Goal: Share content: Share content

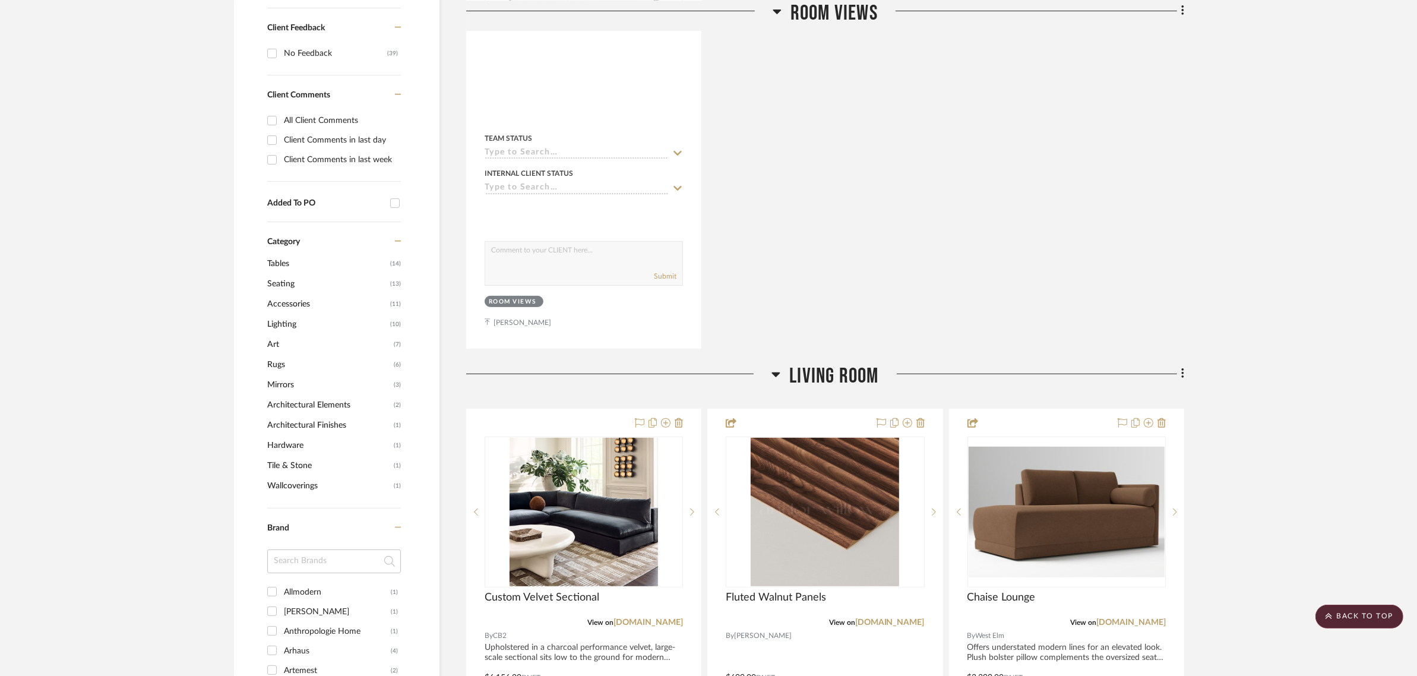
scroll to position [445, 0]
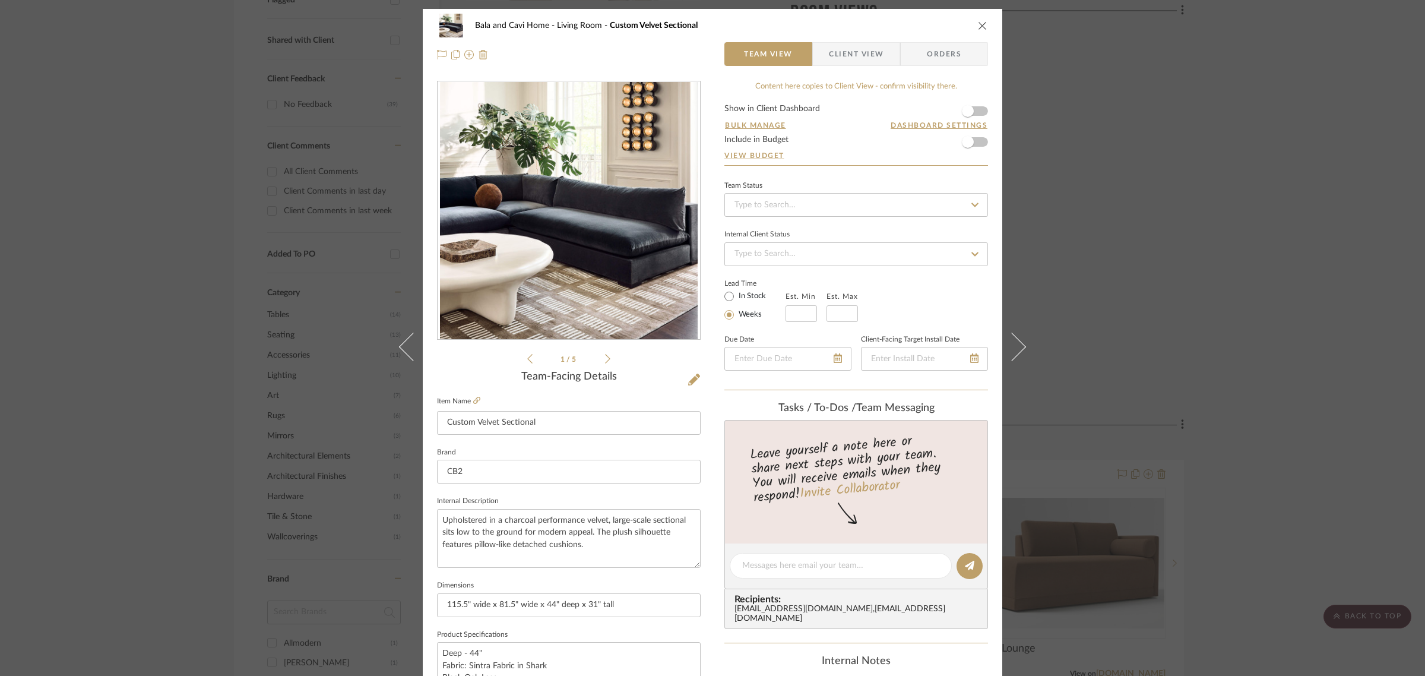
click at [844, 48] on span "Client View" at bounding box center [856, 54] width 55 height 24
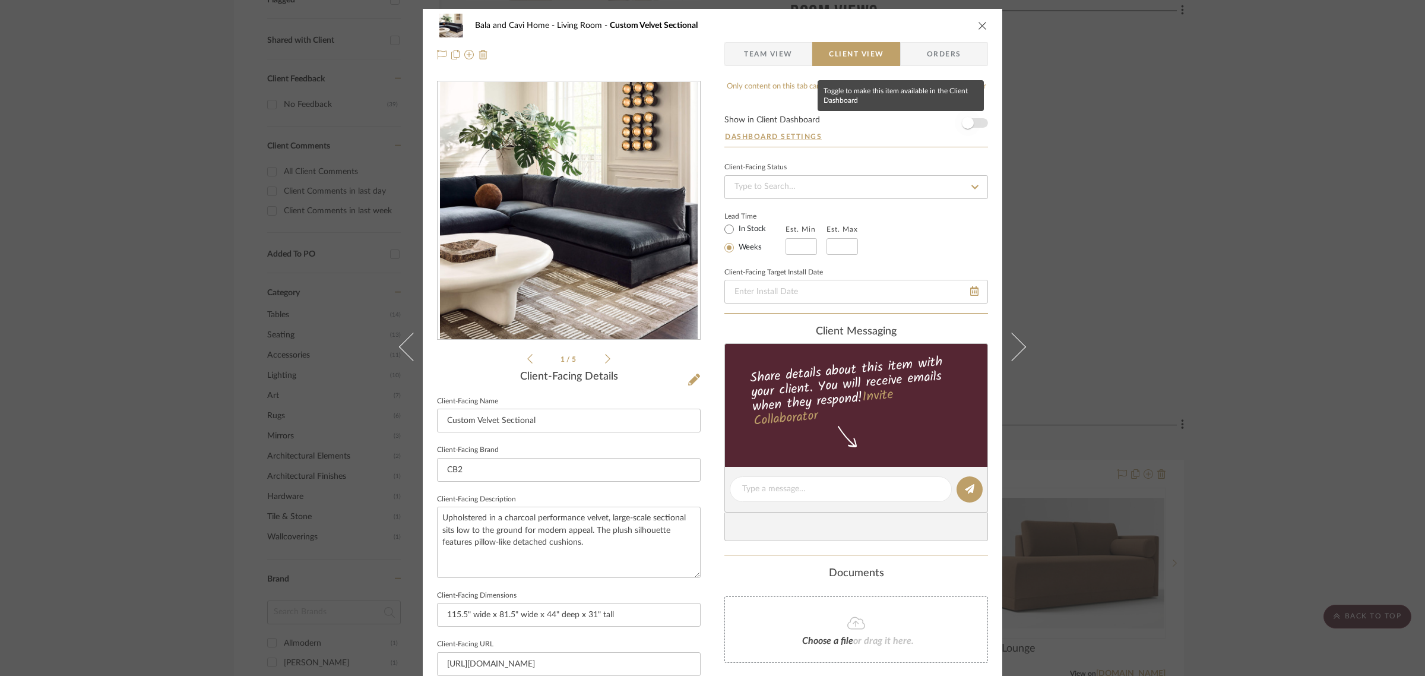
click at [964, 124] on span "button" at bounding box center [968, 123] width 12 height 12
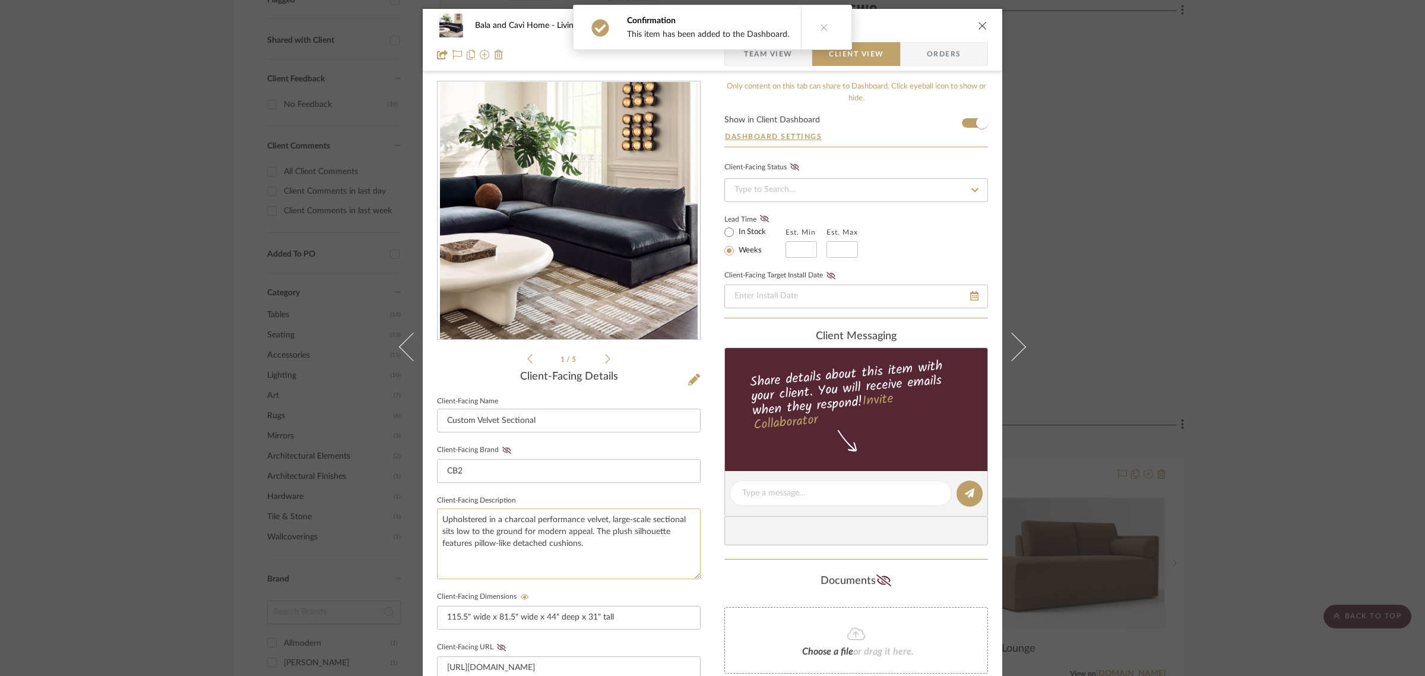
scroll to position [322, 0]
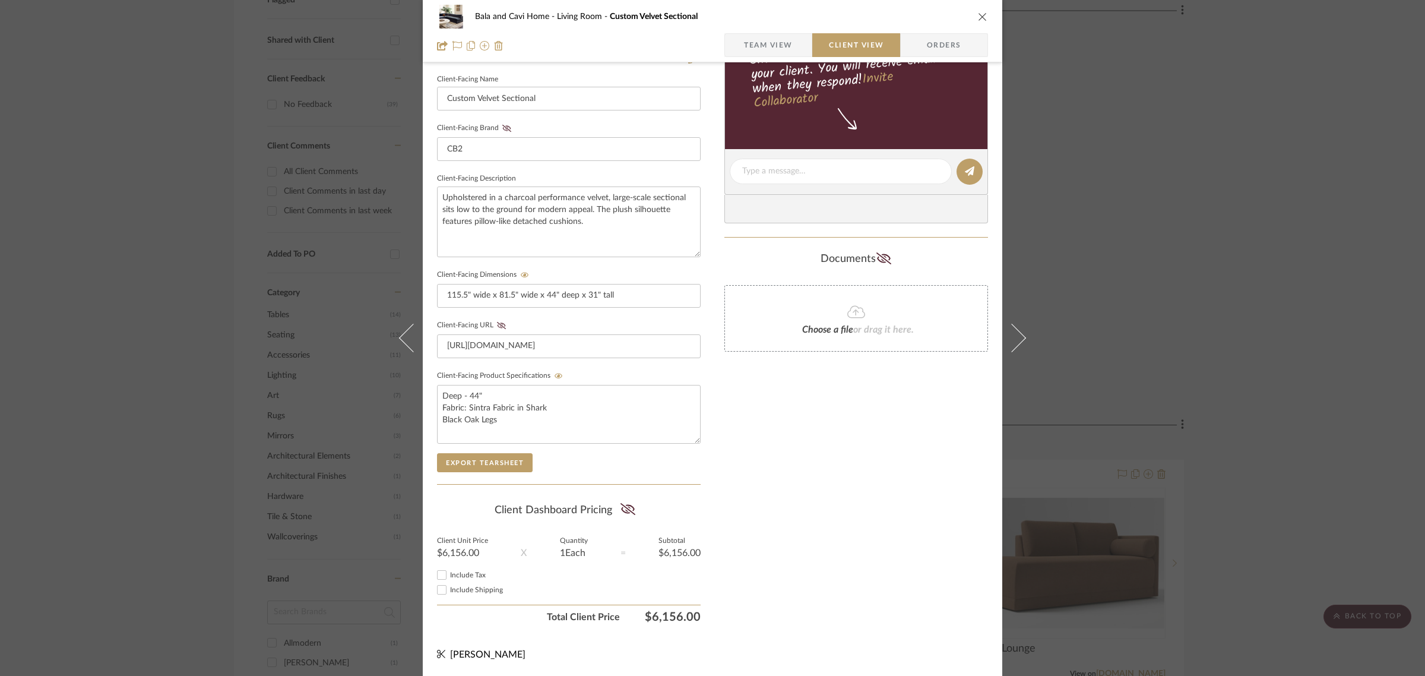
click at [821, 532] on div "Only content on this tab can share to Dashboard. Click eyeball icon to show or …" at bounding box center [857, 193] width 264 height 869
click at [1346, 360] on div "Bala and Cavi Home Living Room Custom Velvet Sectional Team View Client View Or…" at bounding box center [712, 338] width 1425 height 676
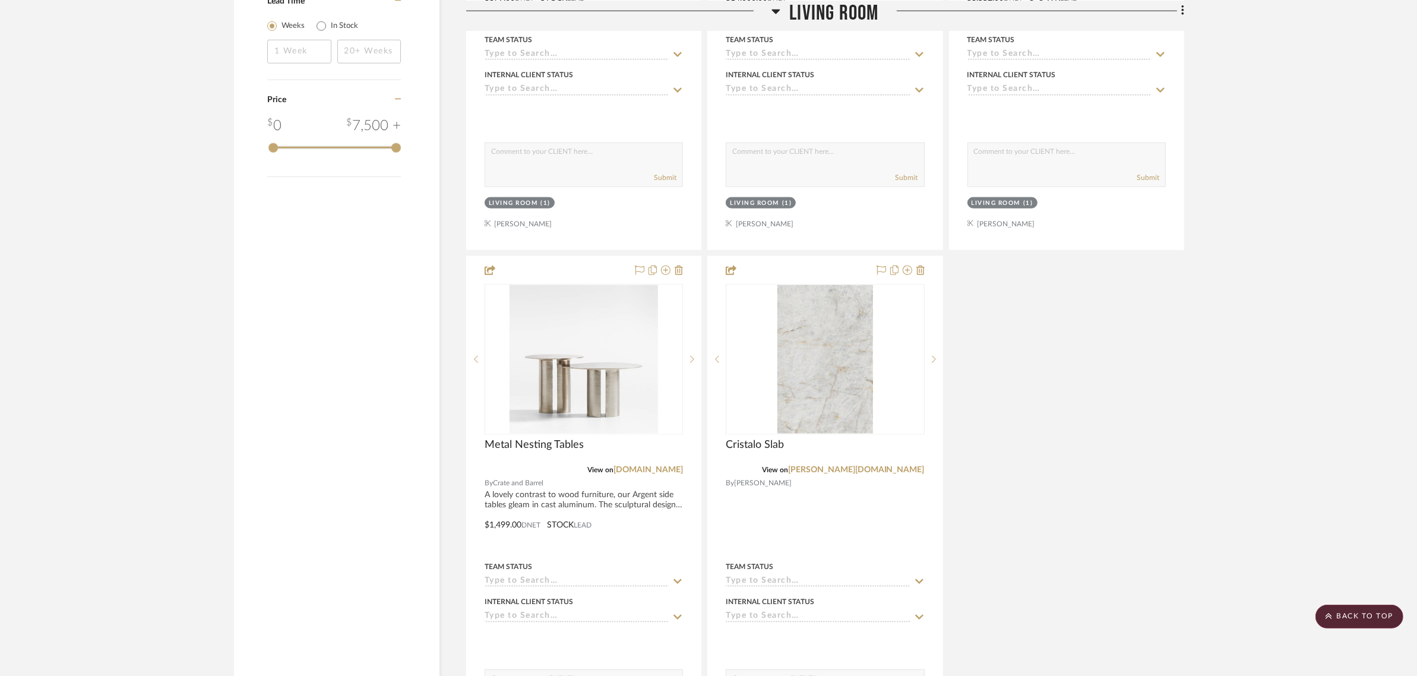
scroll to position [2004, 0]
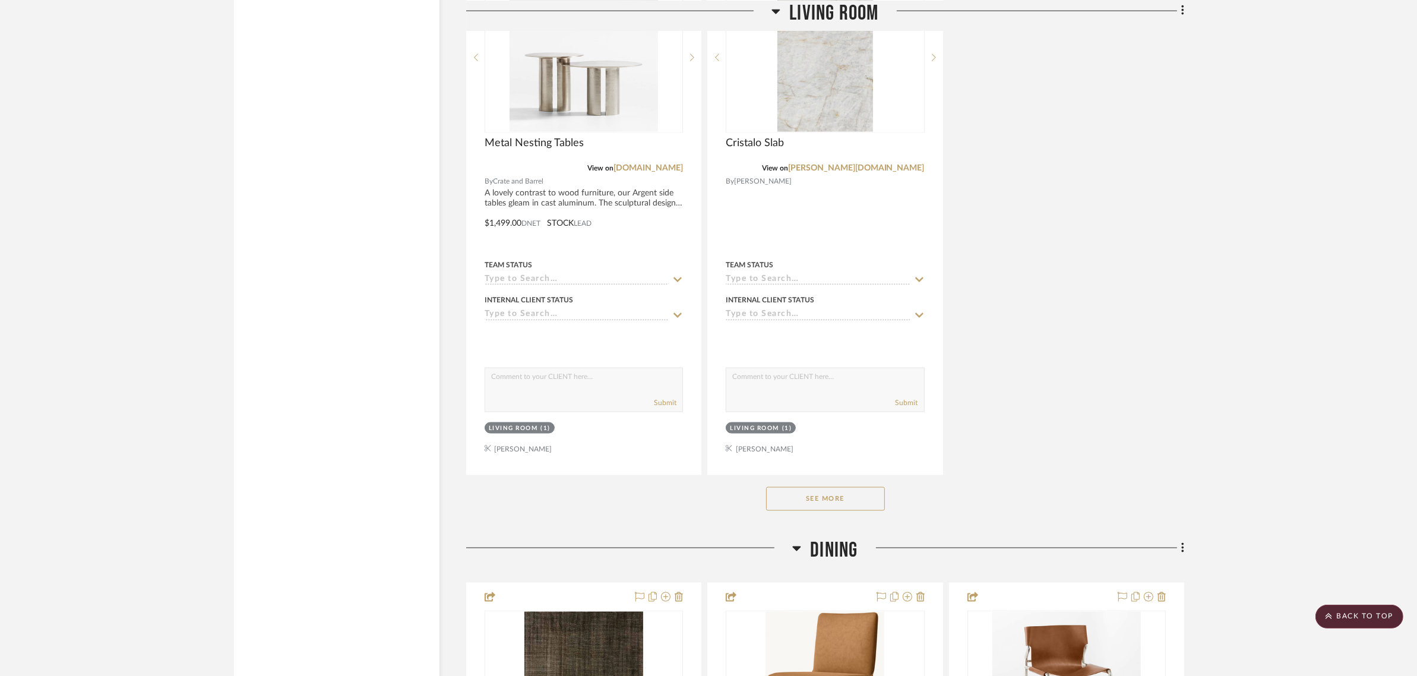
click at [823, 498] on button "See More" at bounding box center [825, 499] width 119 height 24
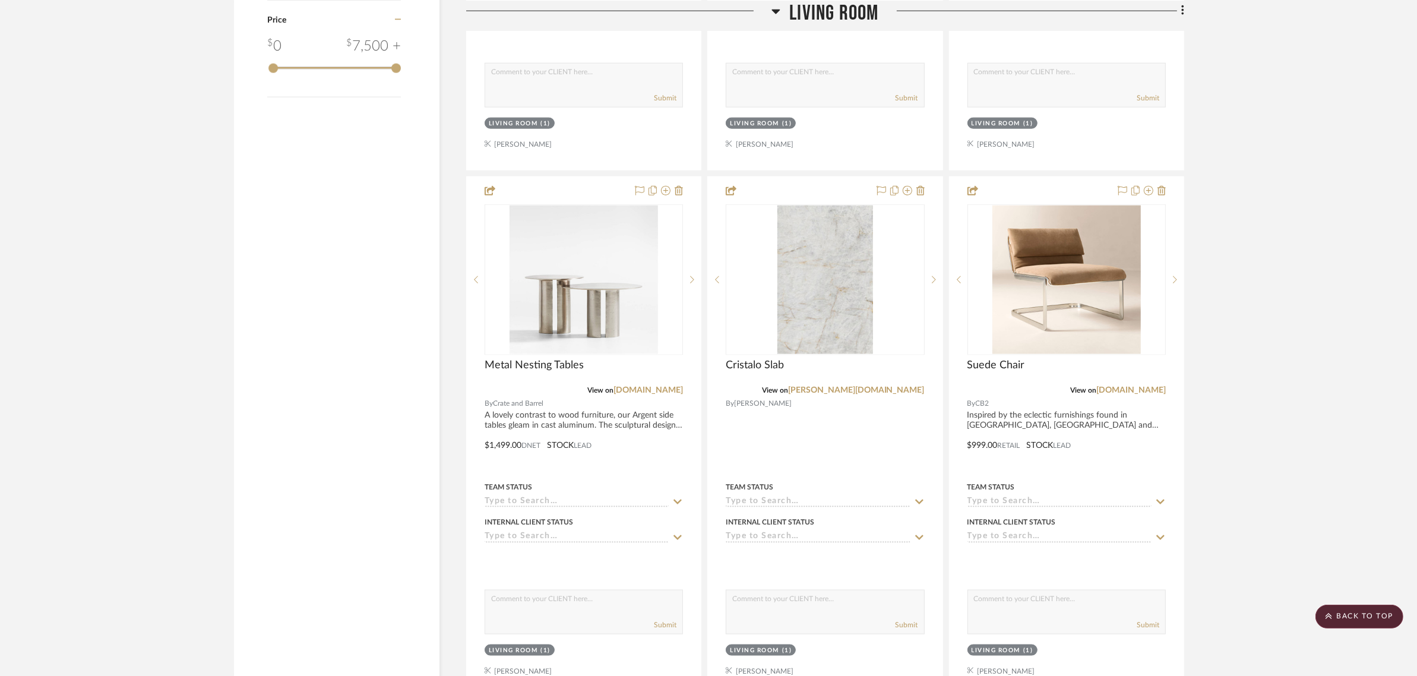
scroll to position [1782, 0]
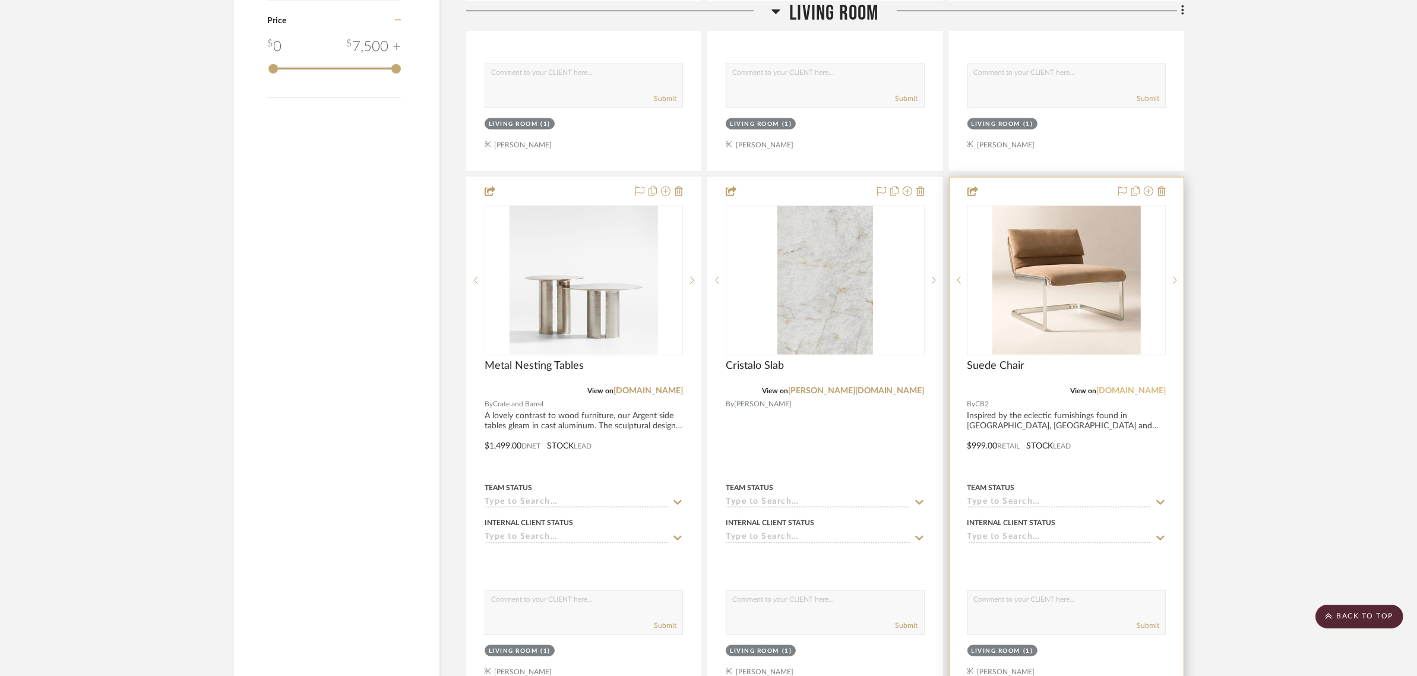
click at [1145, 392] on link "cb2.com" at bounding box center [1130, 391] width 69 height 8
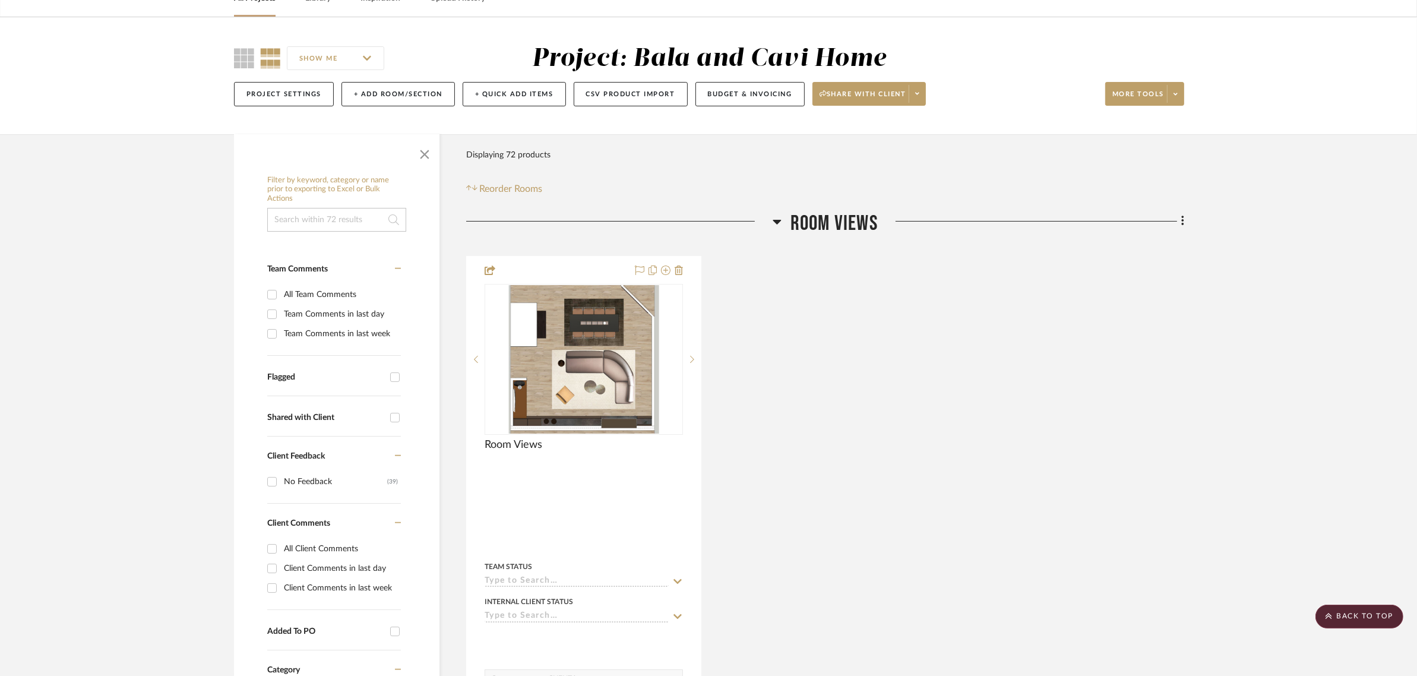
scroll to position [0, 0]
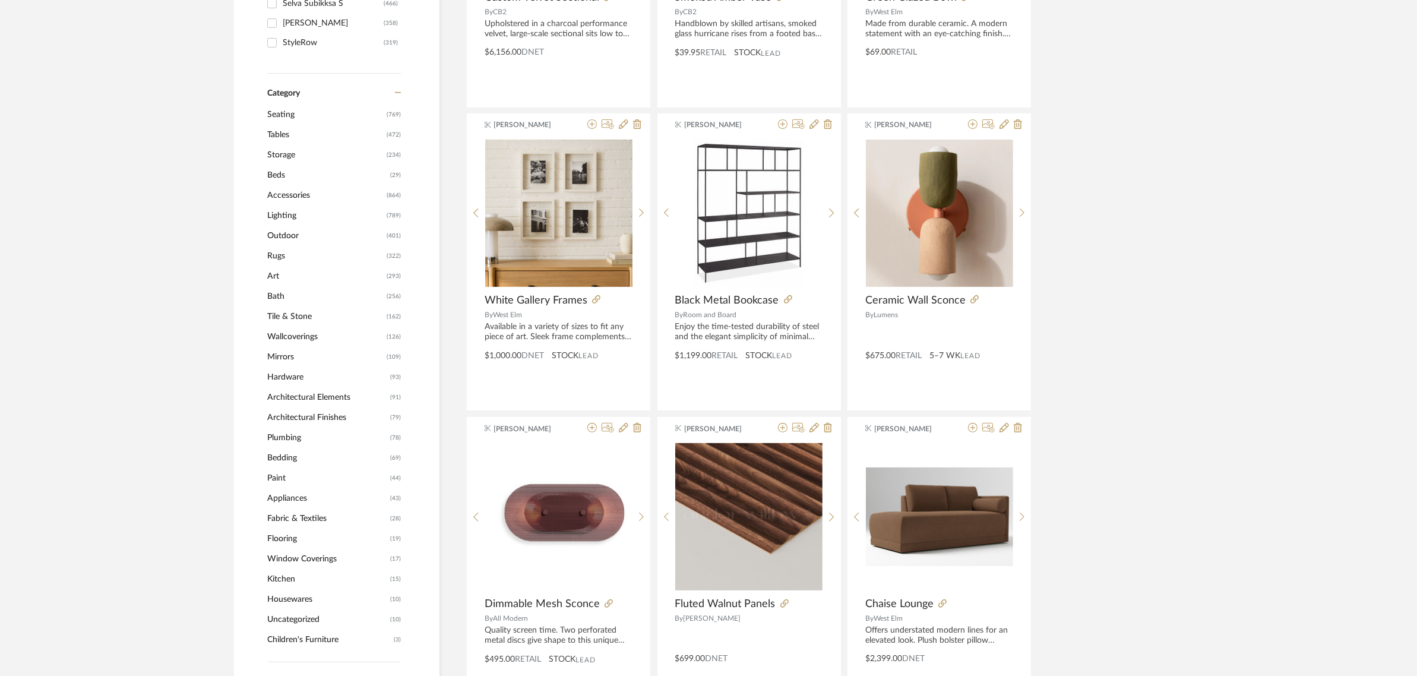
scroll to position [445, 0]
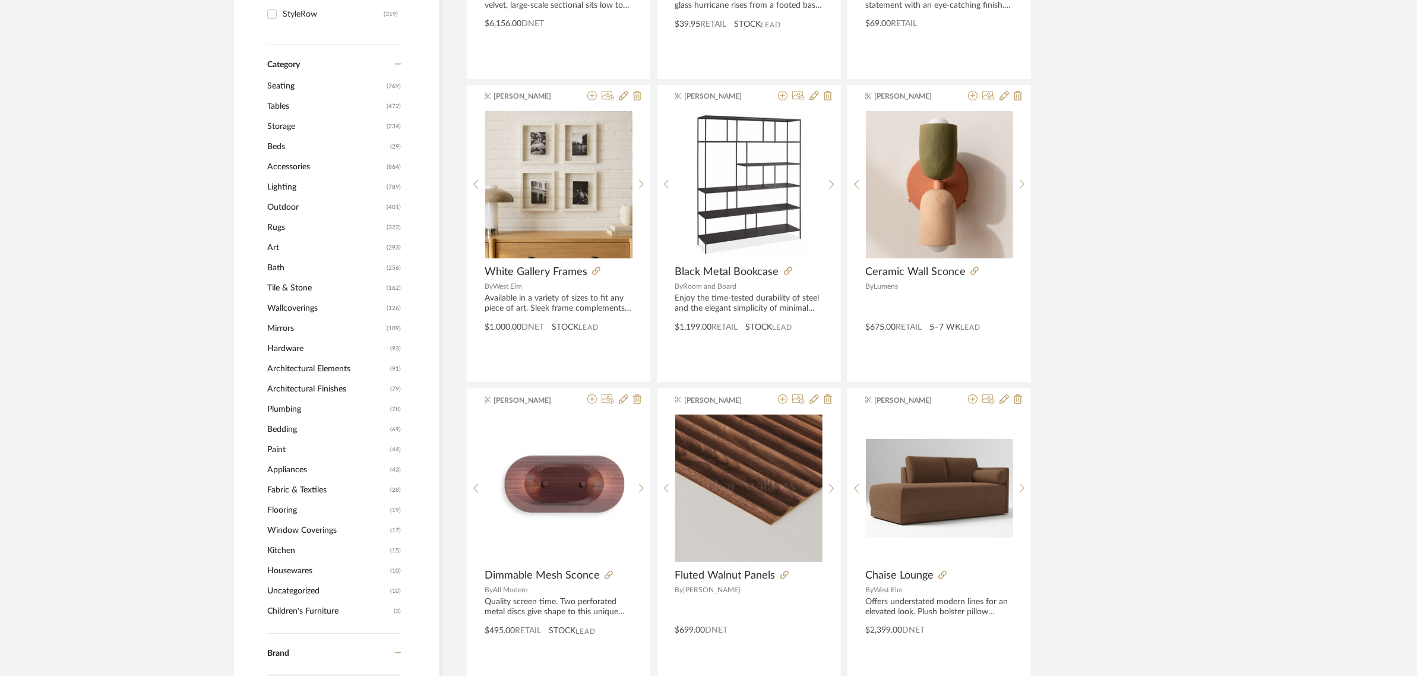
click at [277, 84] on span "Seating" at bounding box center [325, 86] width 116 height 20
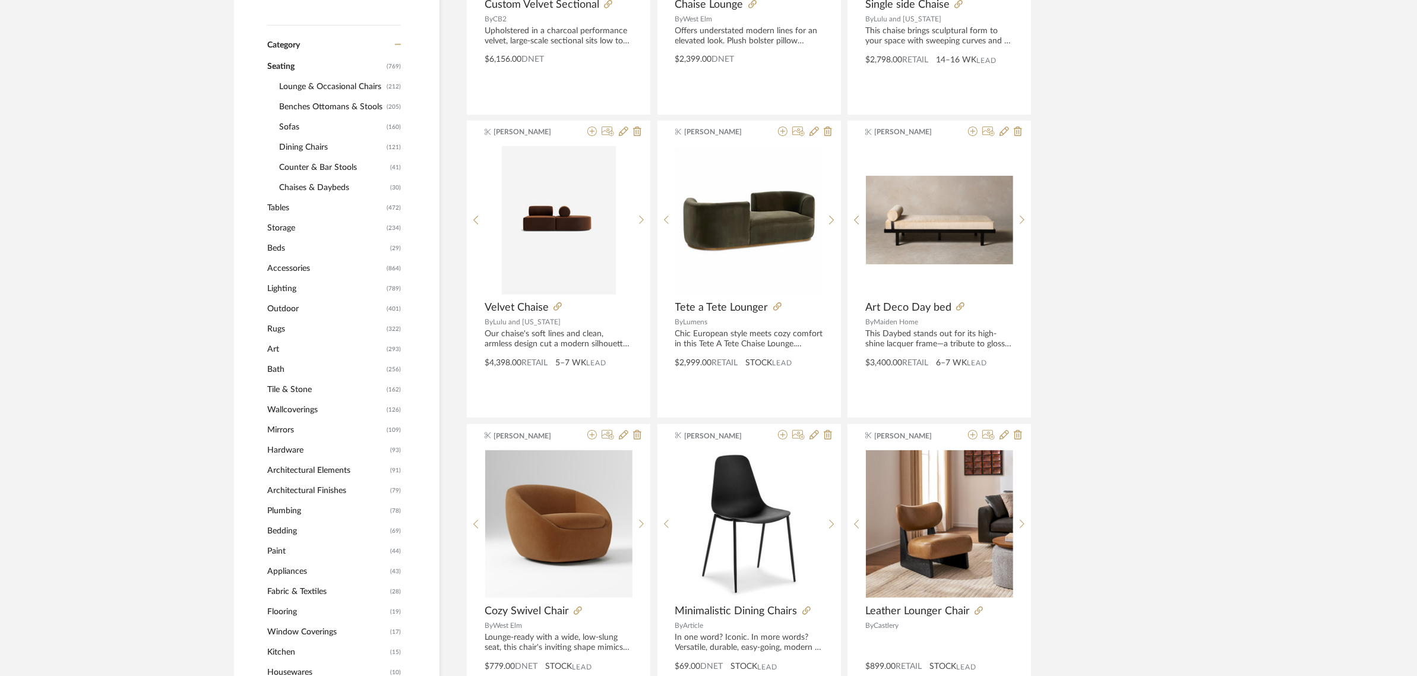
scroll to position [444, 0]
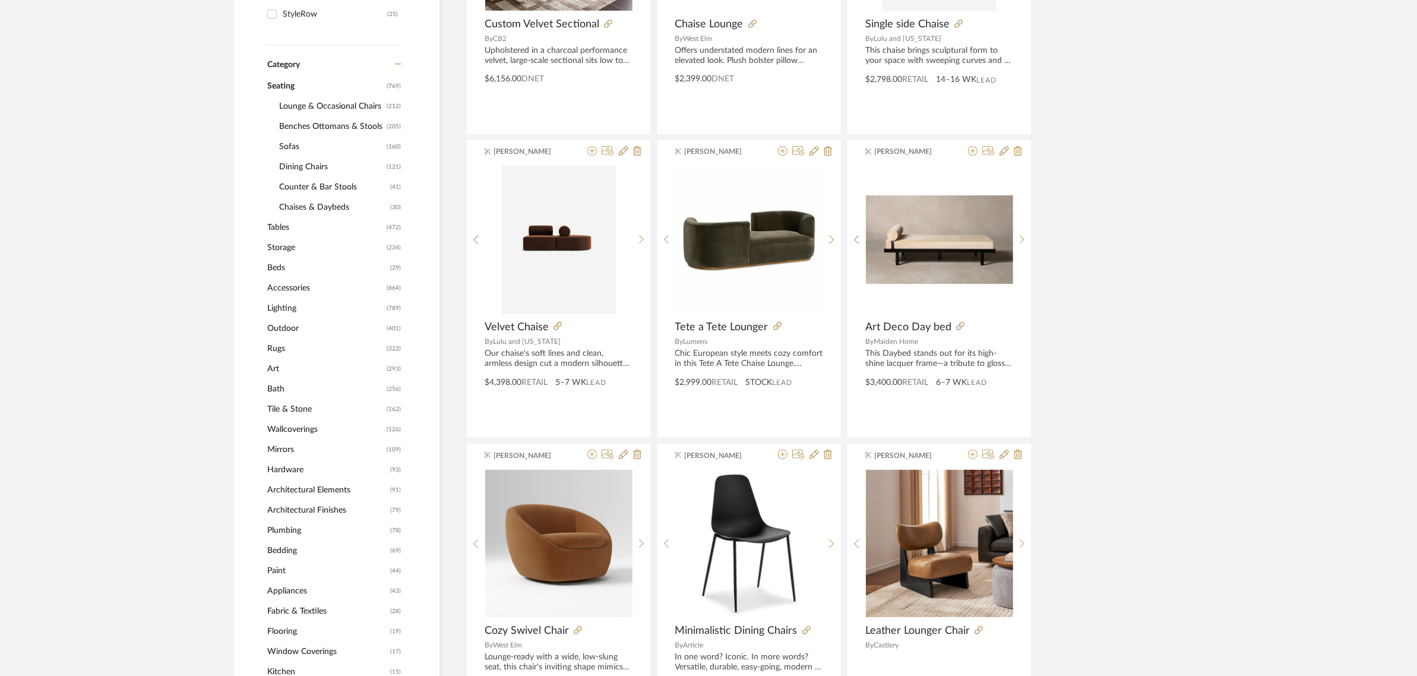
click at [295, 120] on span "Benches Ottomans & Stools" at bounding box center [331, 126] width 105 height 20
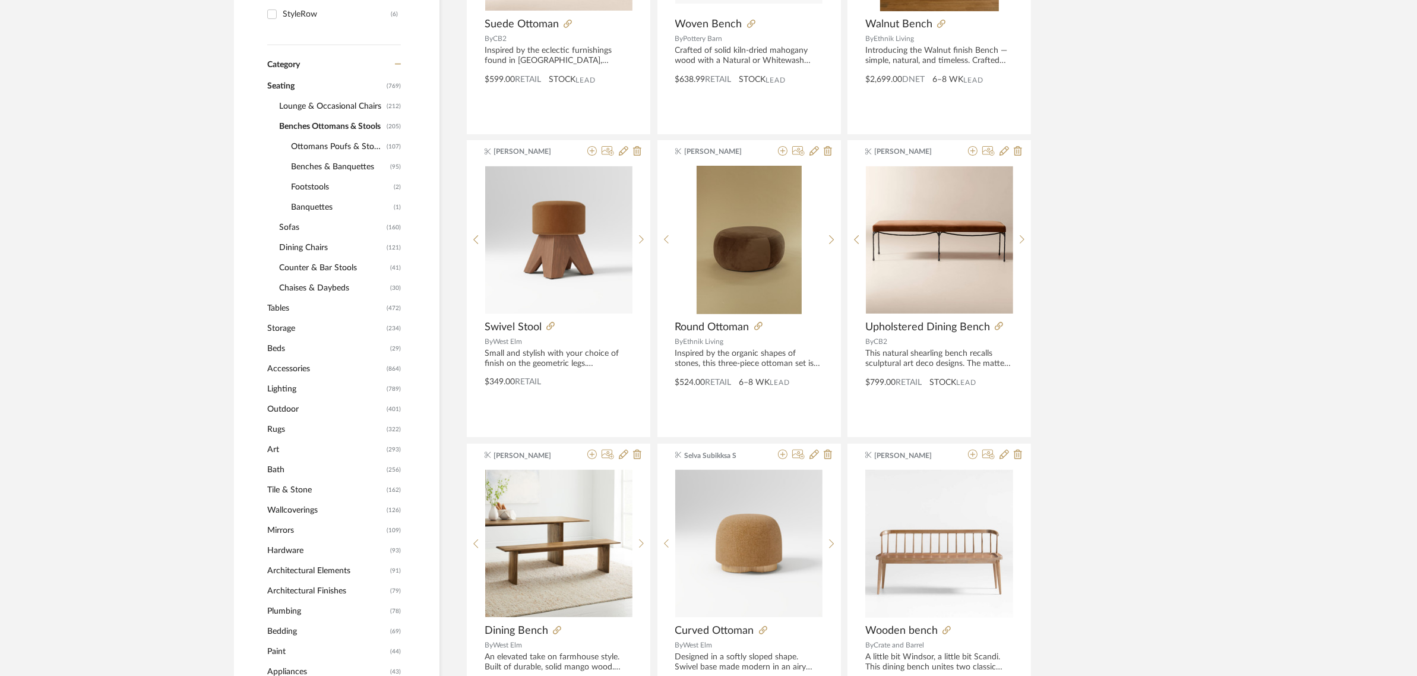
click at [295, 144] on span "Ottomans Poufs & Stools" at bounding box center [337, 147] width 93 height 20
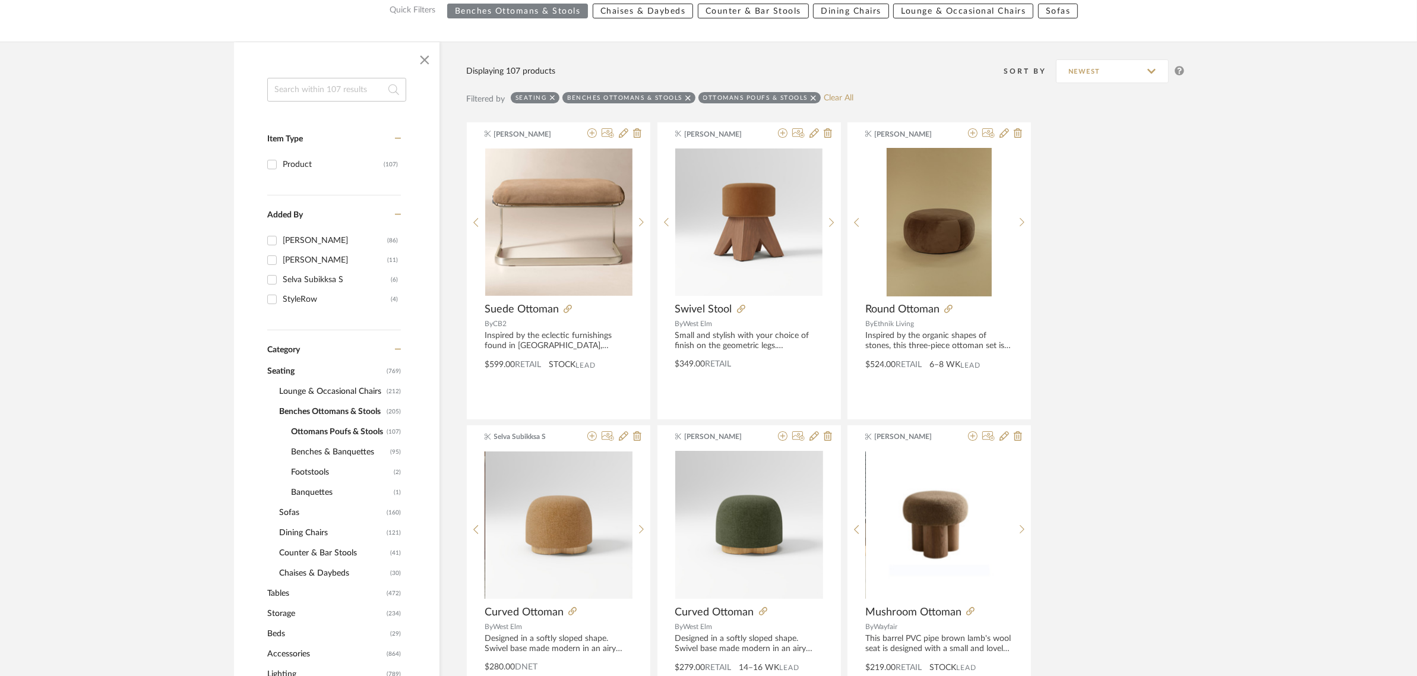
scroll to position [147, 0]
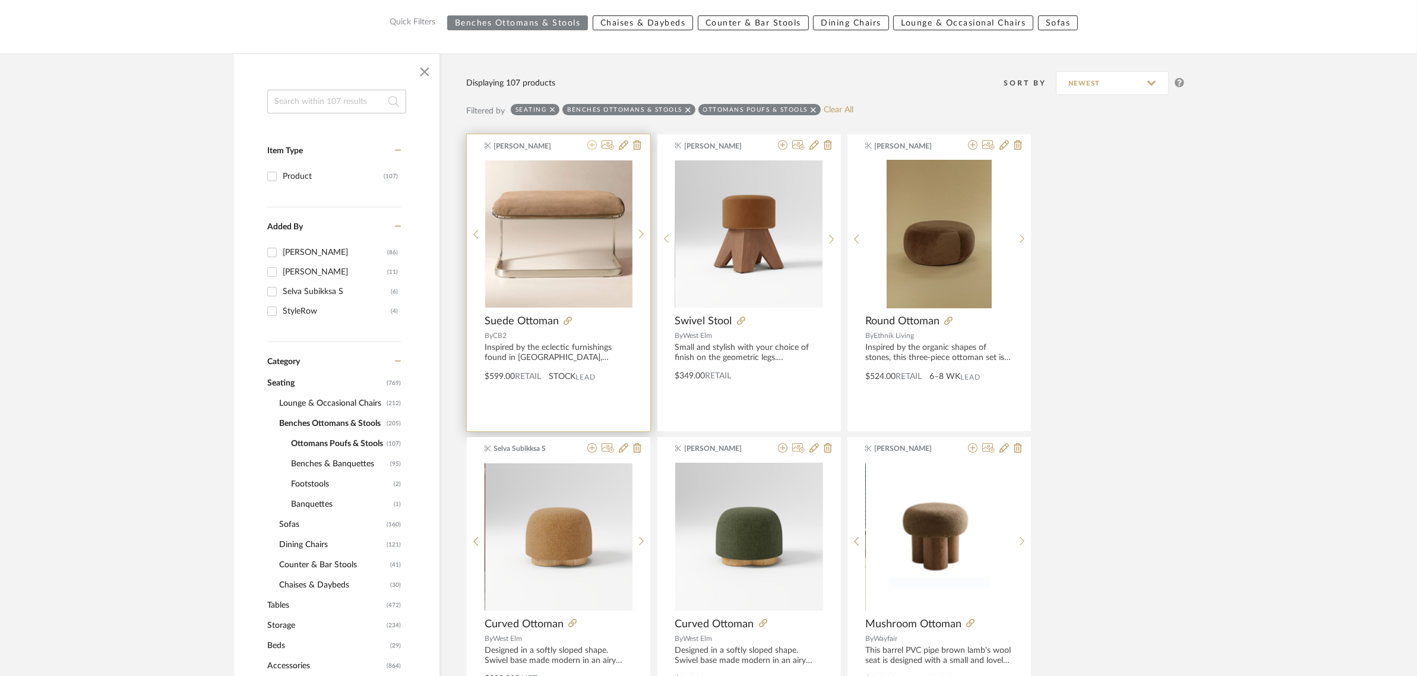
click at [592, 146] on icon at bounding box center [592, 145] width 10 height 10
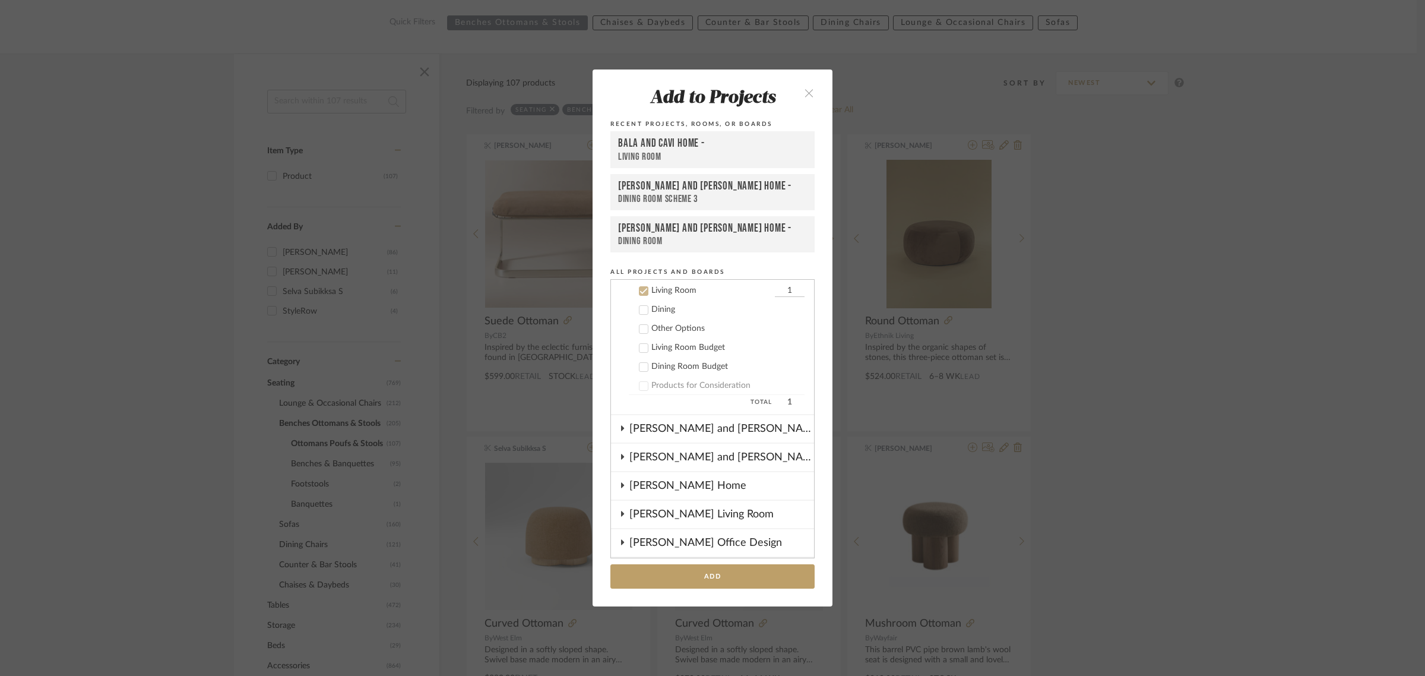
scroll to position [21, 0]
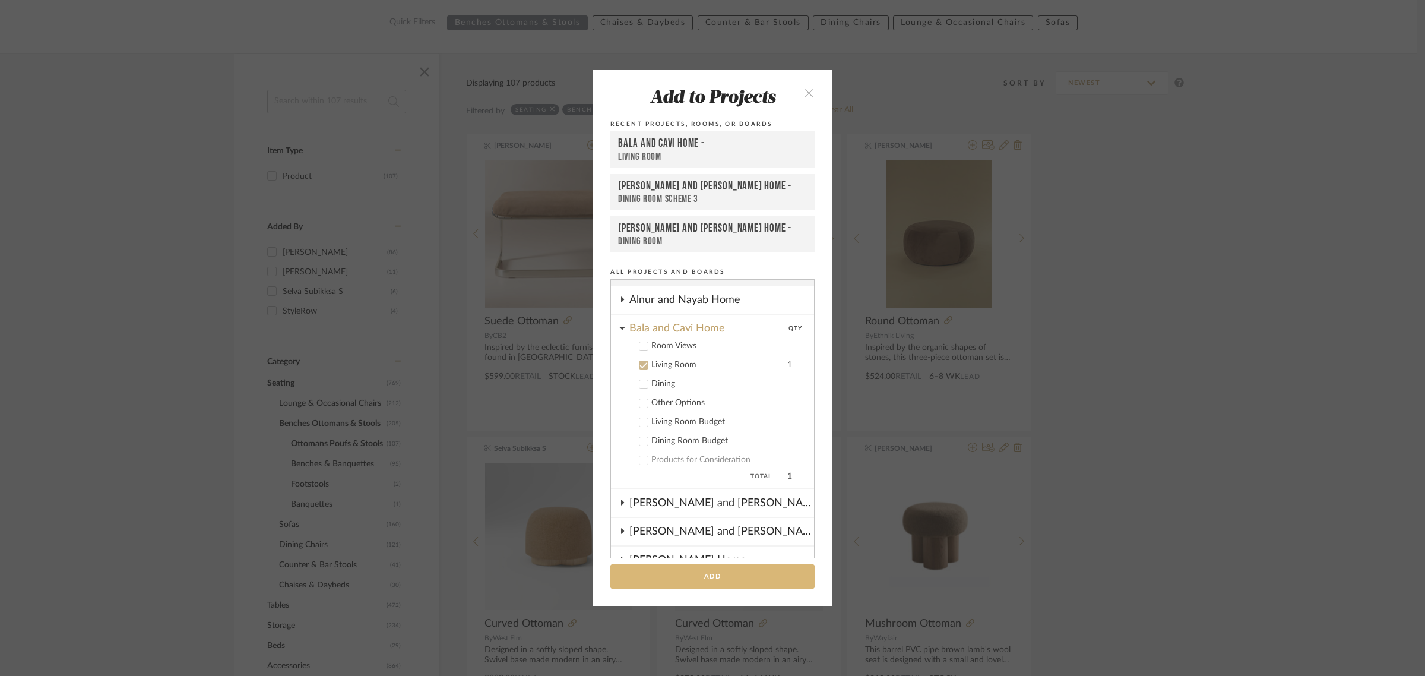
click at [713, 574] on button "Add" at bounding box center [713, 576] width 204 height 24
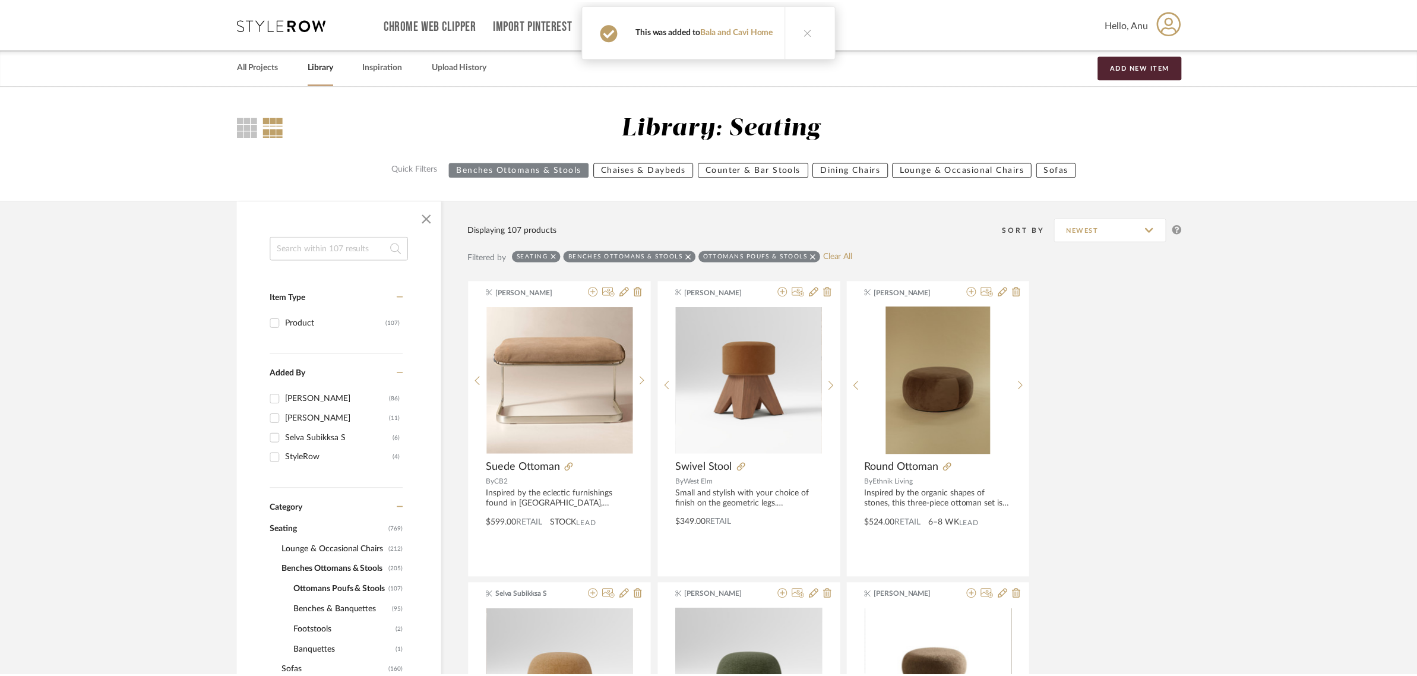
scroll to position [147, 0]
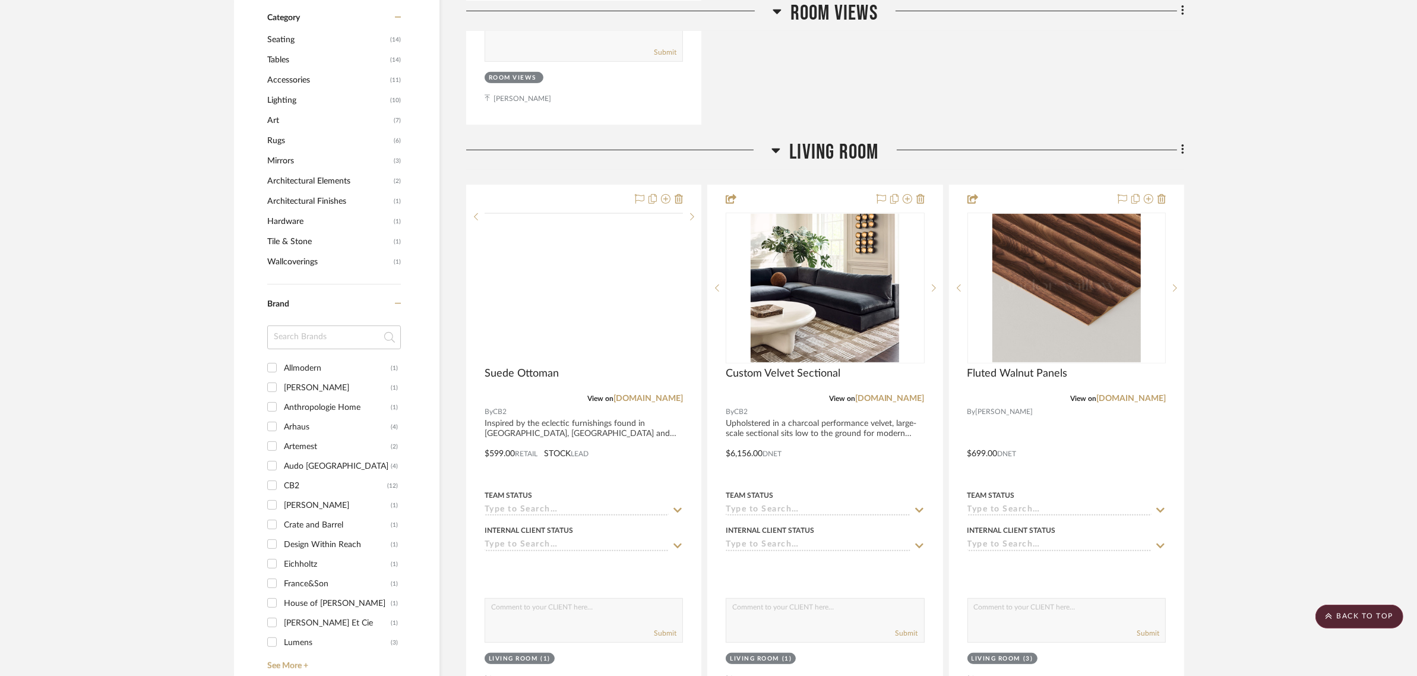
scroll to position [742, 0]
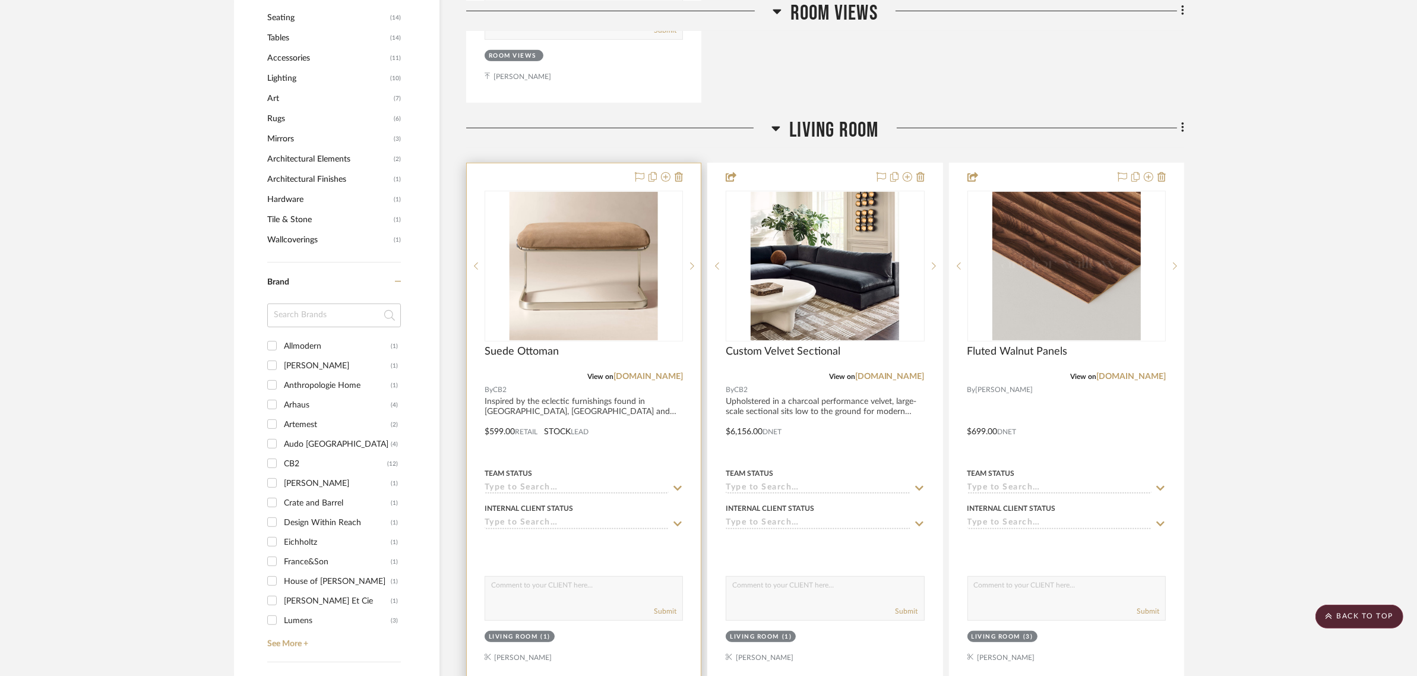
click at [572, 179] on div at bounding box center [584, 423] width 234 height 520
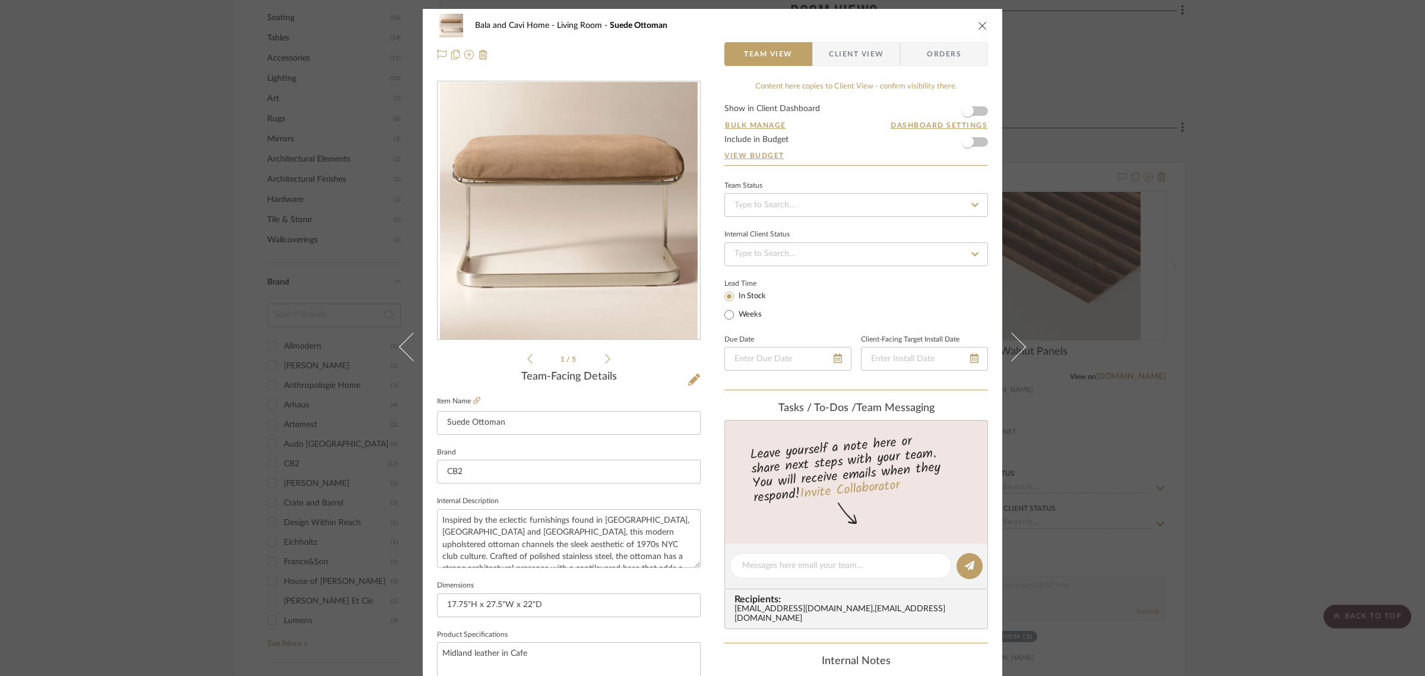
click at [843, 52] on span "Client View" at bounding box center [856, 54] width 55 height 24
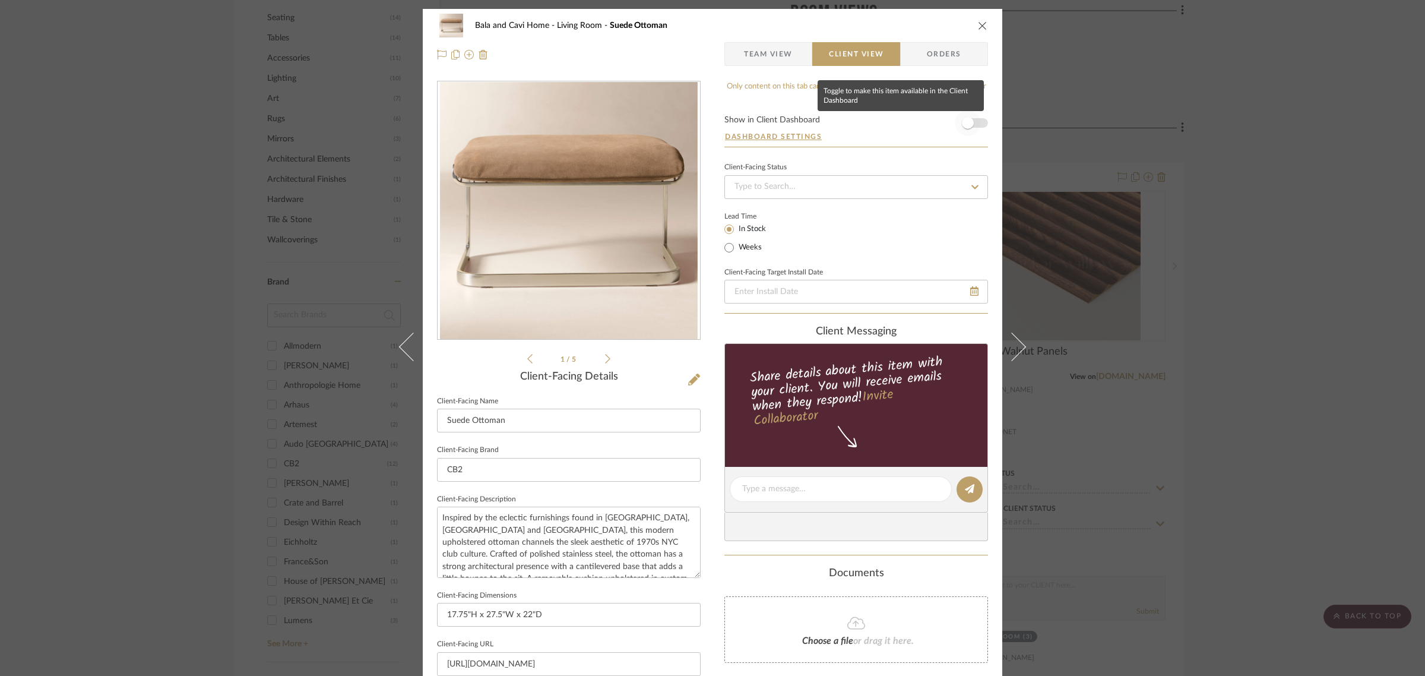
click at [965, 114] on span "button" at bounding box center [968, 123] width 26 height 26
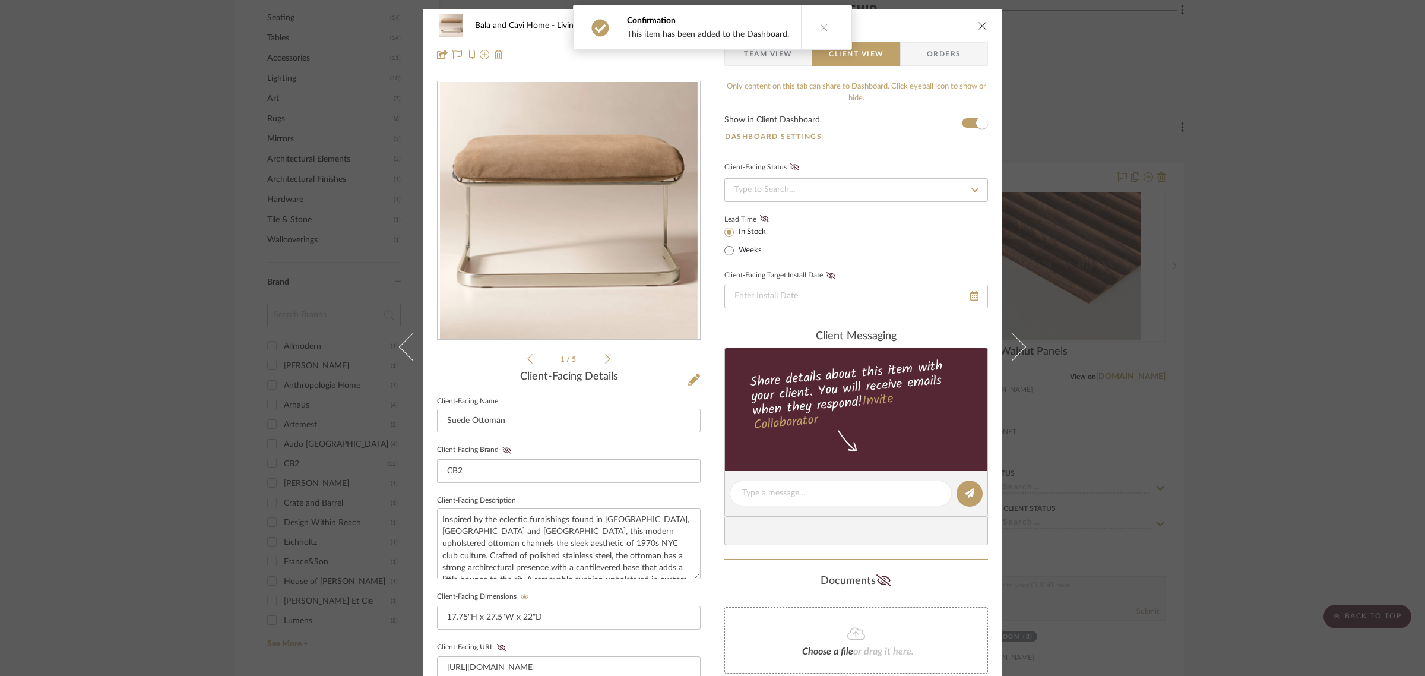
click at [1263, 261] on div "Bala and Cavi Home Living Room Suede Ottoman Team View Client View Orders 1 / 5…" at bounding box center [712, 338] width 1425 height 676
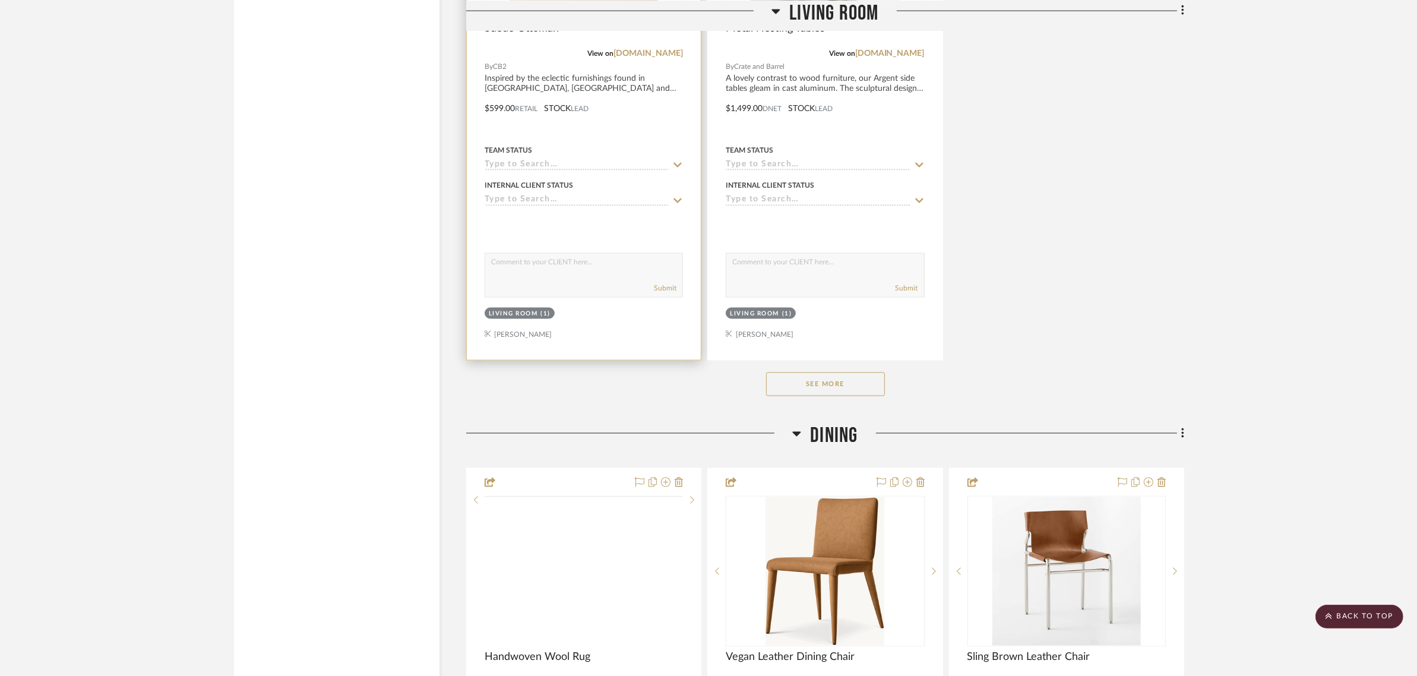
scroll to position [2227, 0]
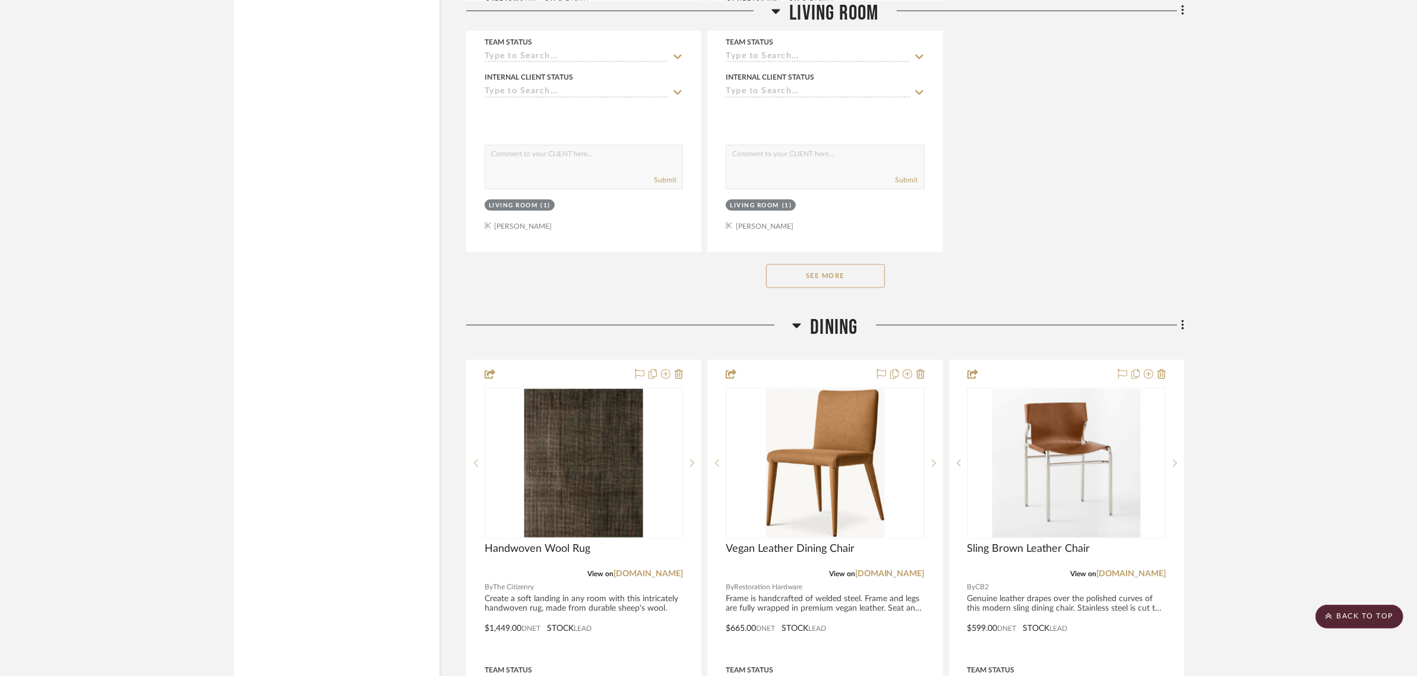
click at [825, 280] on button "See More" at bounding box center [825, 276] width 119 height 24
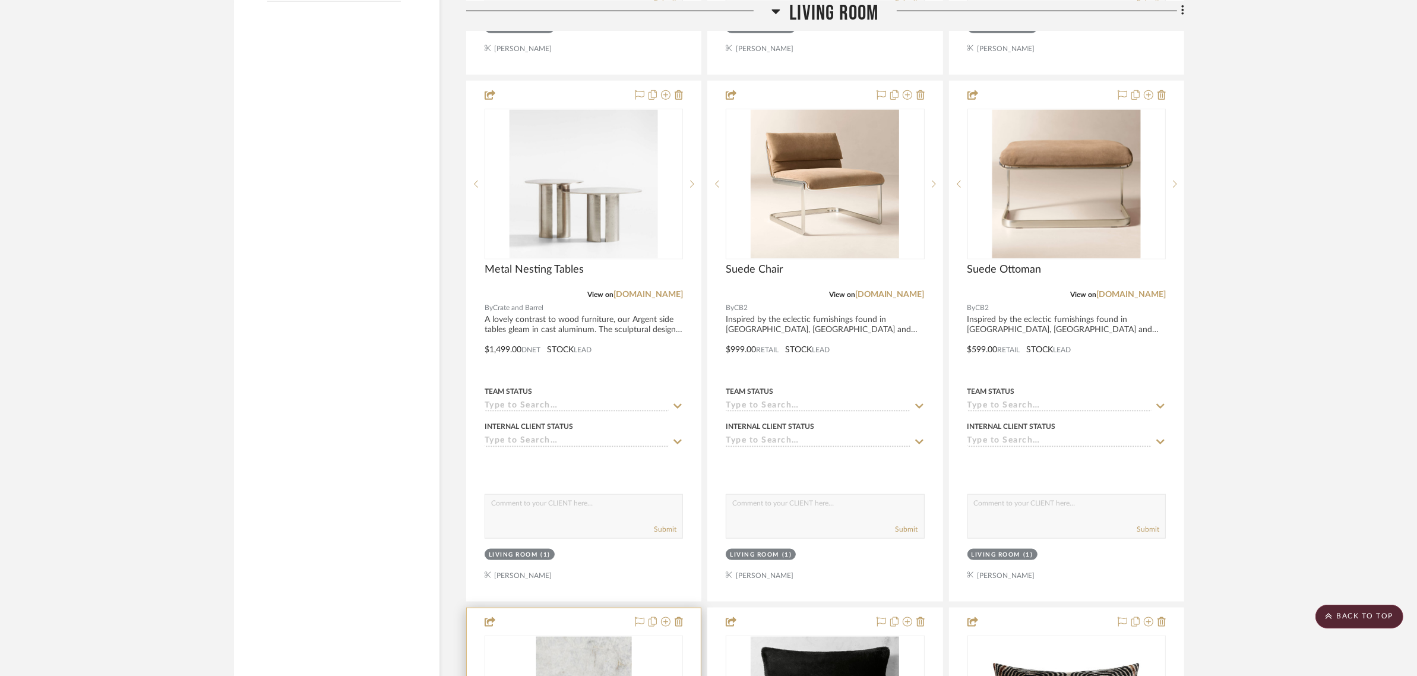
scroll to position [1633, 0]
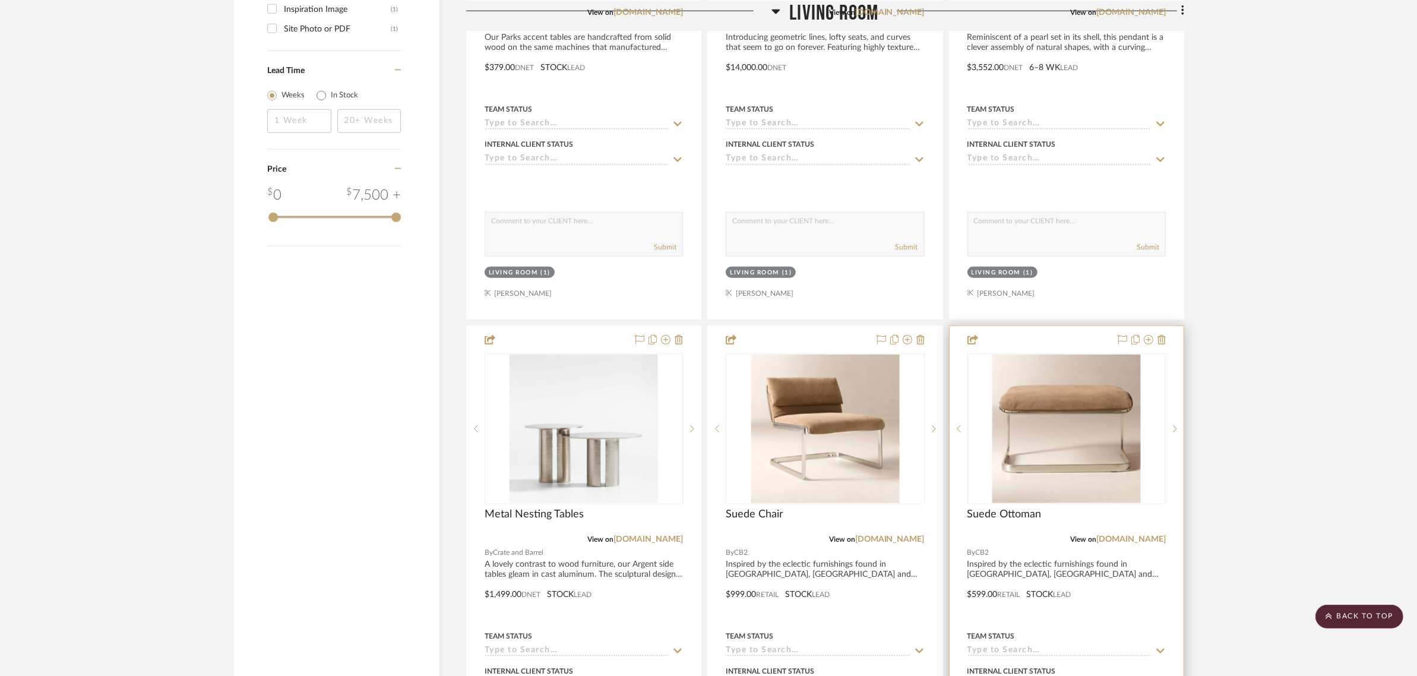
click at [1087, 444] on img "0" at bounding box center [1066, 429] width 148 height 148
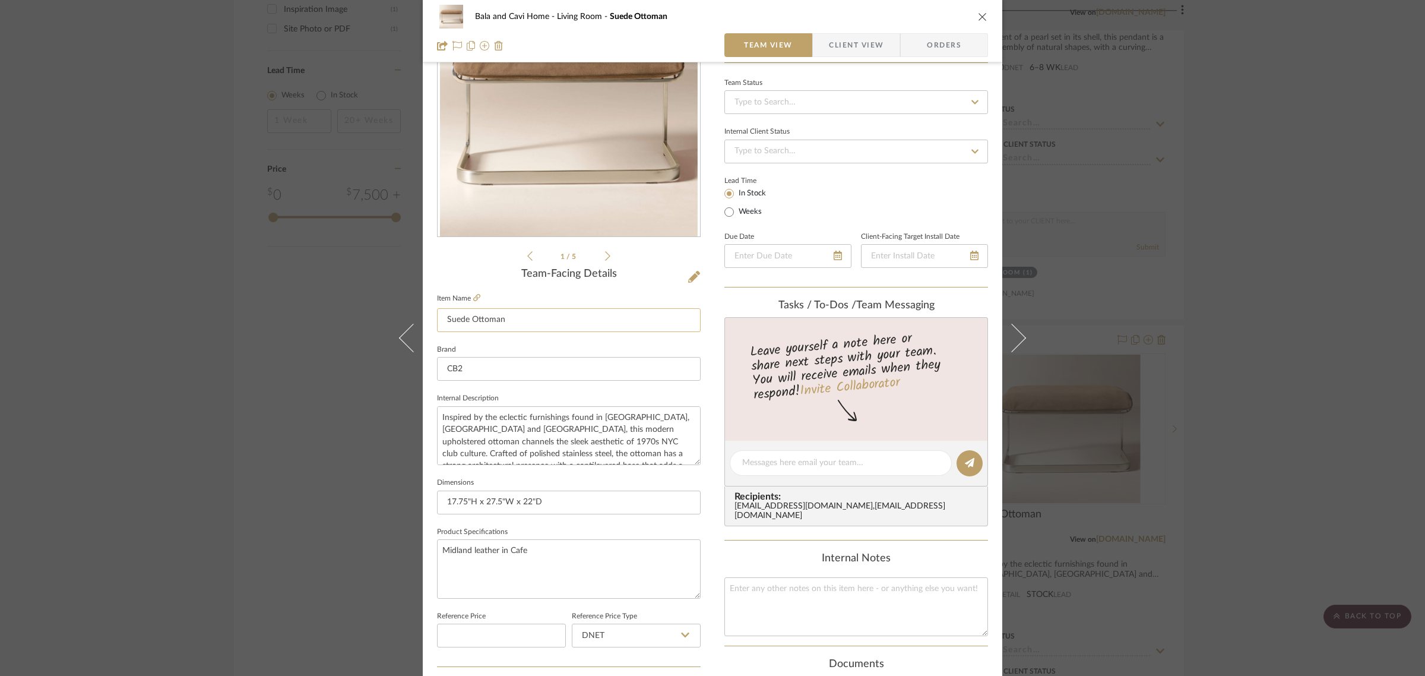
scroll to position [371, 0]
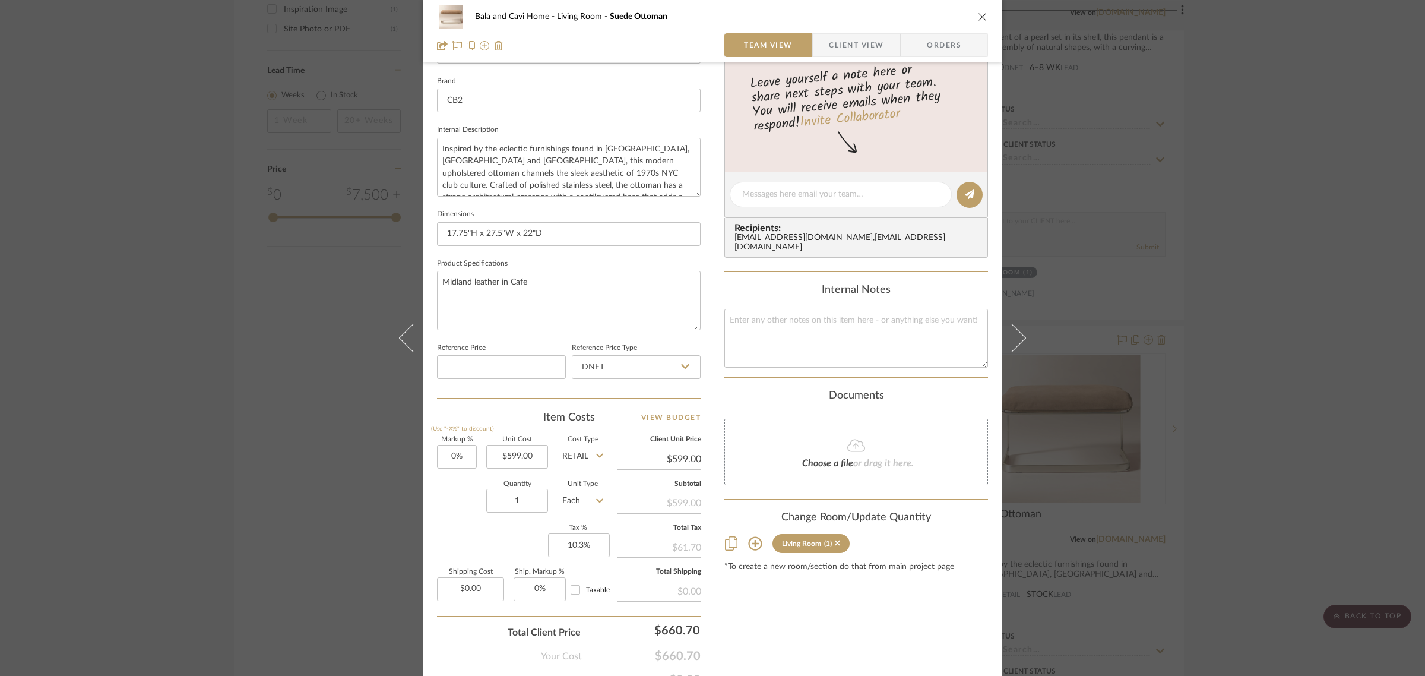
click at [978, 16] on icon "close" at bounding box center [983, 17] width 10 height 10
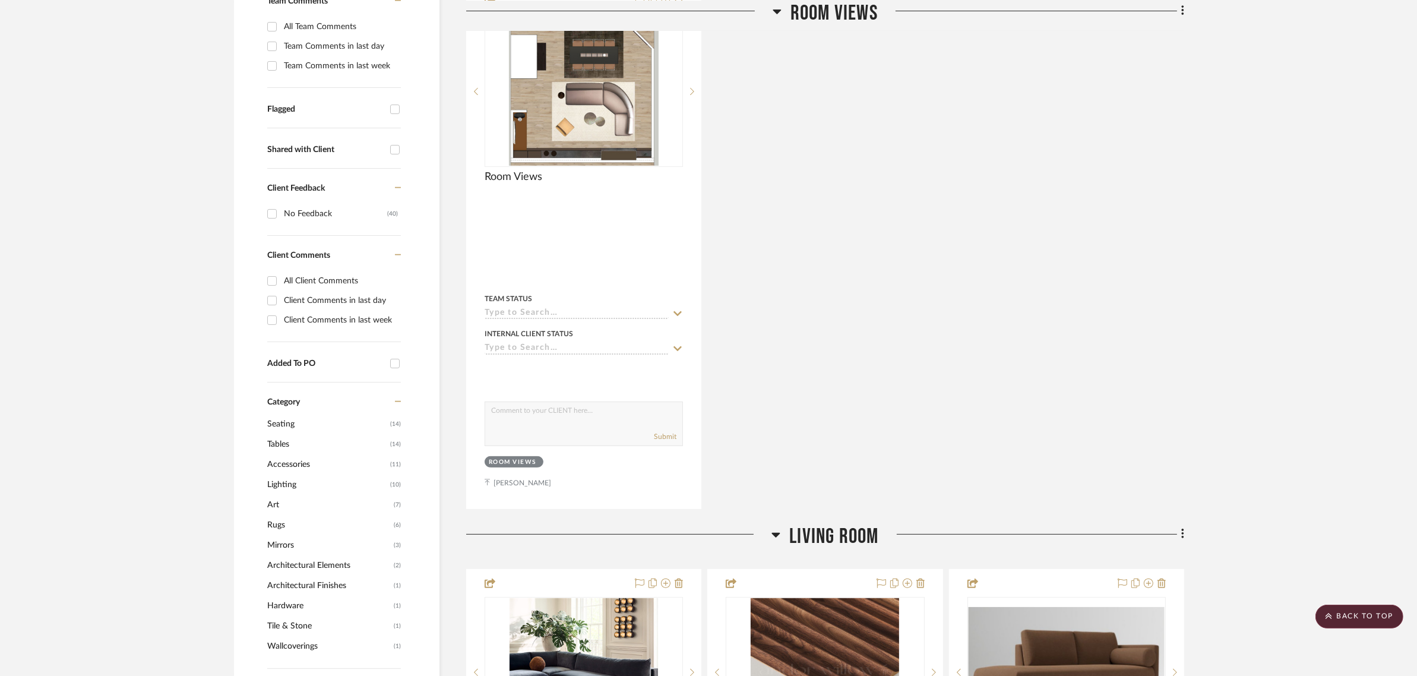
scroll to position [0, 0]
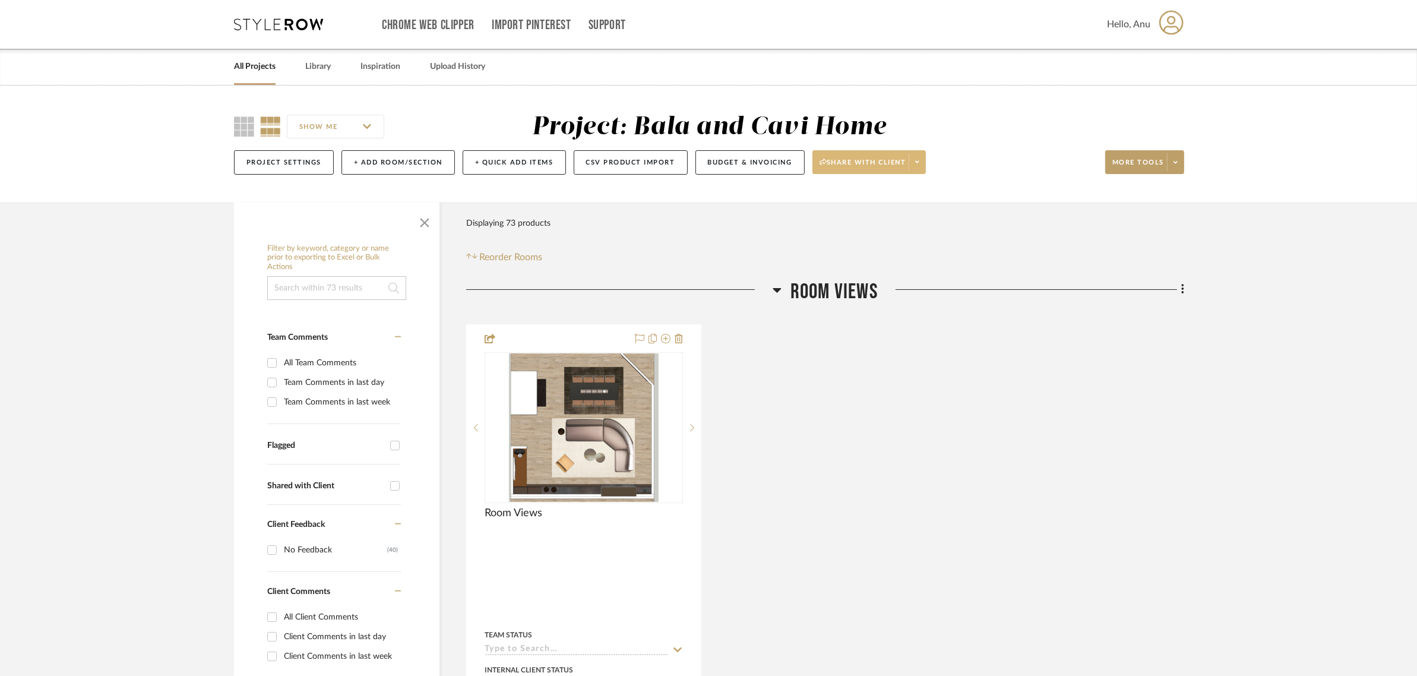
click at [844, 162] on span "Share with client" at bounding box center [863, 167] width 87 height 18
click at [858, 198] on span "Preview Client Dashboard" at bounding box center [876, 196] width 102 height 10
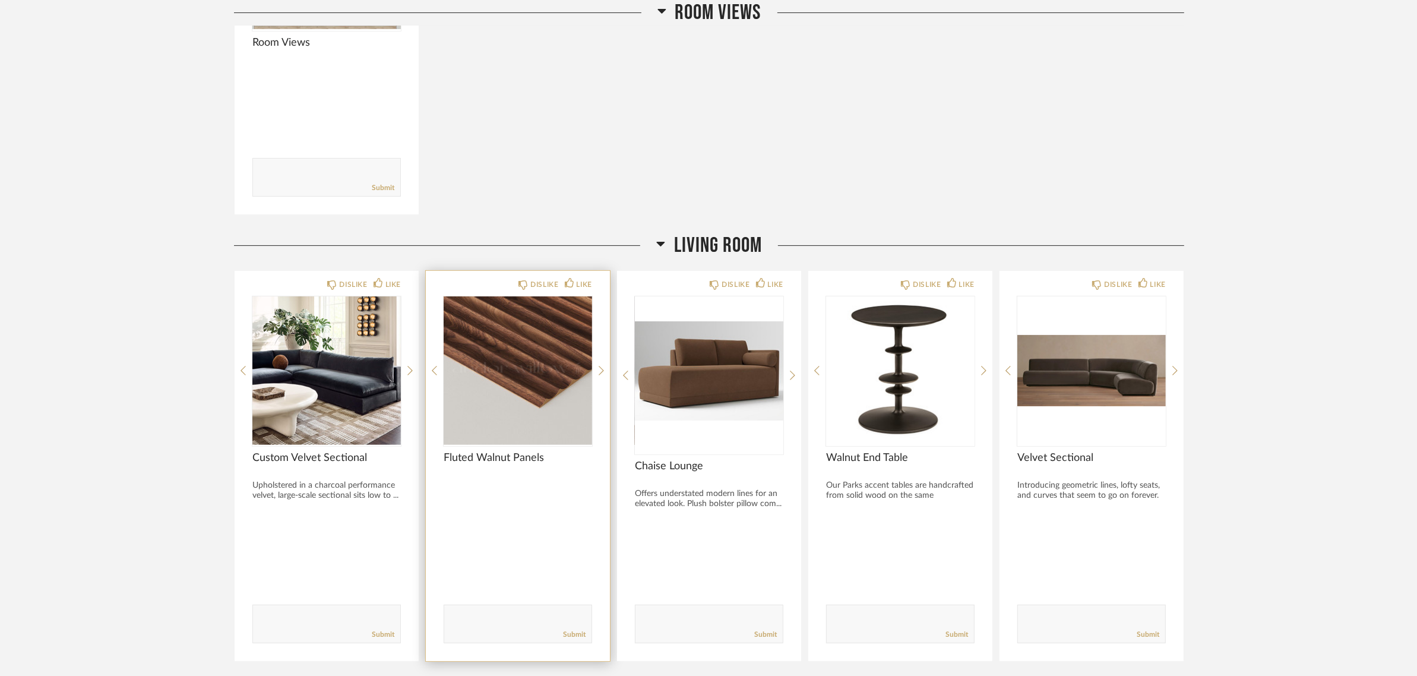
scroll to position [371, 0]
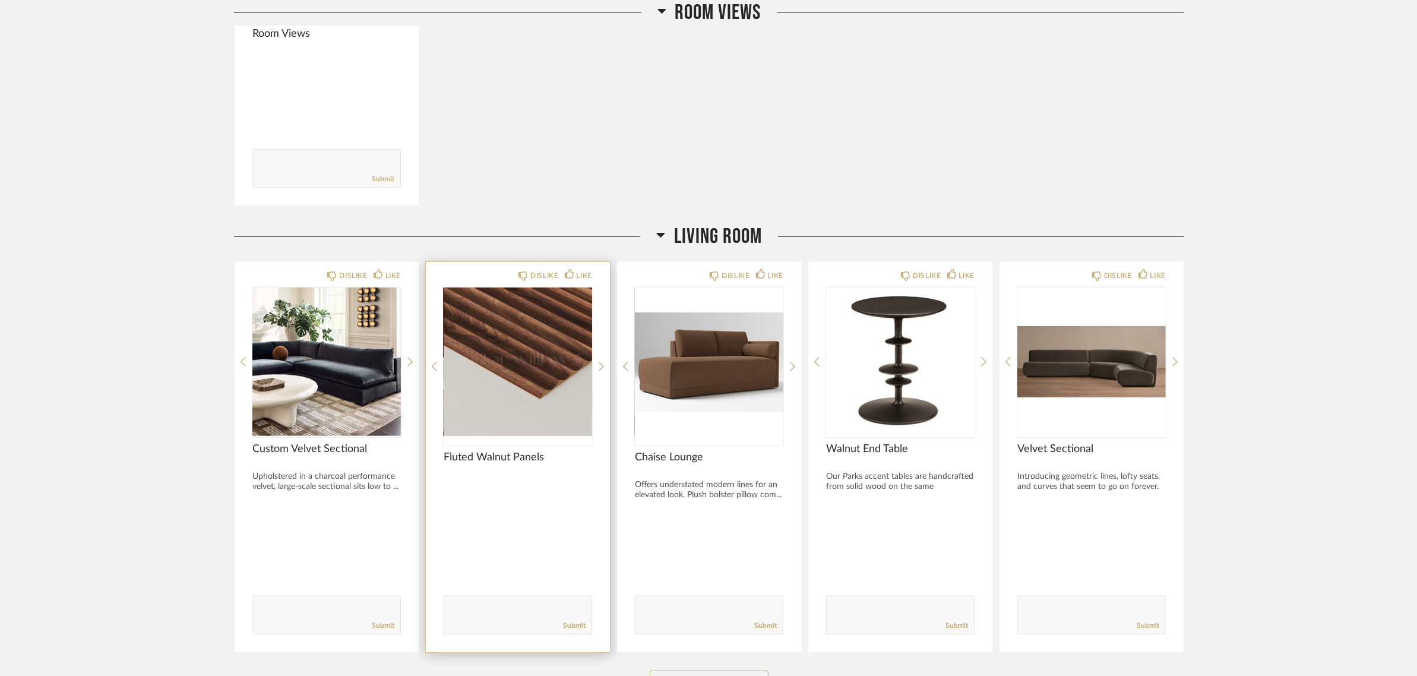
click at [0, 0] on img at bounding box center [0, 0] width 0 height 0
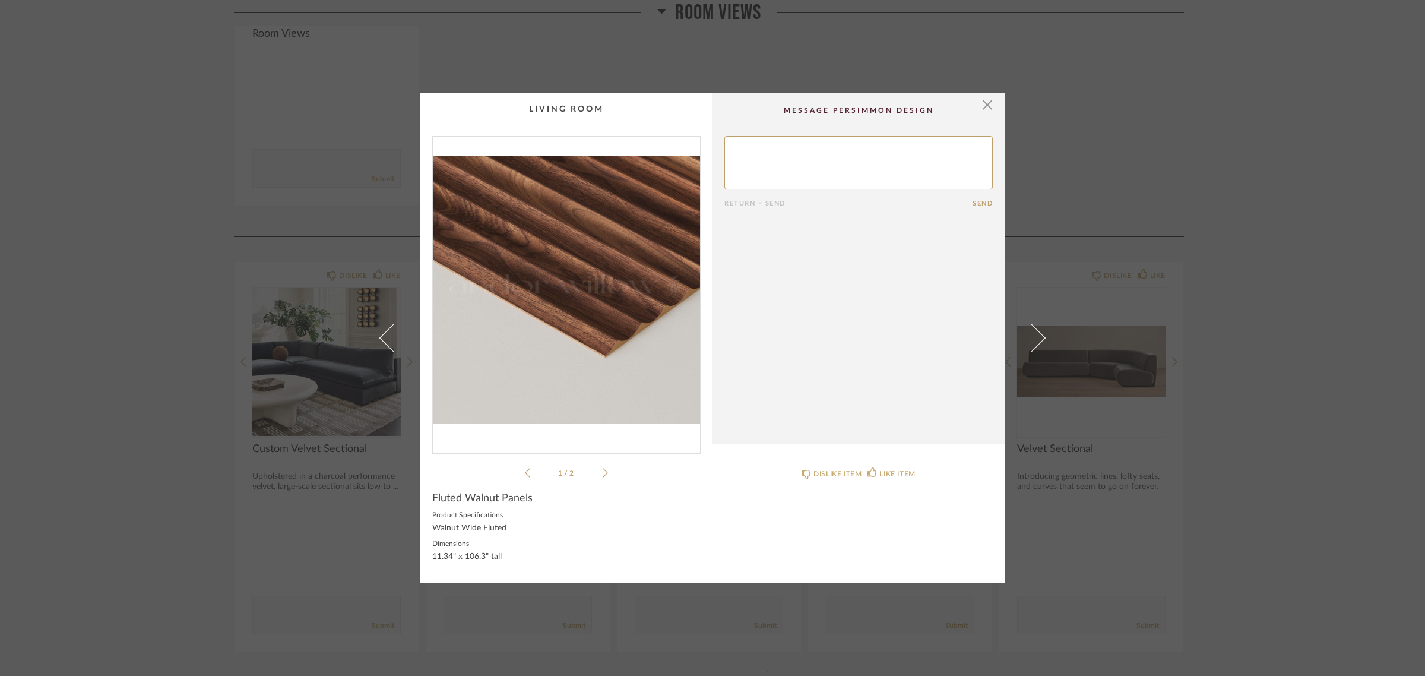
click at [571, 267] on img "0" at bounding box center [566, 290] width 267 height 307
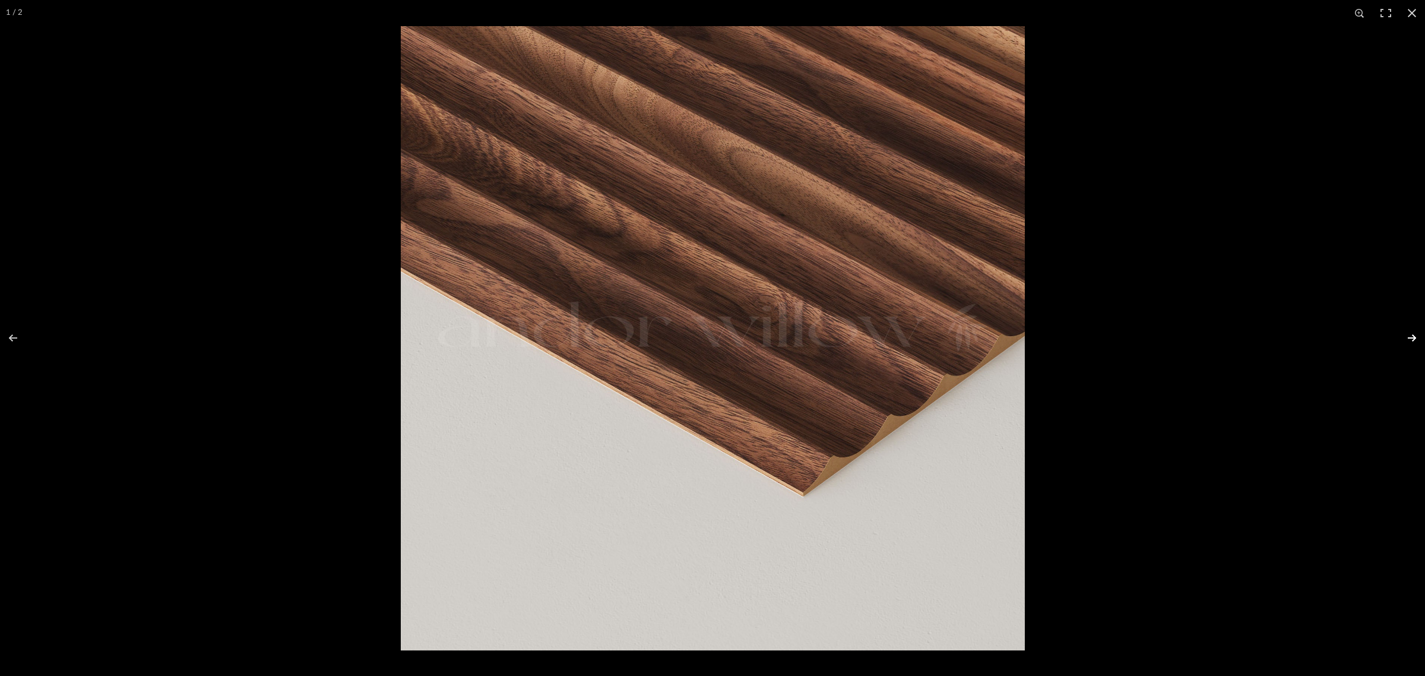
click at [1409, 337] on button at bounding box center [1405, 337] width 42 height 59
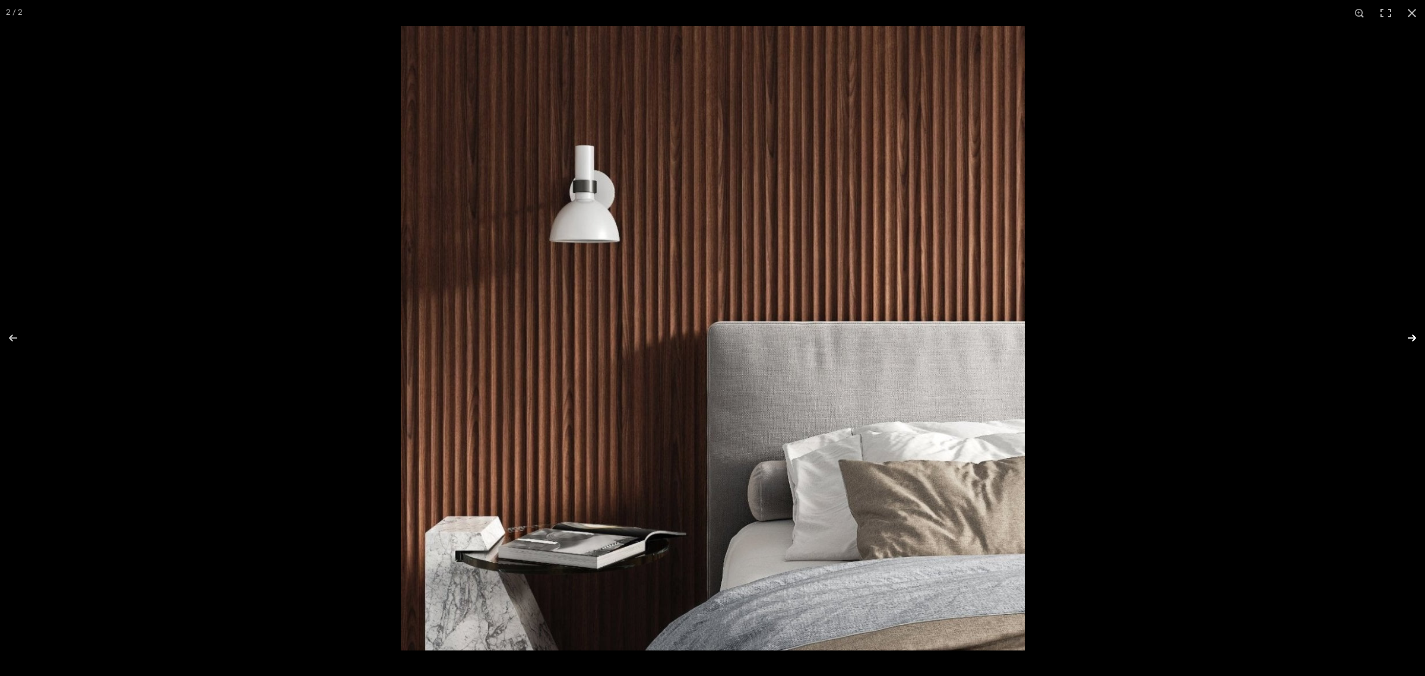
click at [1410, 337] on button at bounding box center [1405, 337] width 42 height 59
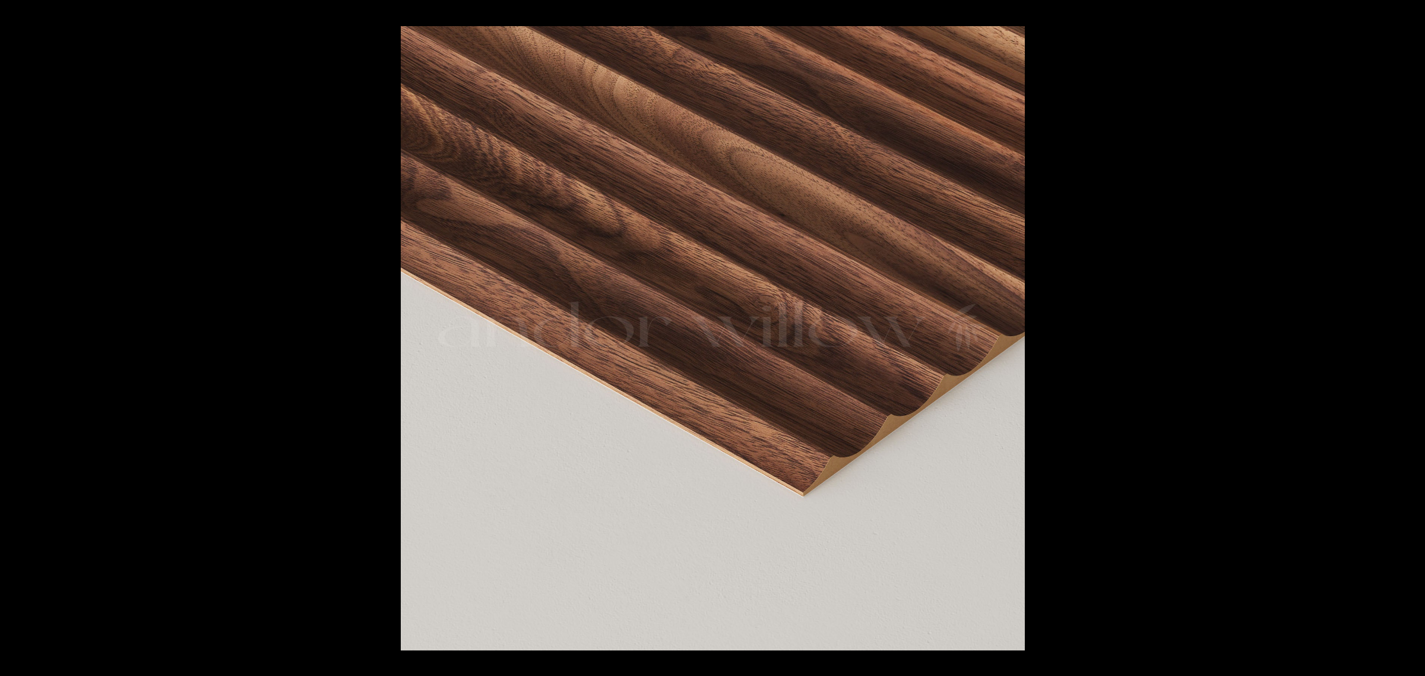
click at [1410, 337] on button at bounding box center [1405, 337] width 42 height 59
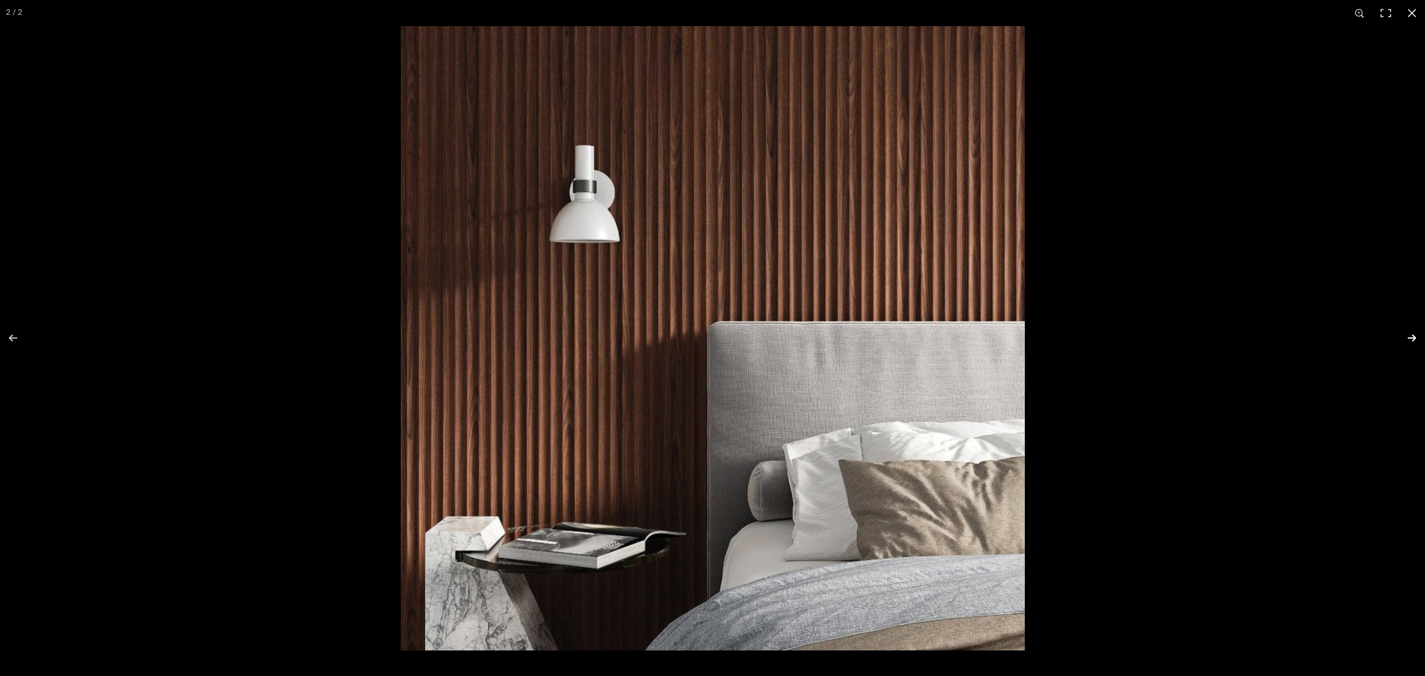
click at [1411, 333] on button at bounding box center [1405, 337] width 42 height 59
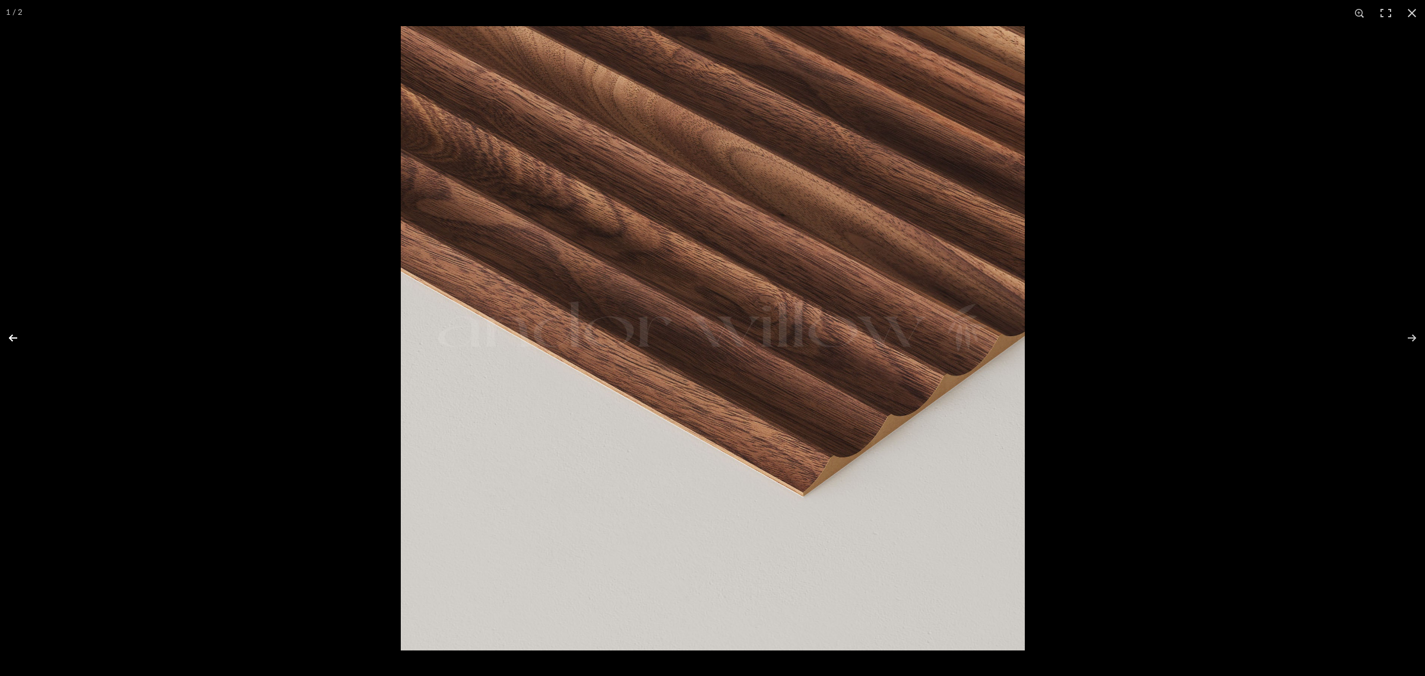
click at [10, 336] on button at bounding box center [21, 337] width 42 height 59
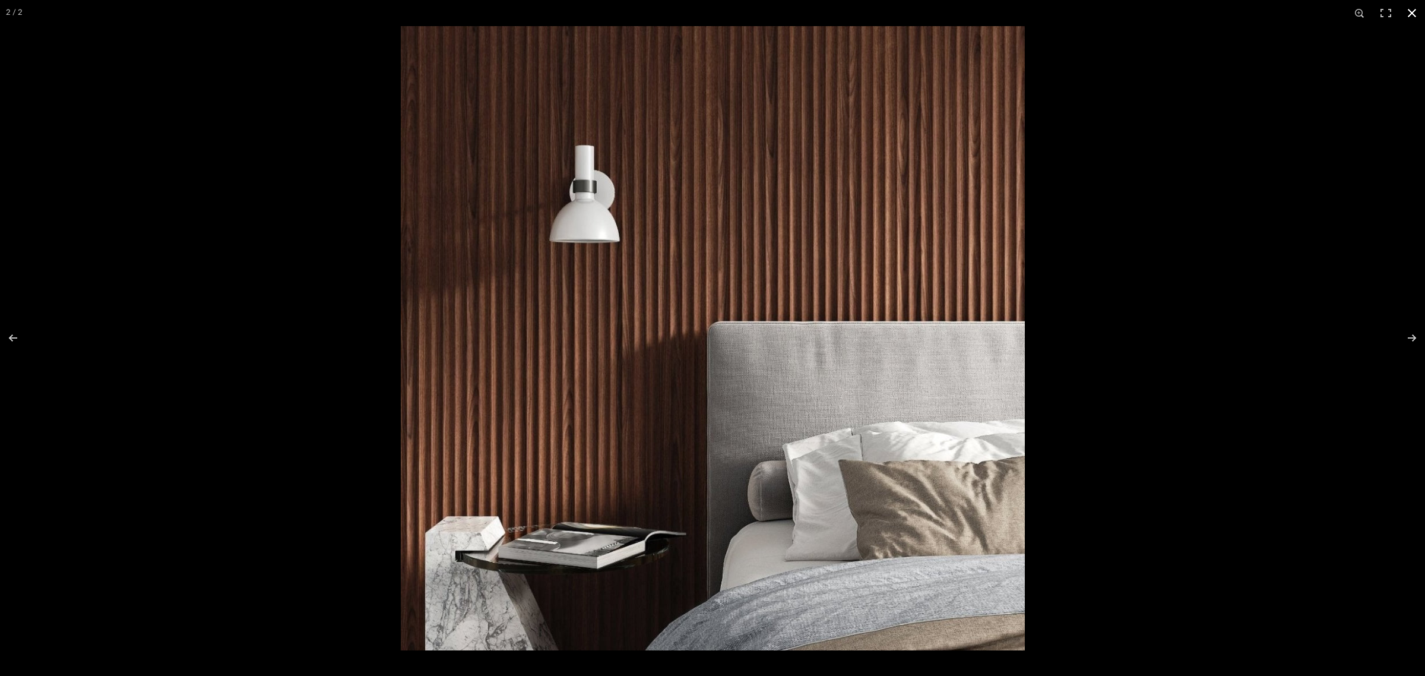
click at [1415, 12] on button at bounding box center [1412, 13] width 26 height 26
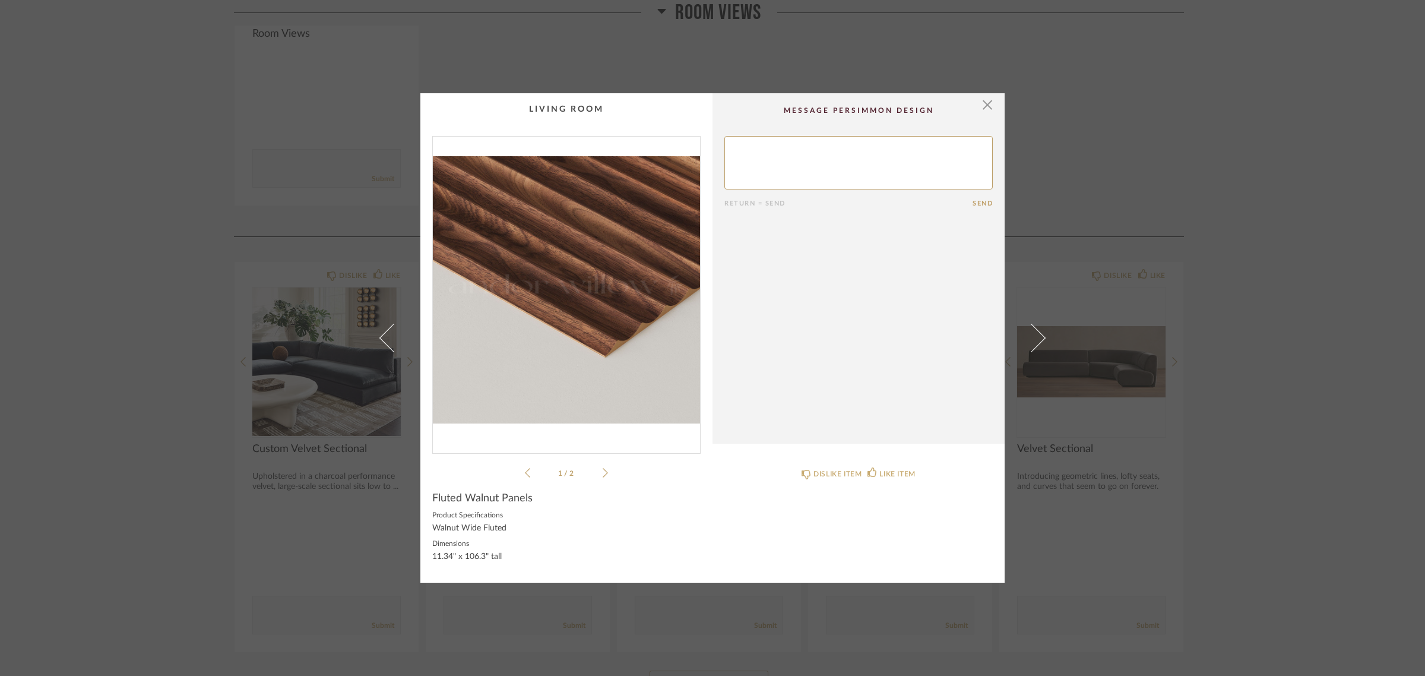
click at [1304, 518] on div "× 1 / 2 Return = Send Send Fluted Walnut Panels Product Specifications Walnut W…" at bounding box center [712, 338] width 1425 height 676
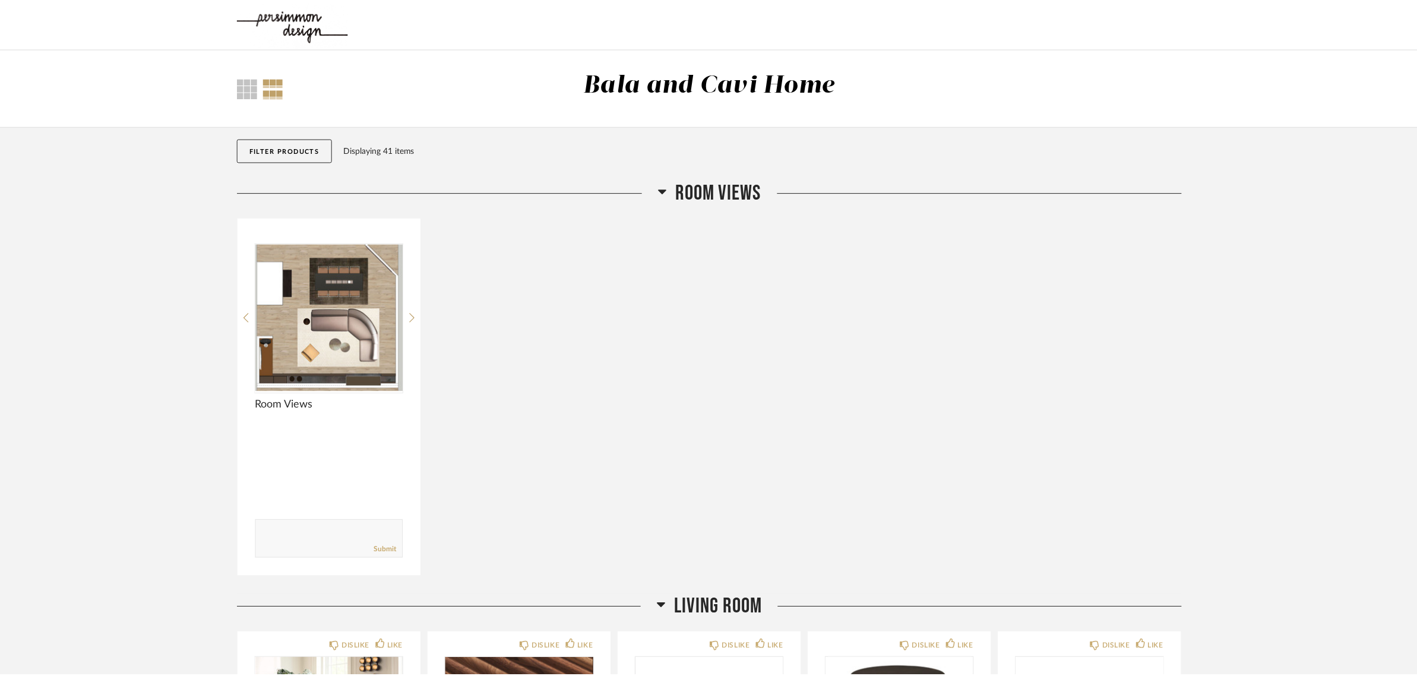
scroll to position [371, 0]
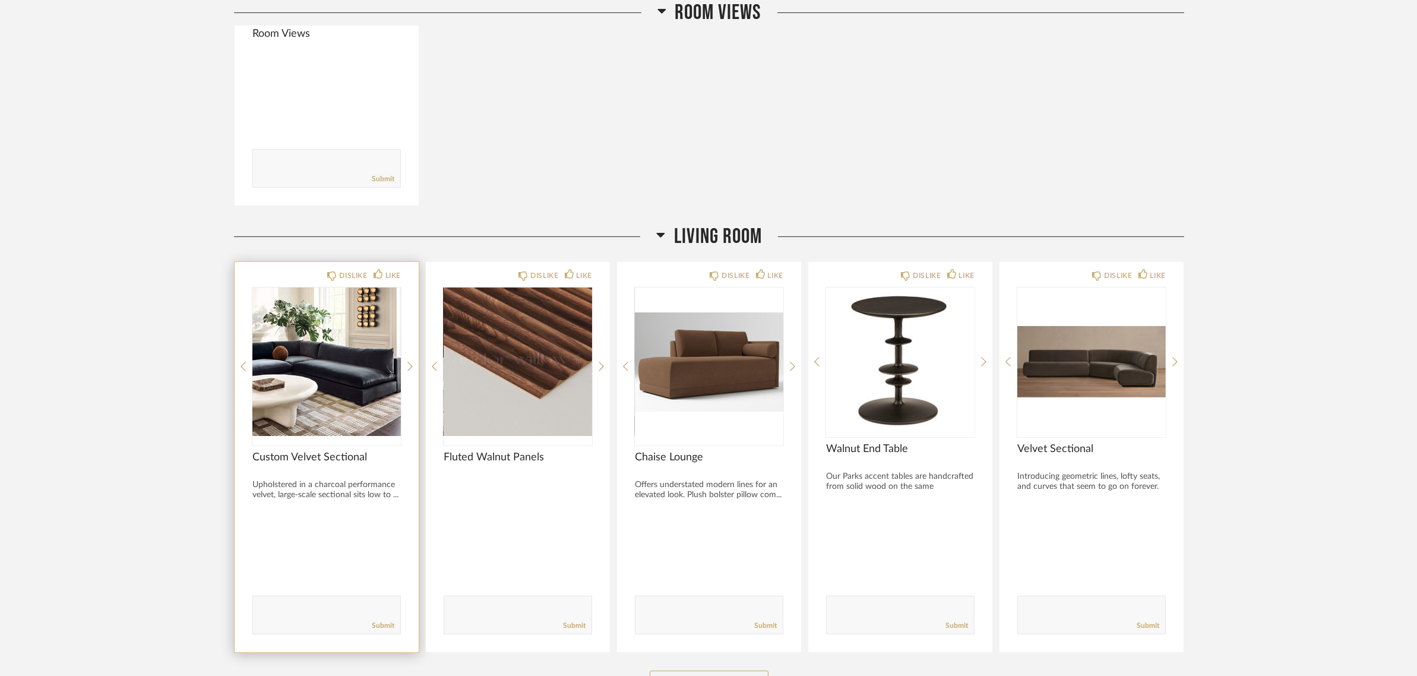
click at [0, 0] on img at bounding box center [0, 0] width 0 height 0
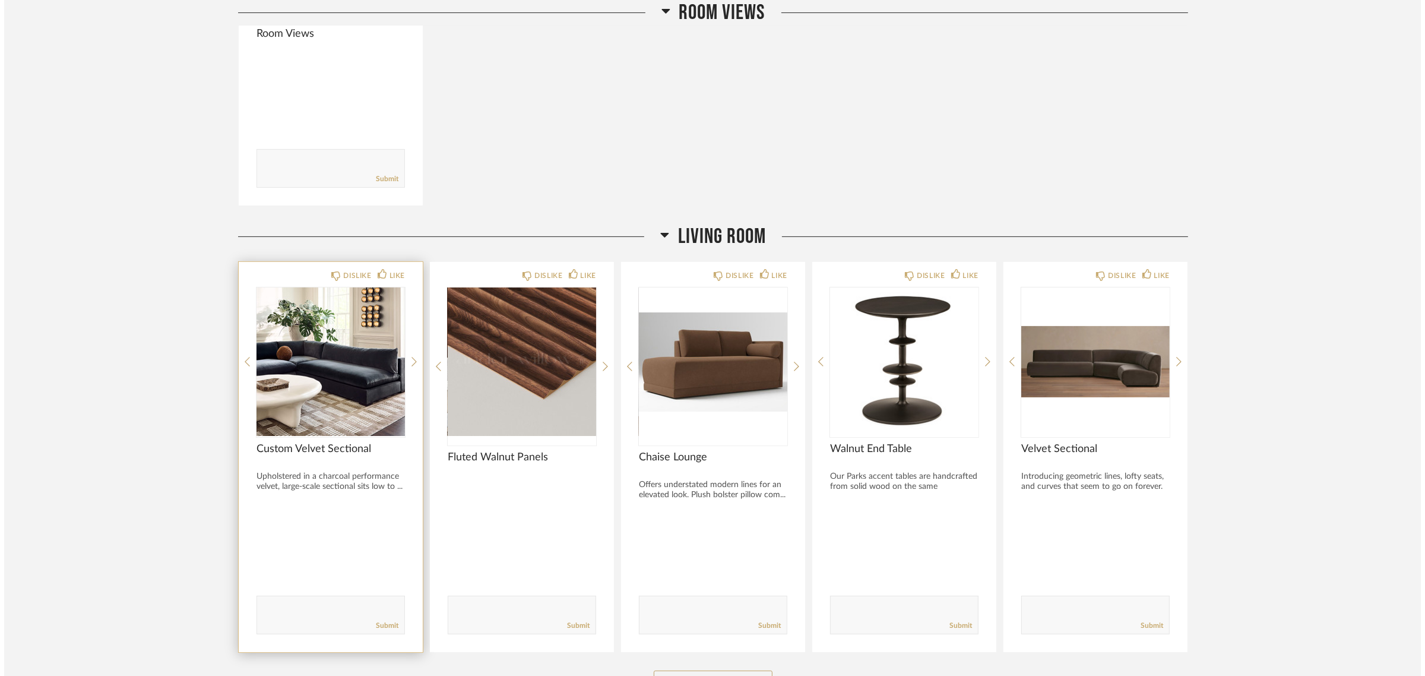
scroll to position [0, 0]
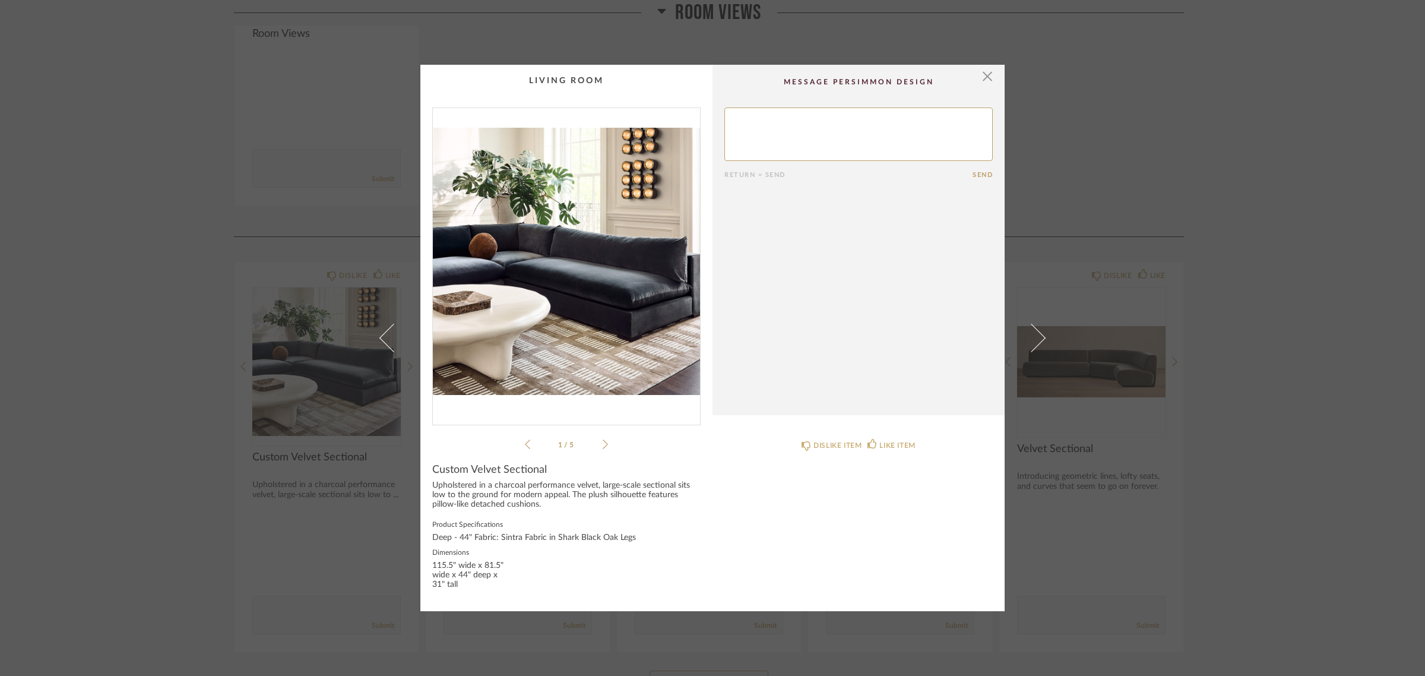
click at [556, 271] on img "0" at bounding box center [566, 261] width 267 height 307
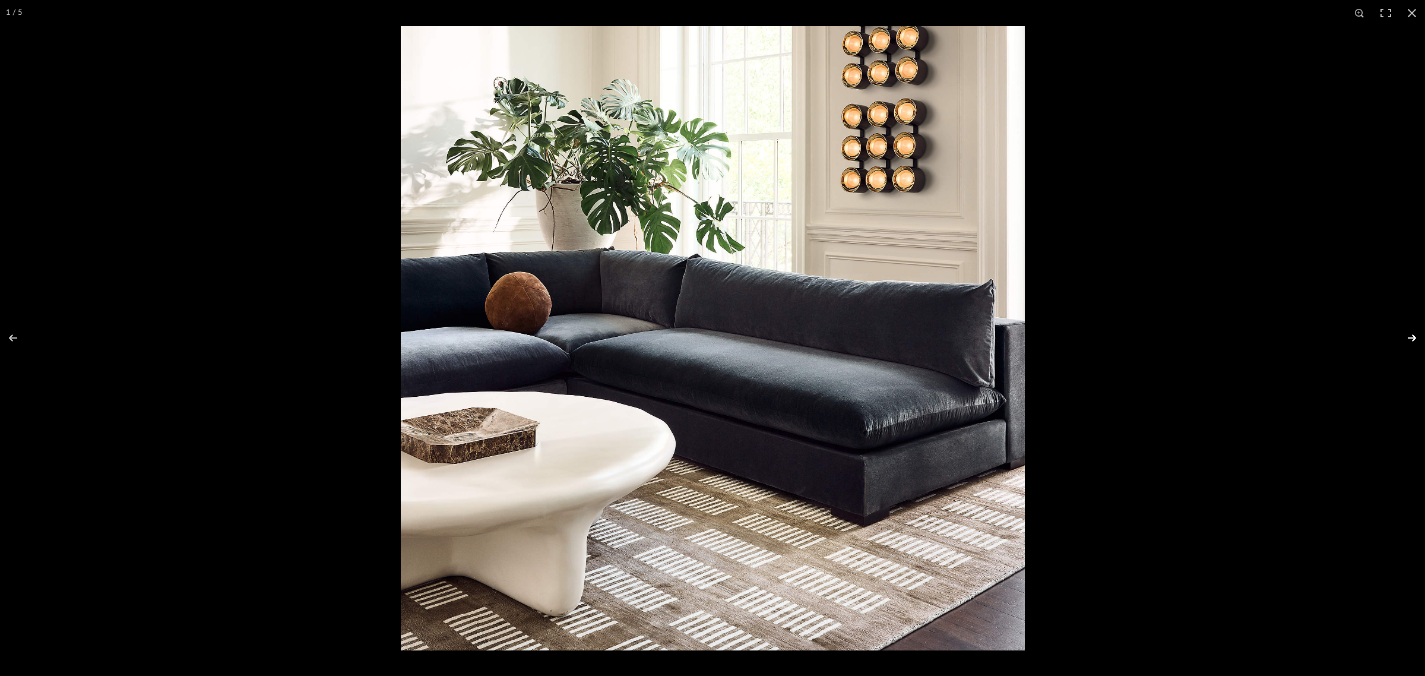
click at [1405, 336] on button at bounding box center [1405, 337] width 42 height 59
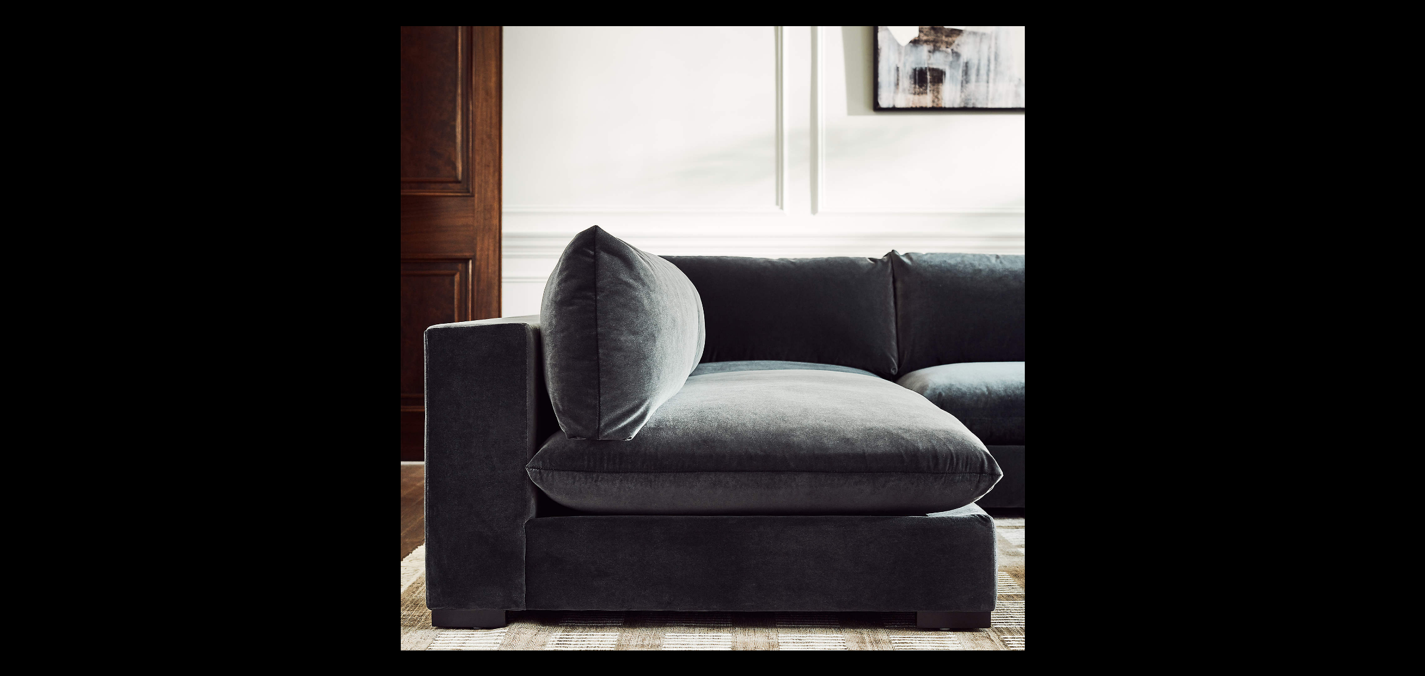
click at [1405, 336] on button at bounding box center [1405, 337] width 42 height 59
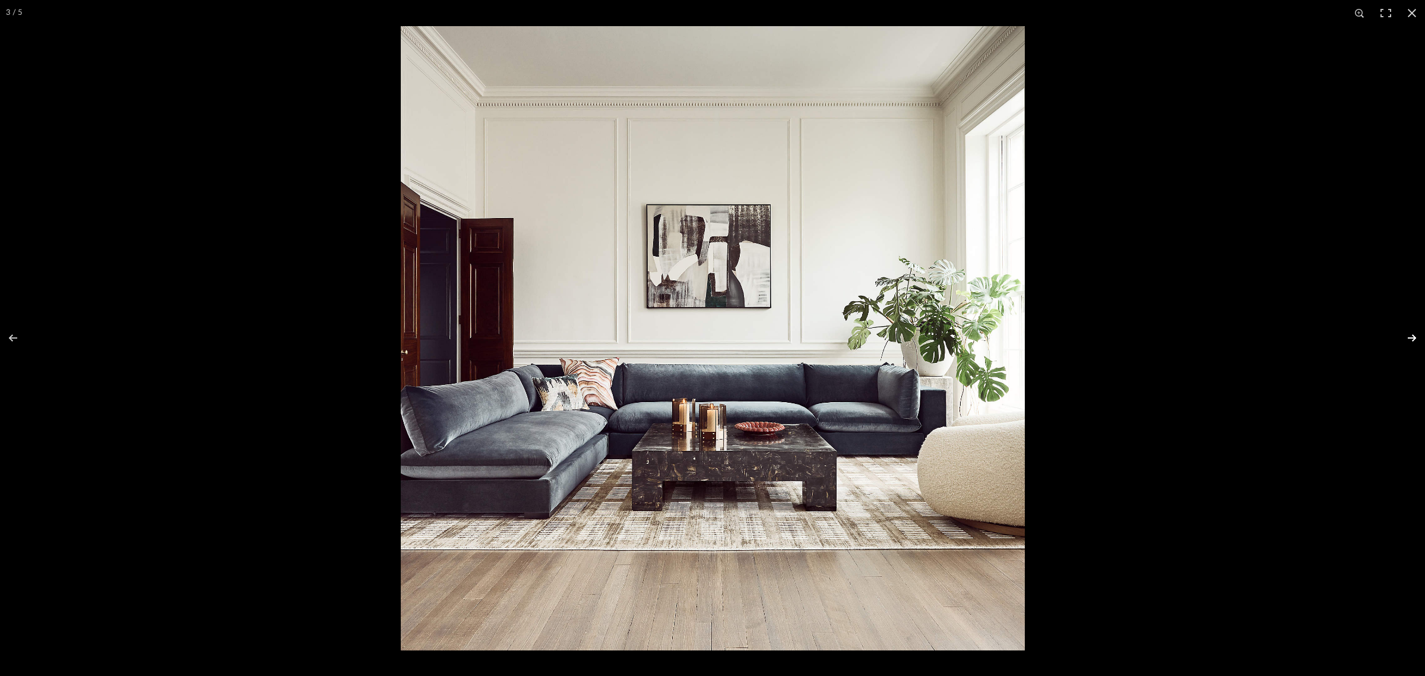
click at [1409, 340] on button at bounding box center [1405, 337] width 42 height 59
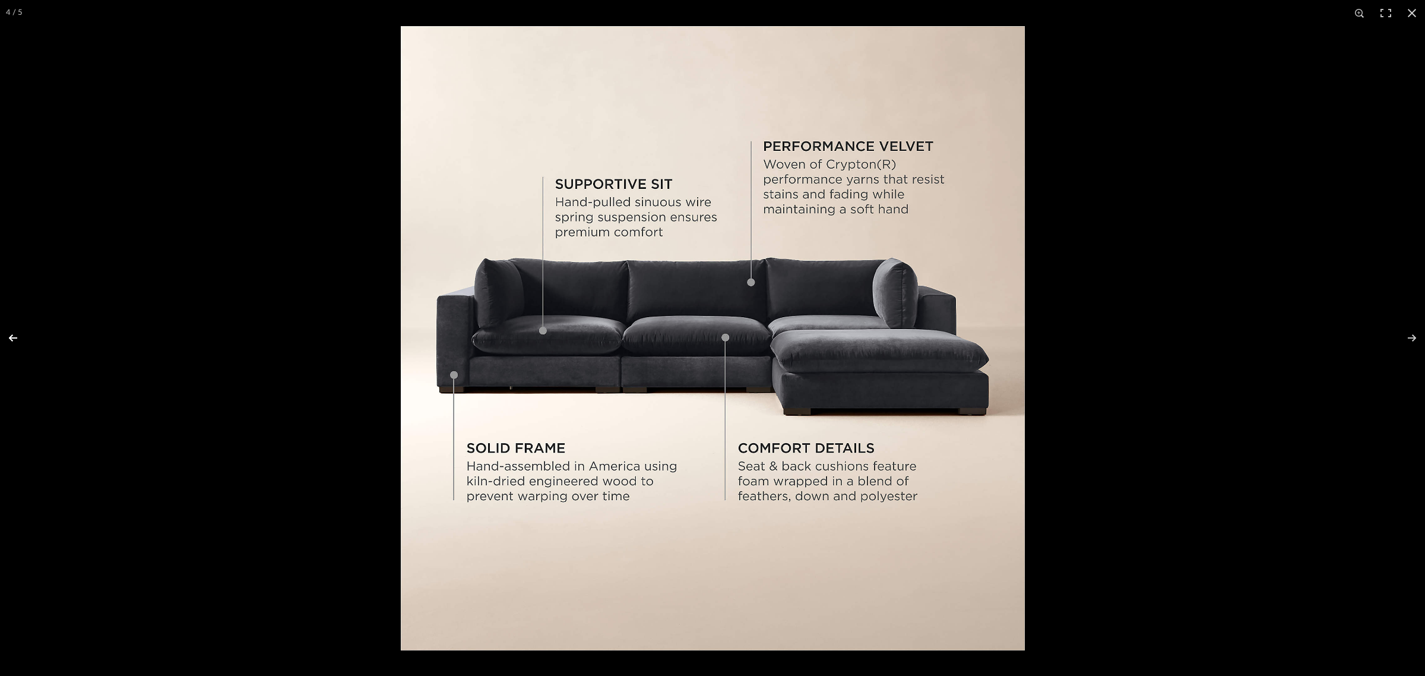
click at [12, 334] on button at bounding box center [21, 337] width 42 height 59
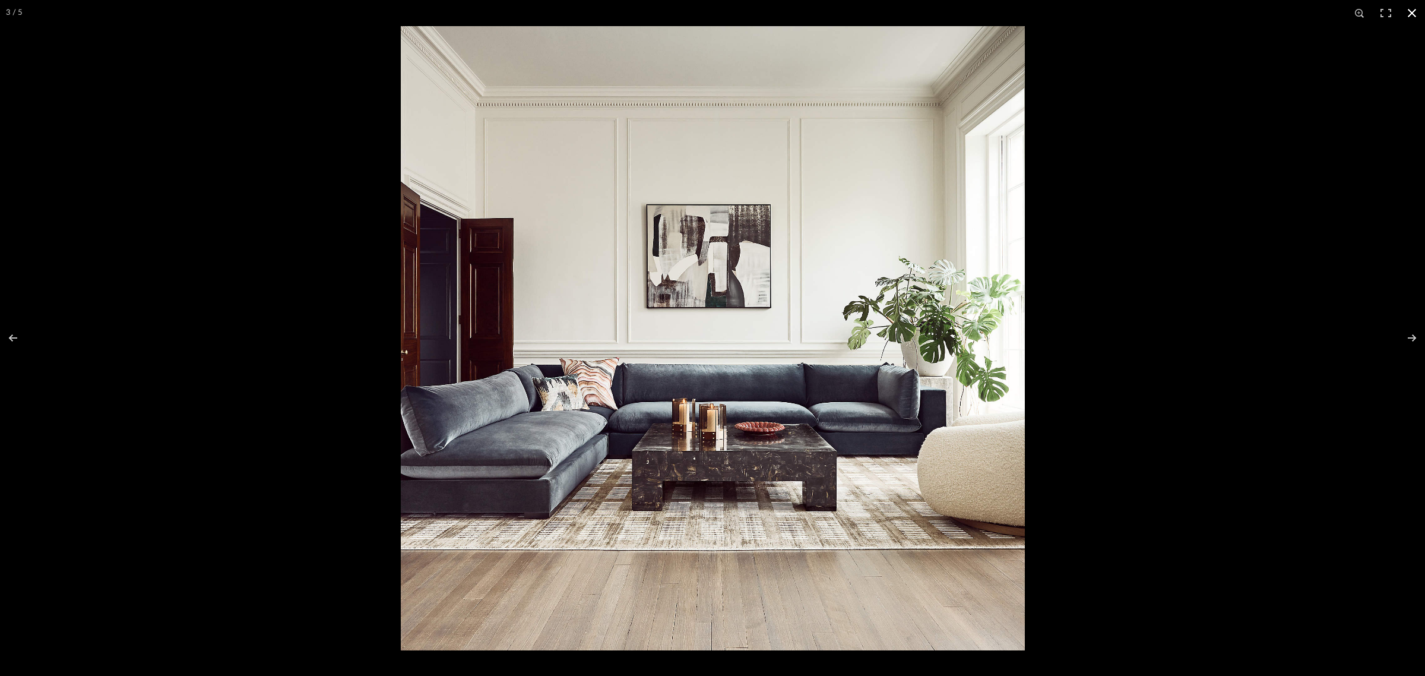
click at [1415, 8] on button at bounding box center [1412, 13] width 26 height 26
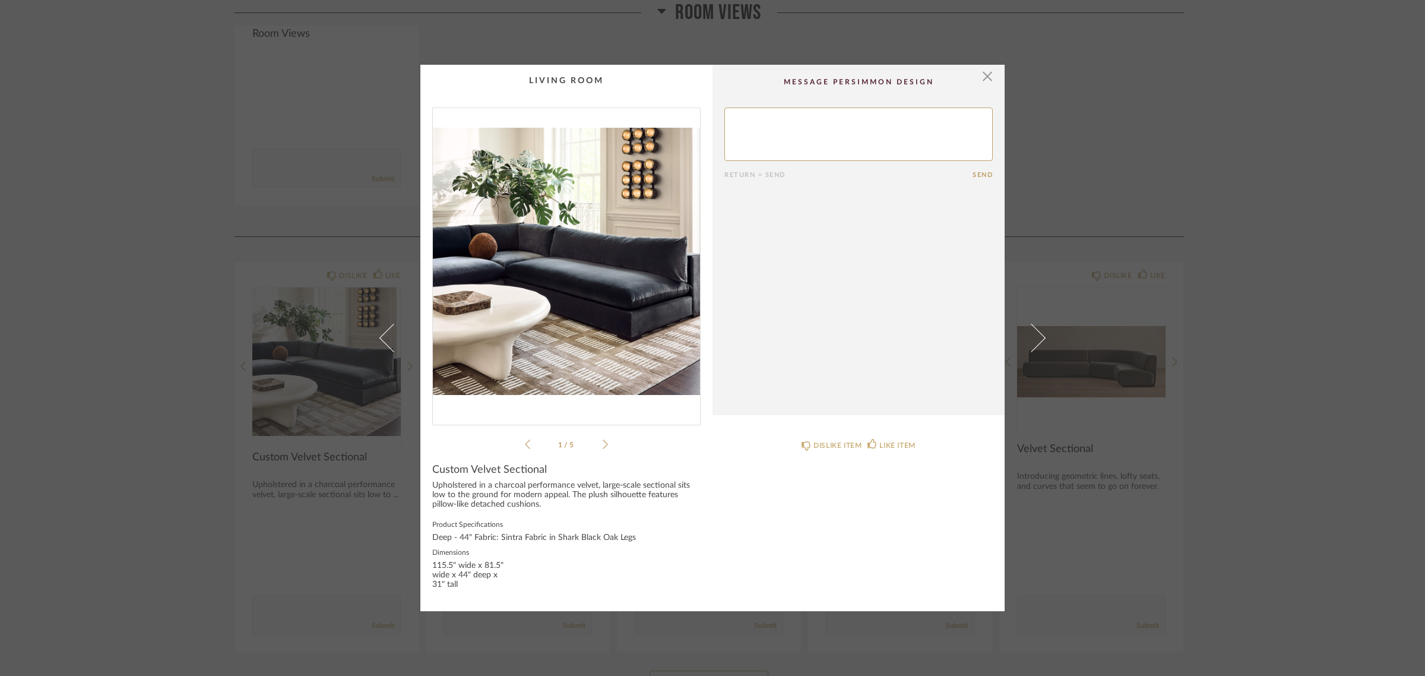
click at [1318, 387] on div "× 1 / 5 Return = Send Send Custom Velvet Sectional Upholstered in a charcoal pe…" at bounding box center [712, 338] width 1425 height 676
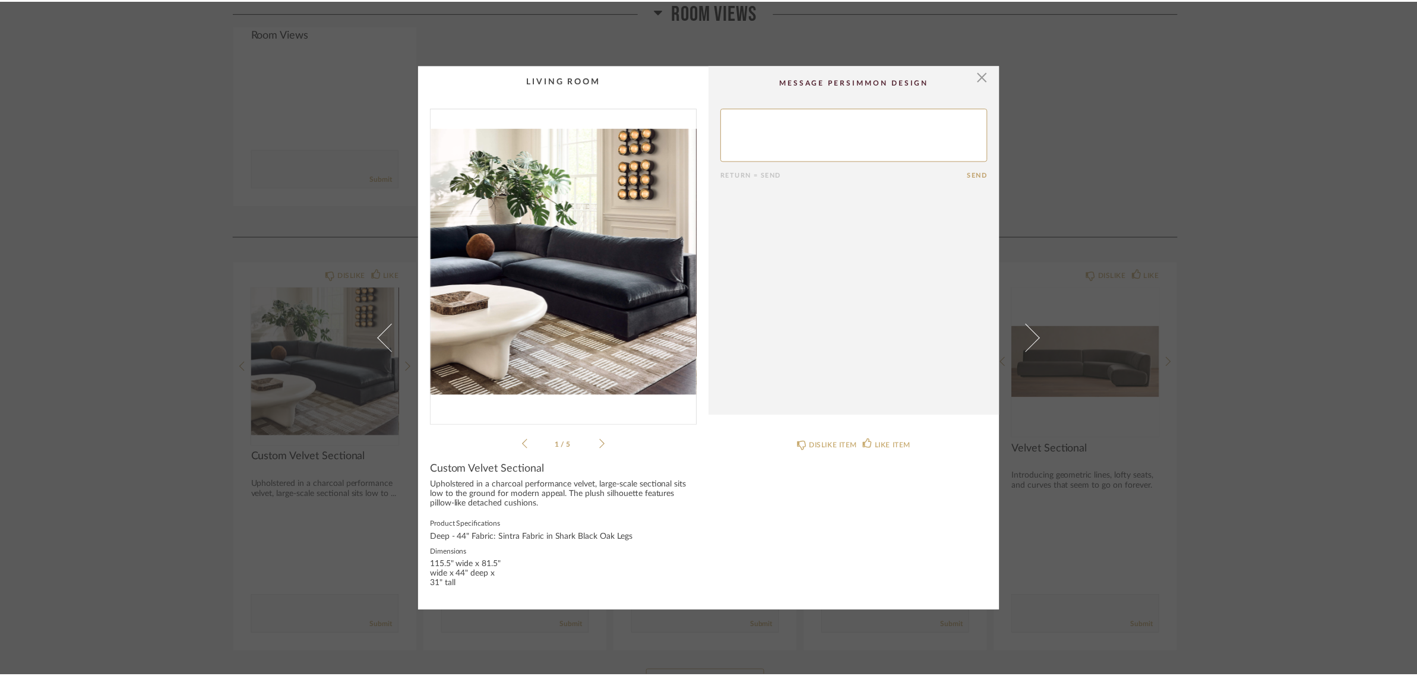
scroll to position [371, 0]
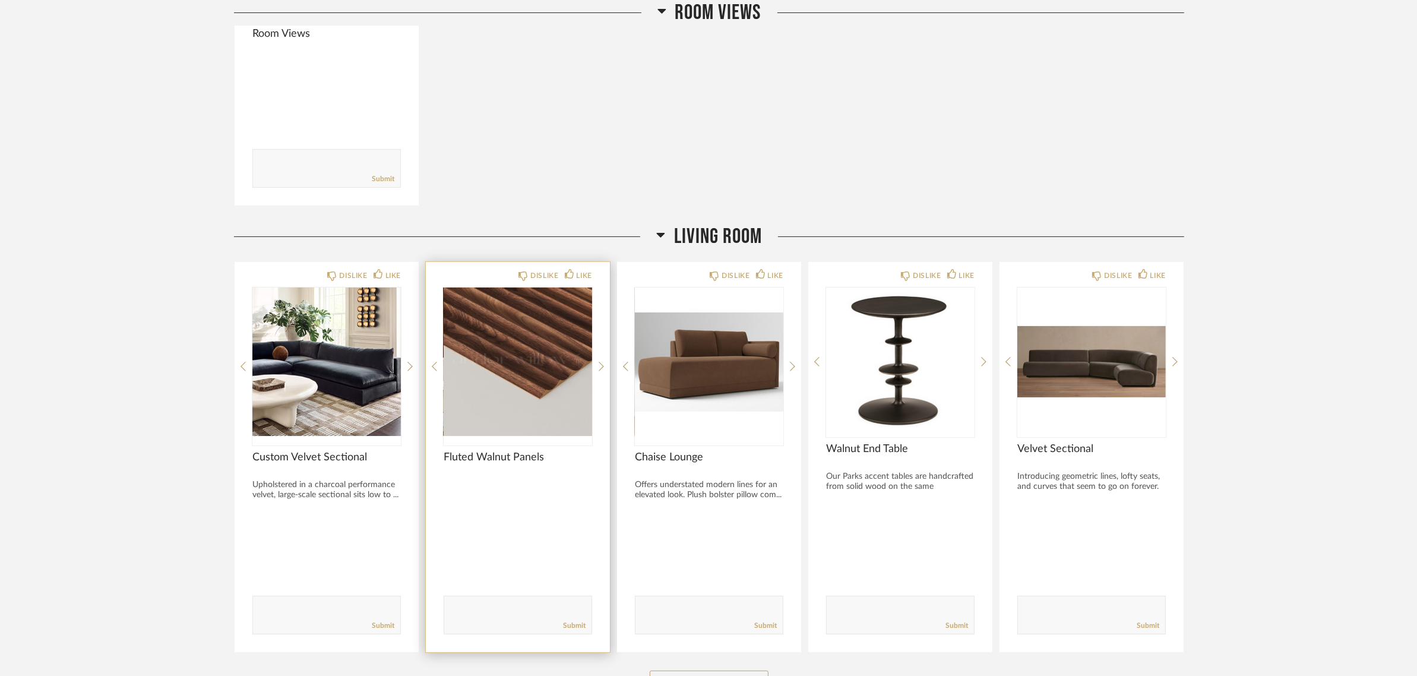
click at [511, 327] on img "0" at bounding box center [518, 361] width 148 height 148
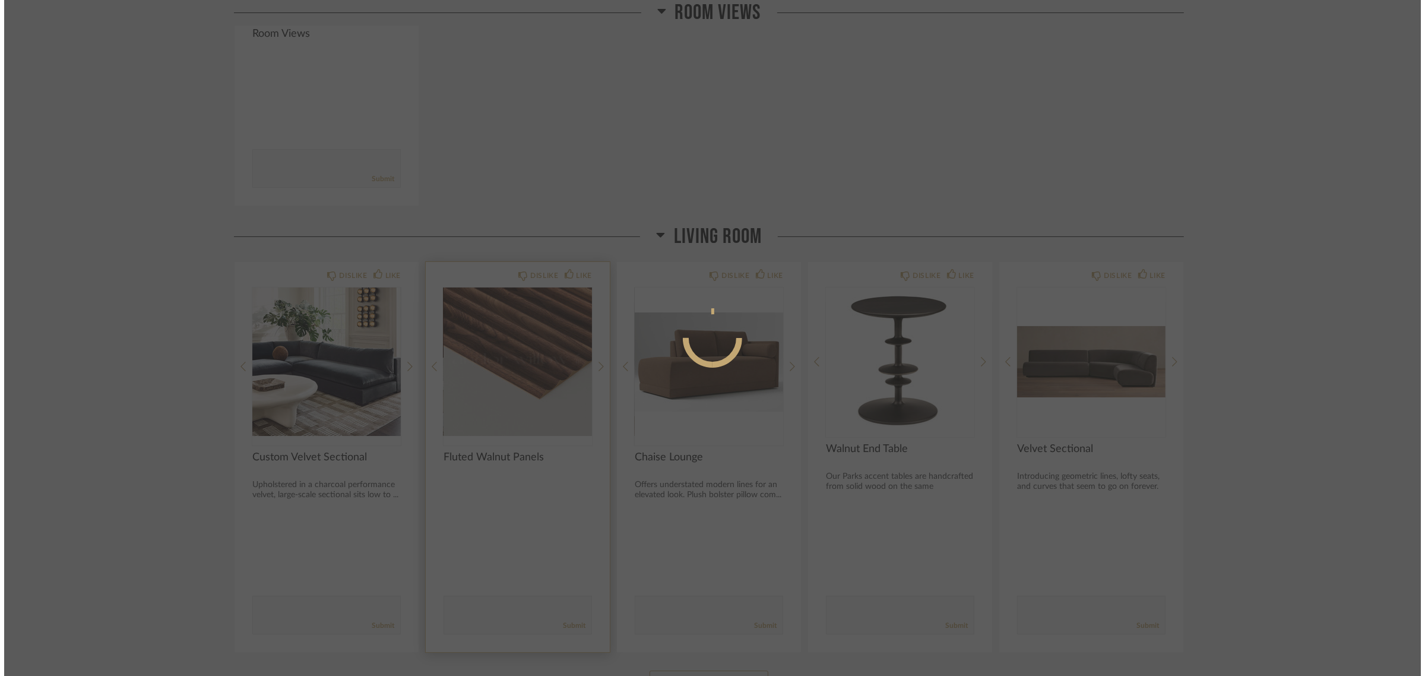
scroll to position [0, 0]
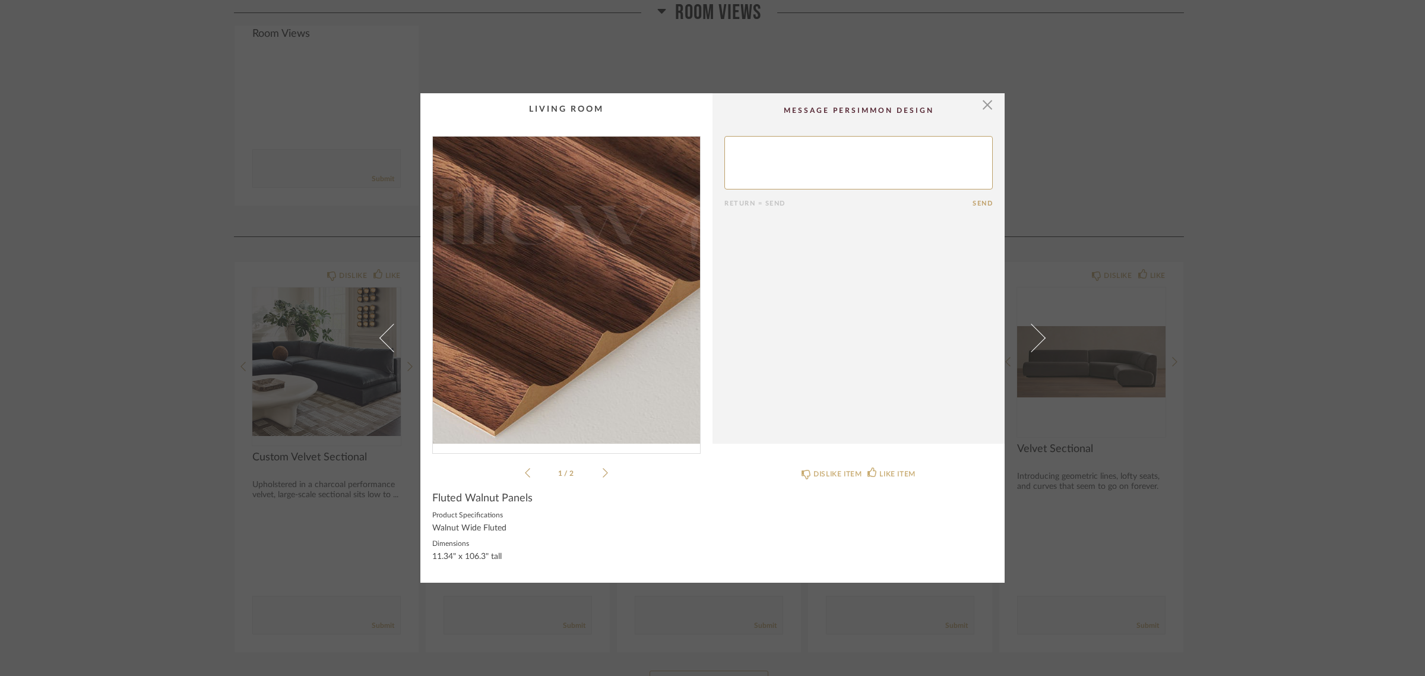
click at [625, 309] on img "0" at bounding box center [566, 290] width 267 height 307
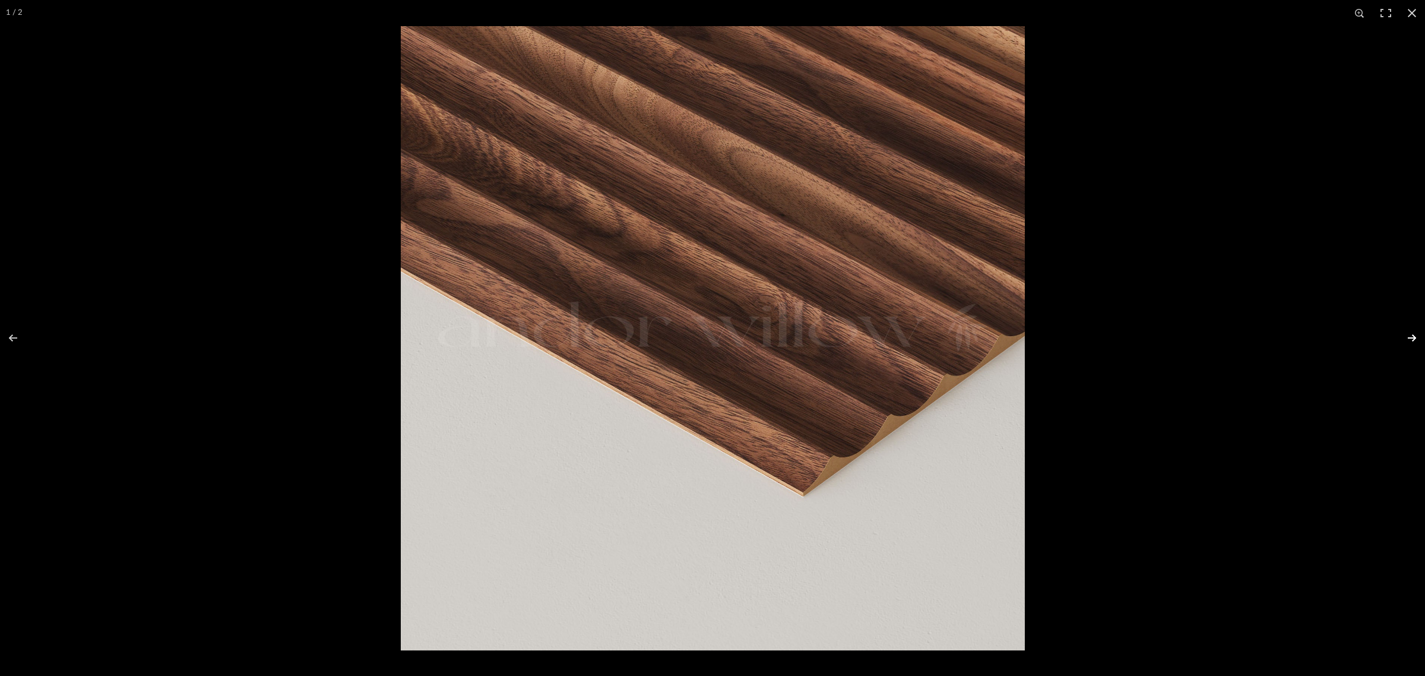
click at [1412, 337] on button at bounding box center [1405, 337] width 42 height 59
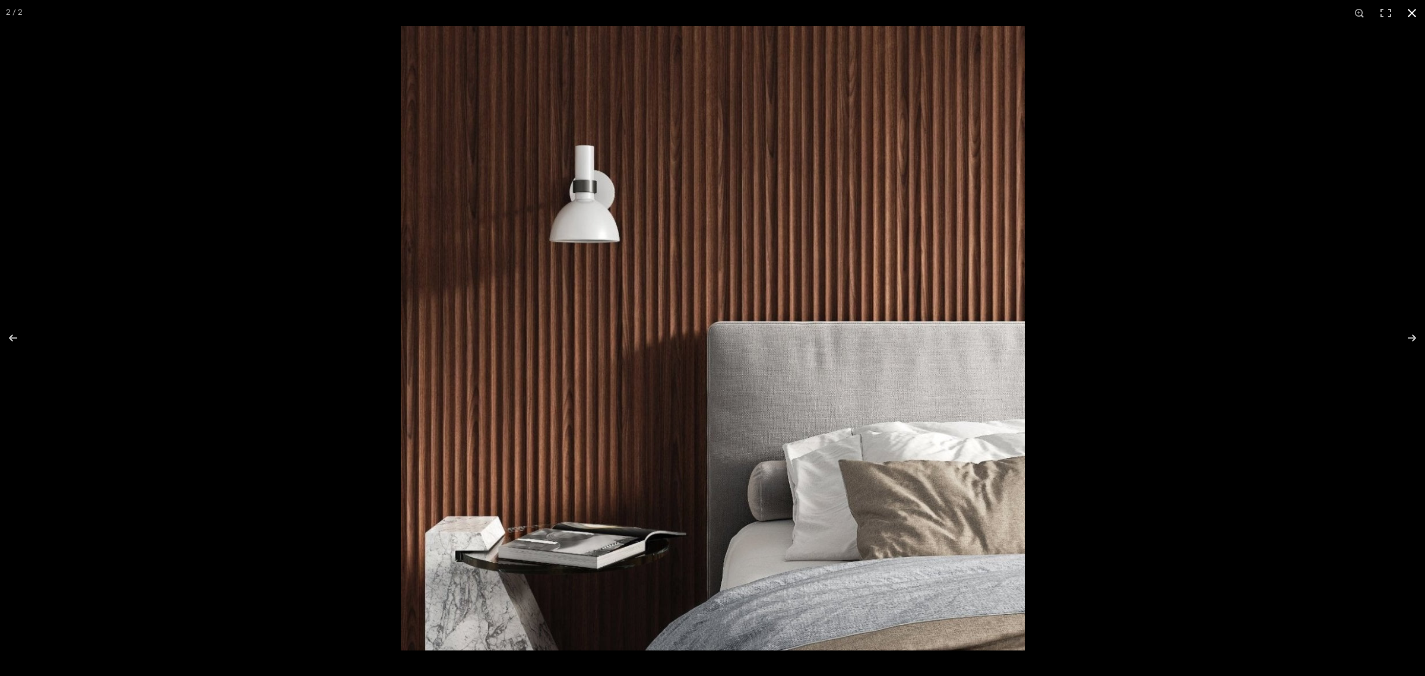
click at [1415, 12] on button at bounding box center [1412, 13] width 26 height 26
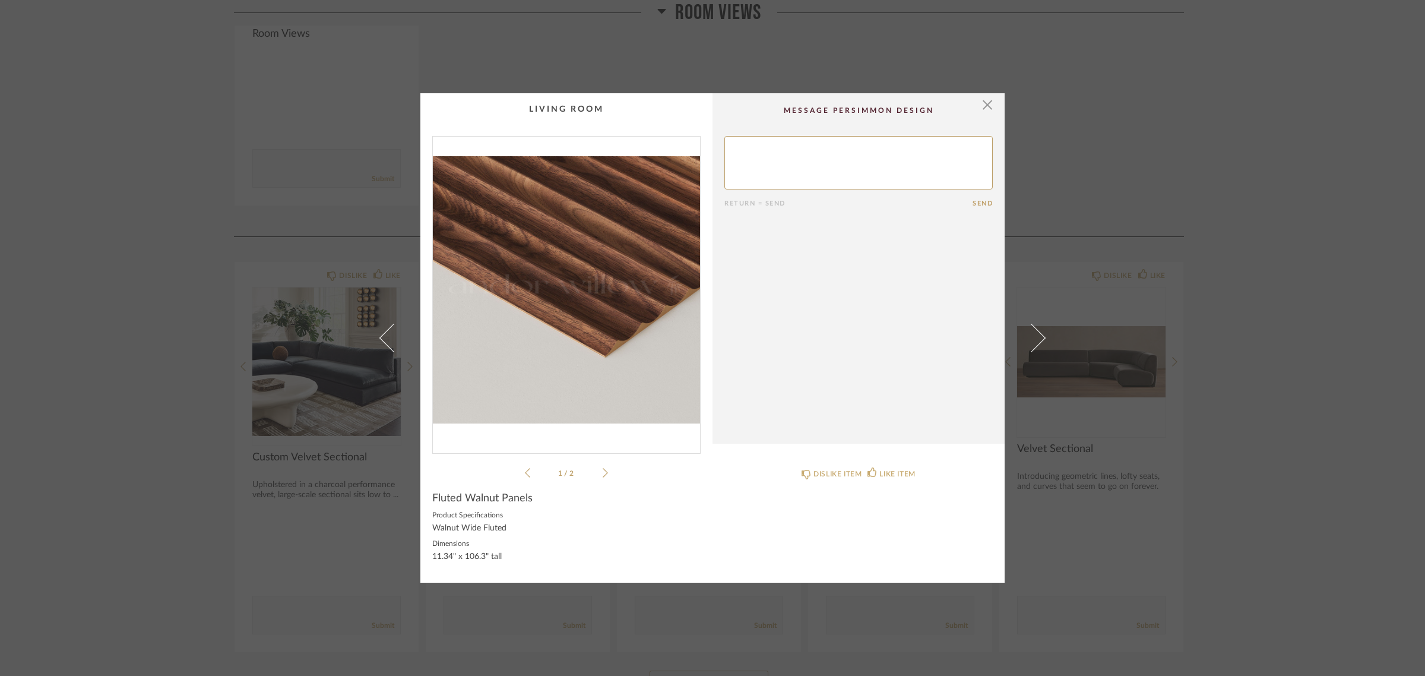
click at [1287, 387] on div "× 1 / 2 Return = Send Send Fluted Walnut Panels Product Specifications Walnut W…" at bounding box center [712, 338] width 1425 height 676
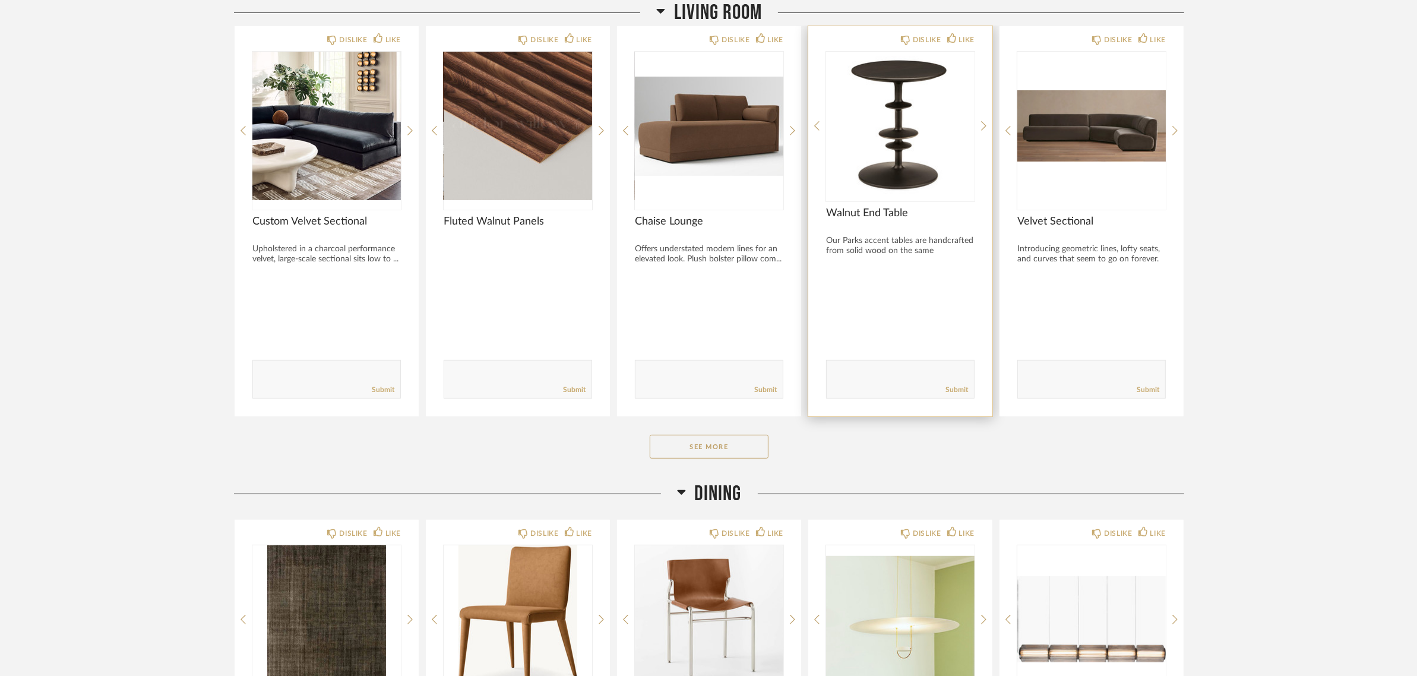
scroll to position [594, 0]
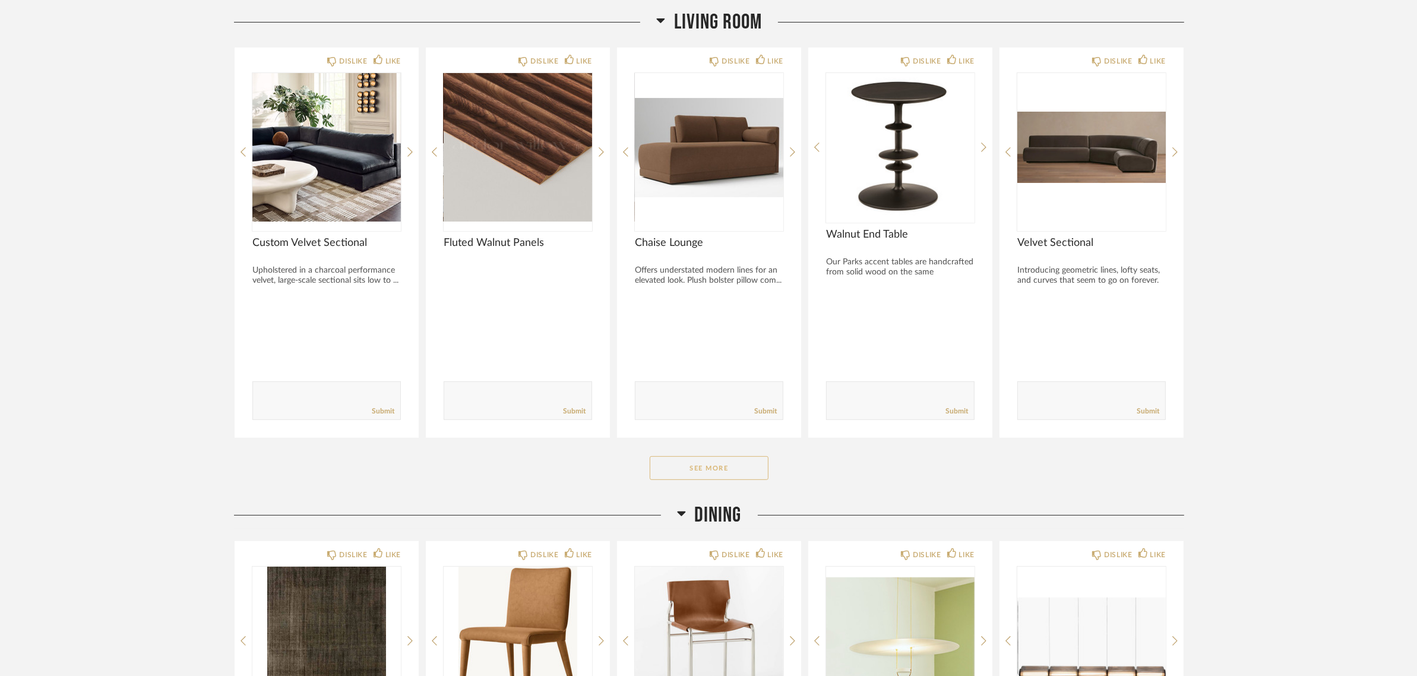
click at [725, 464] on button "See More" at bounding box center [709, 468] width 119 height 24
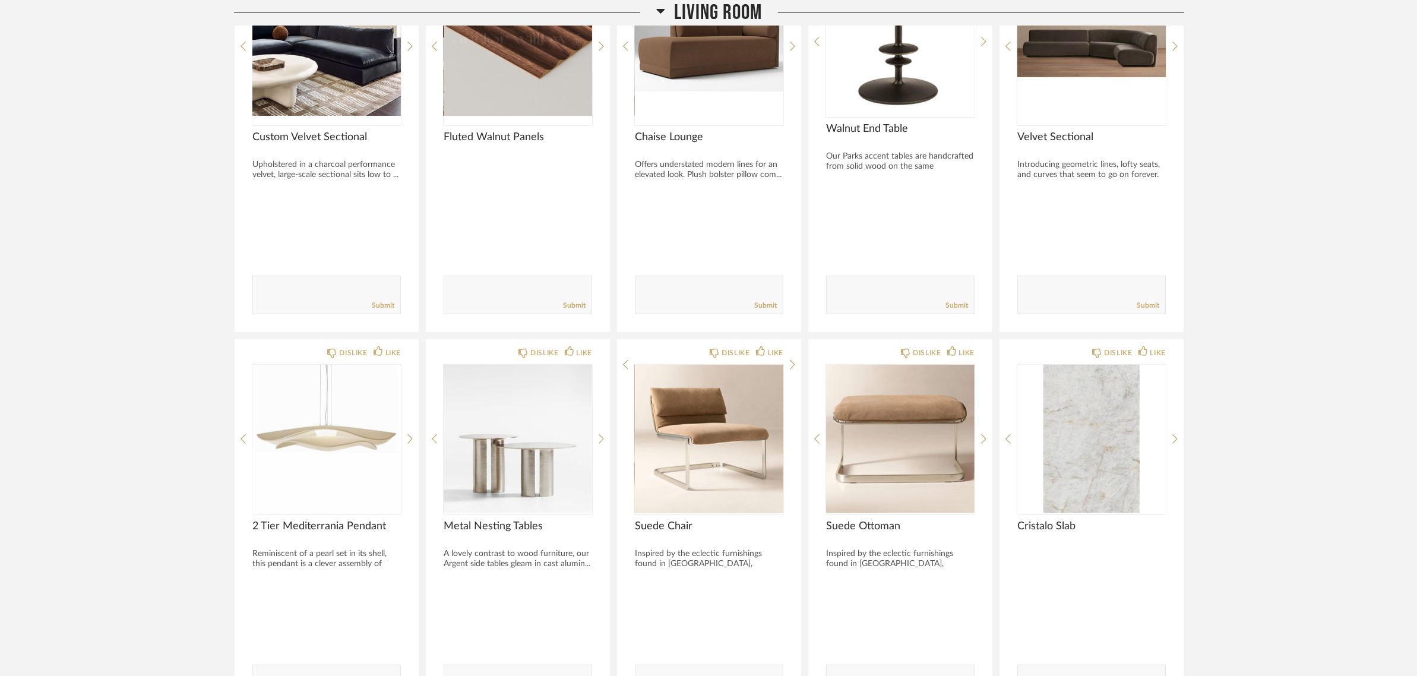
scroll to position [817, 0]
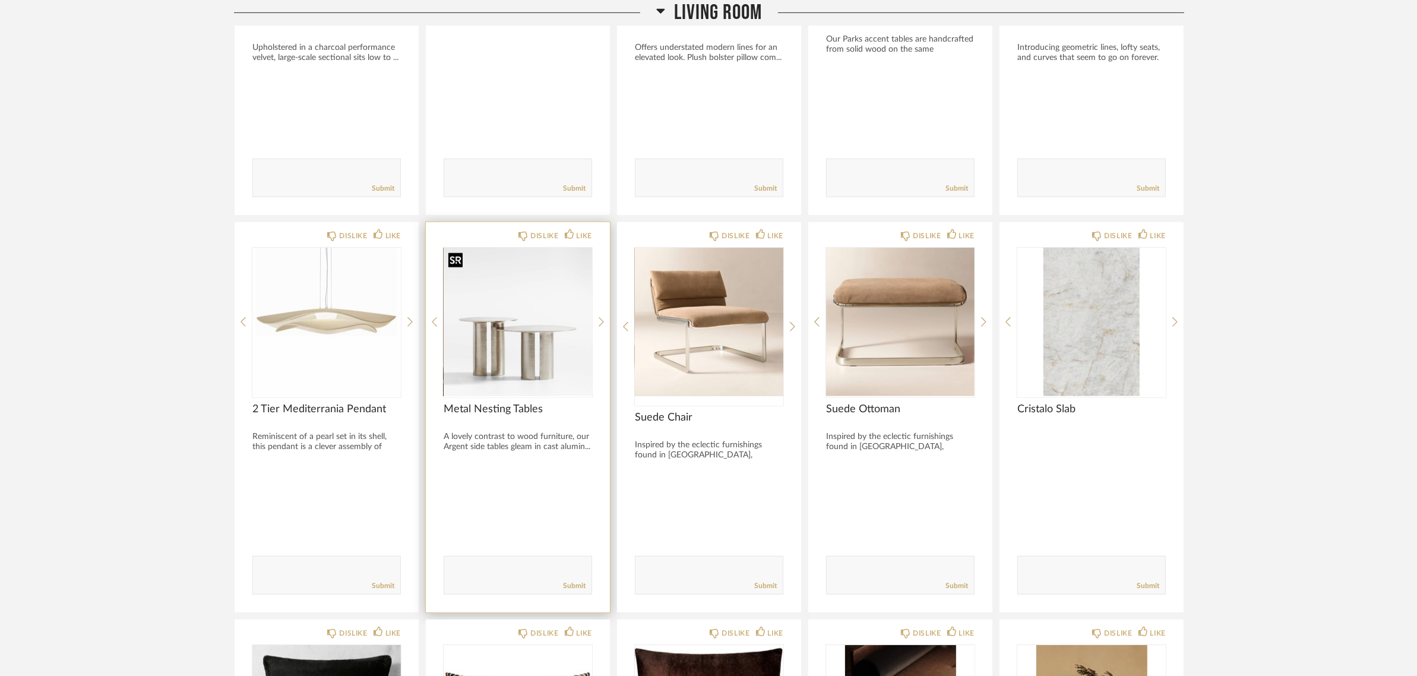
click at [509, 311] on div at bounding box center [518, 322] width 148 height 148
click at [502, 333] on img "0" at bounding box center [518, 322] width 148 height 148
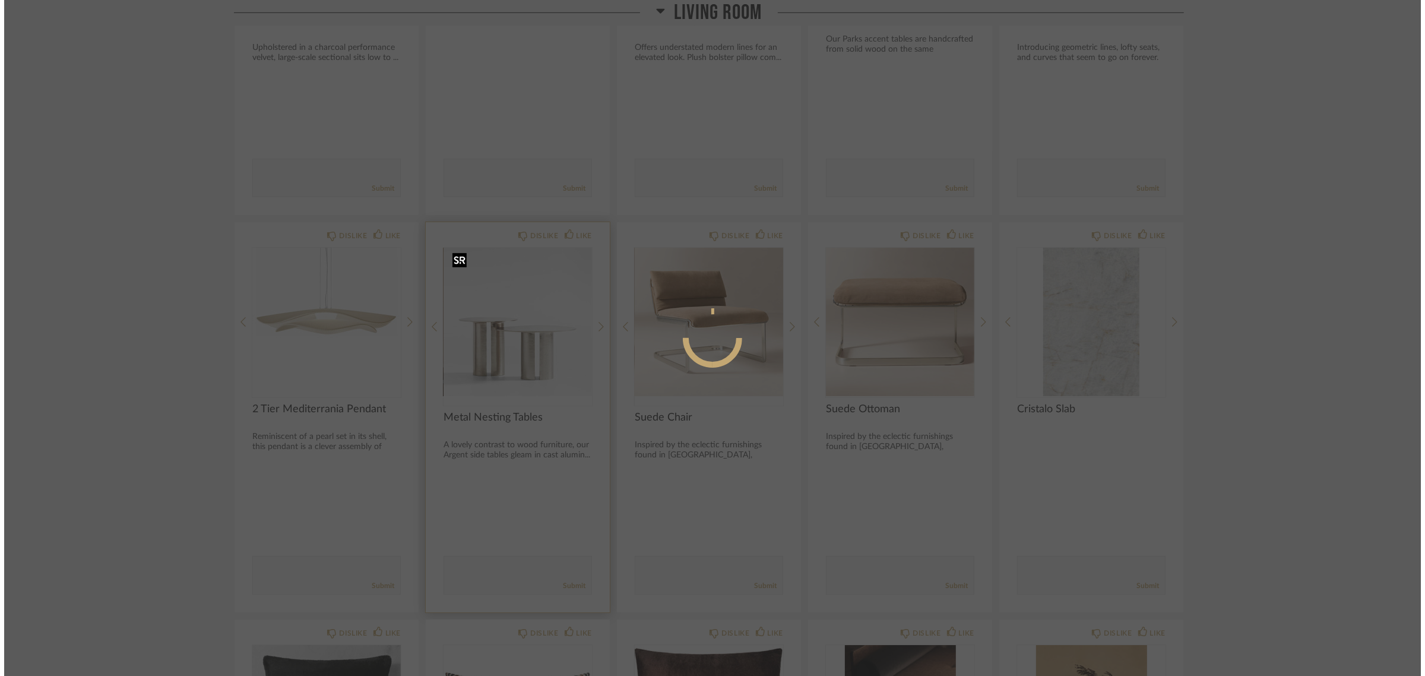
scroll to position [0, 0]
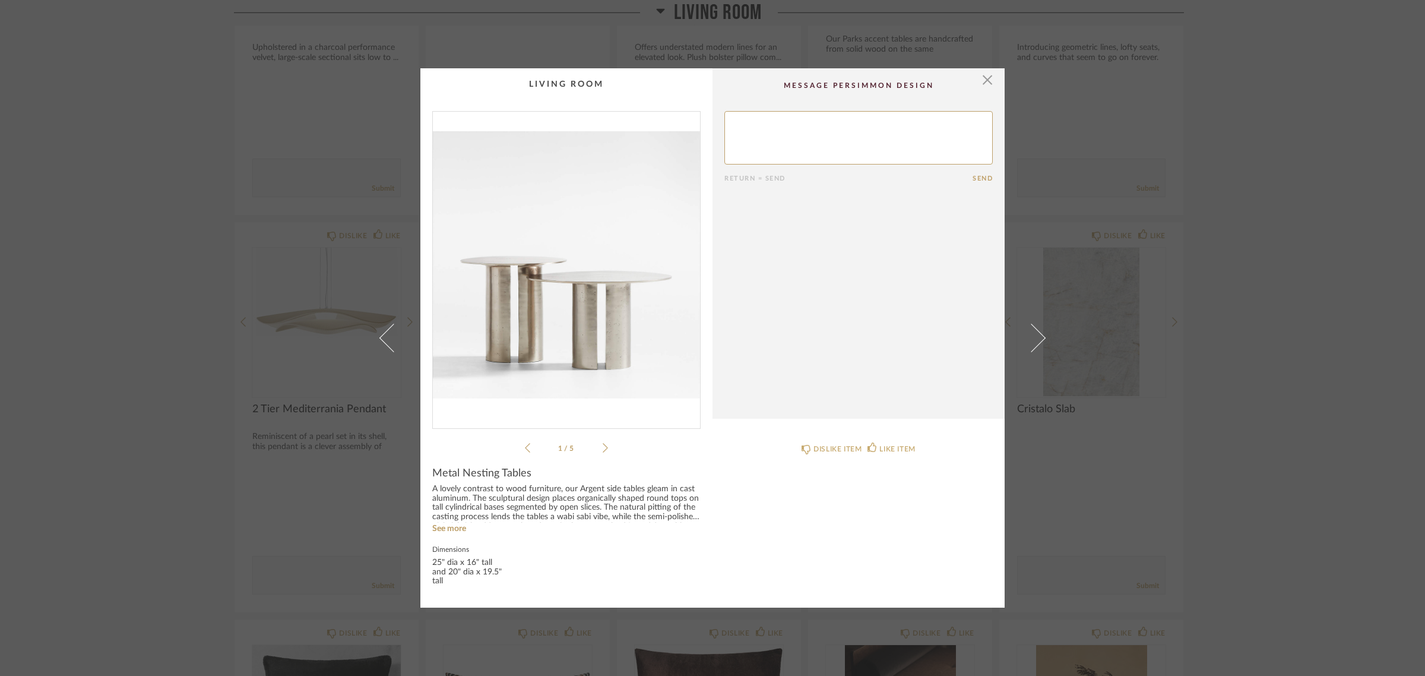
click at [559, 265] on img "0" at bounding box center [566, 265] width 267 height 307
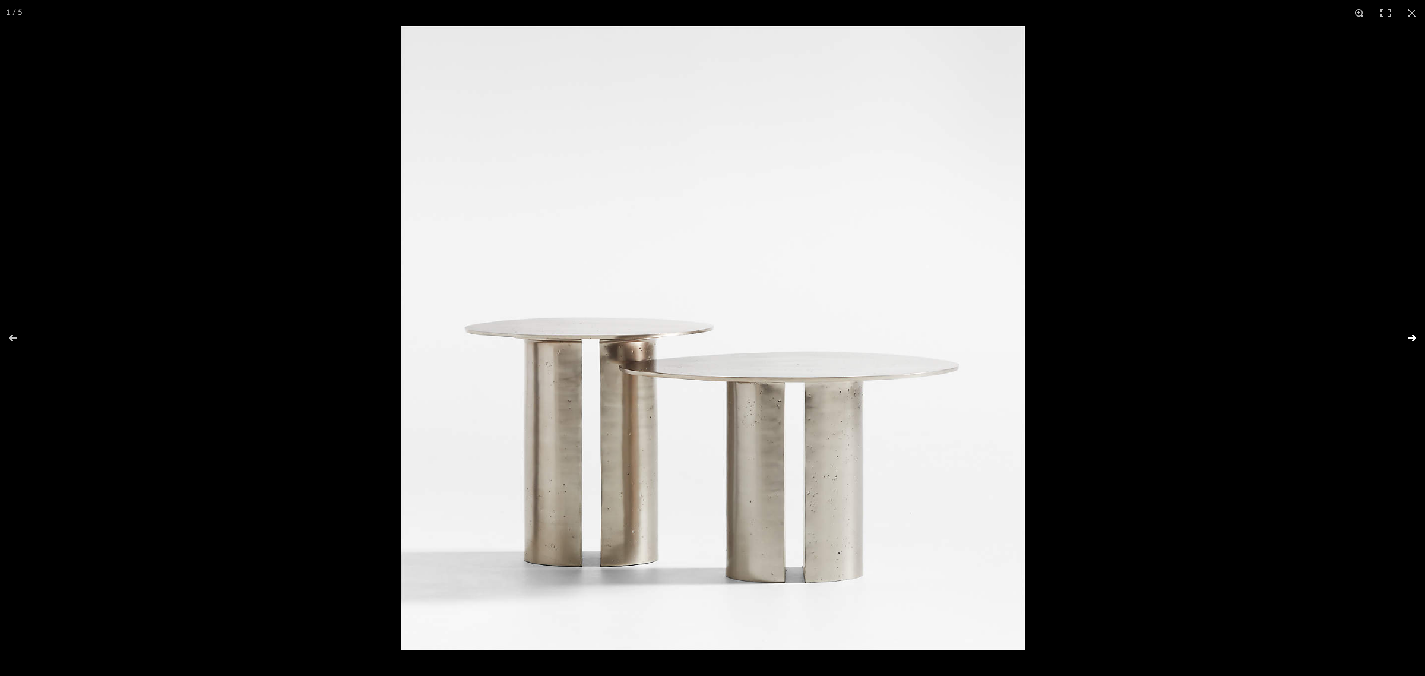
click at [1409, 337] on button at bounding box center [1405, 337] width 42 height 59
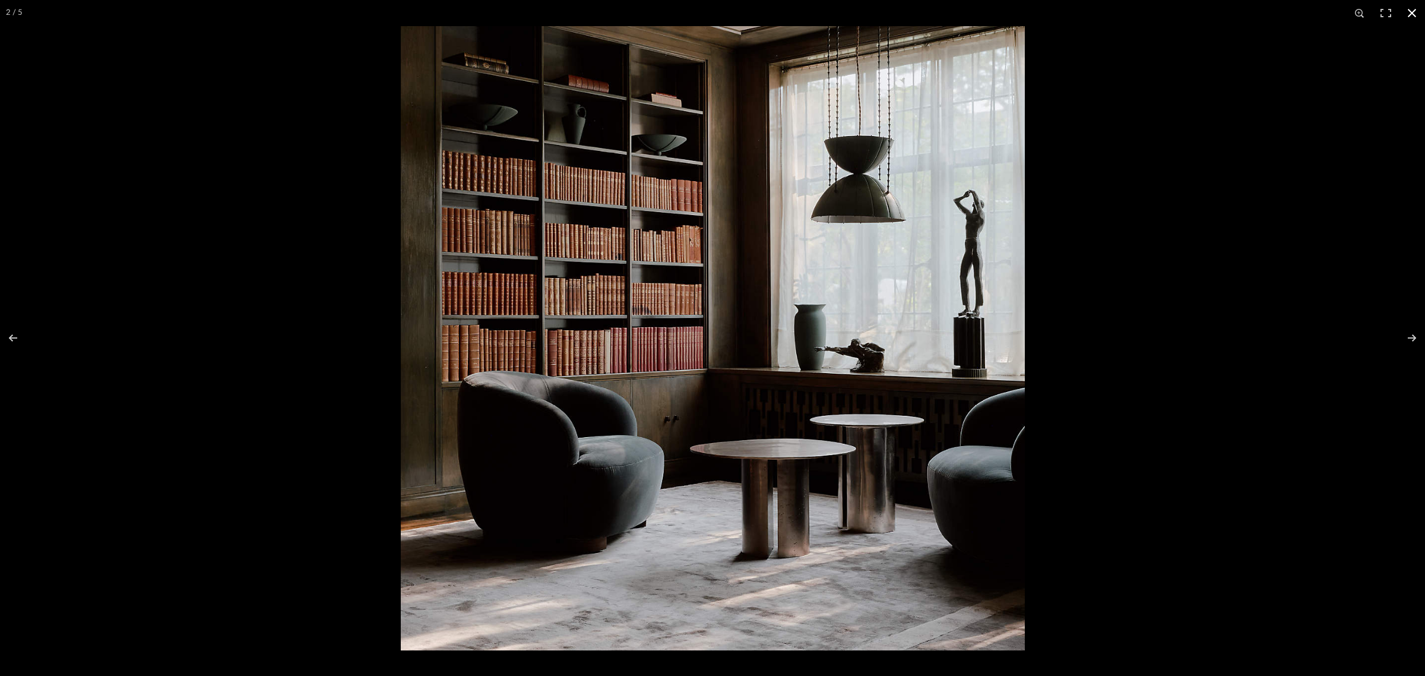
click at [1412, 10] on button at bounding box center [1412, 13] width 26 height 26
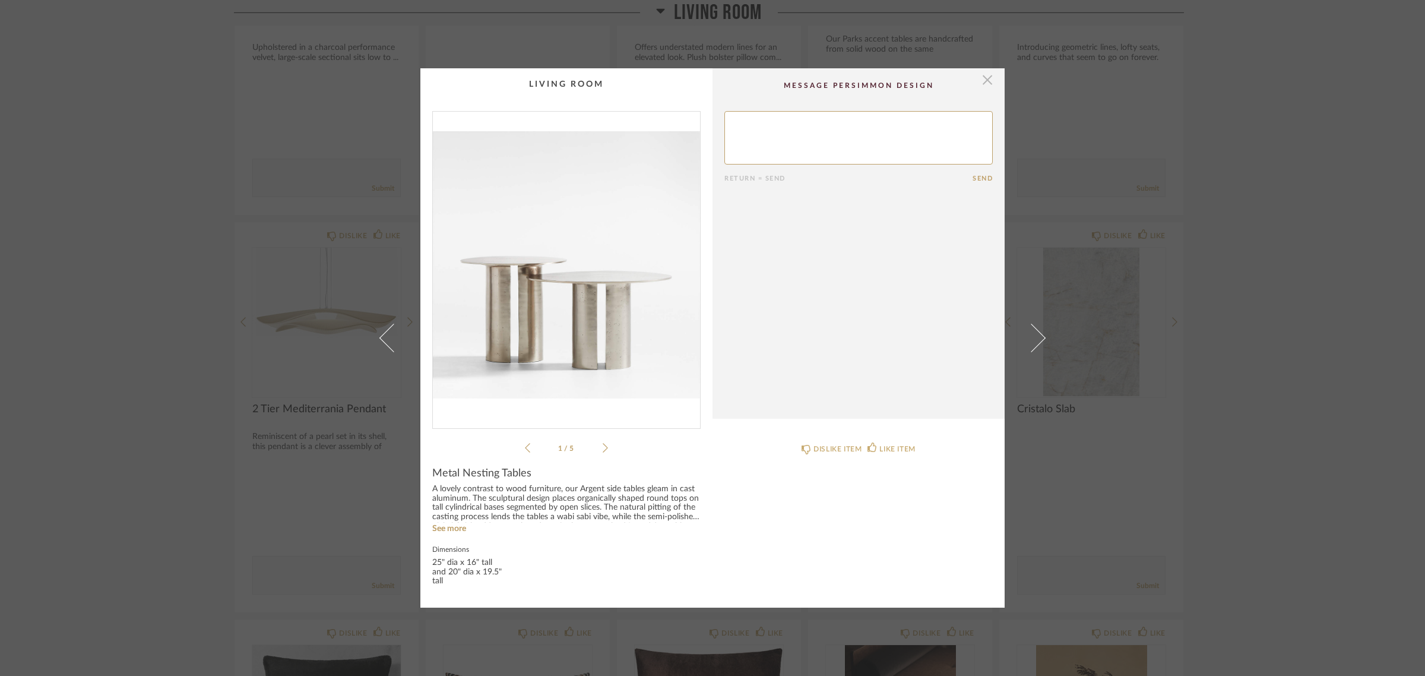
click at [985, 78] on span "button" at bounding box center [988, 80] width 24 height 24
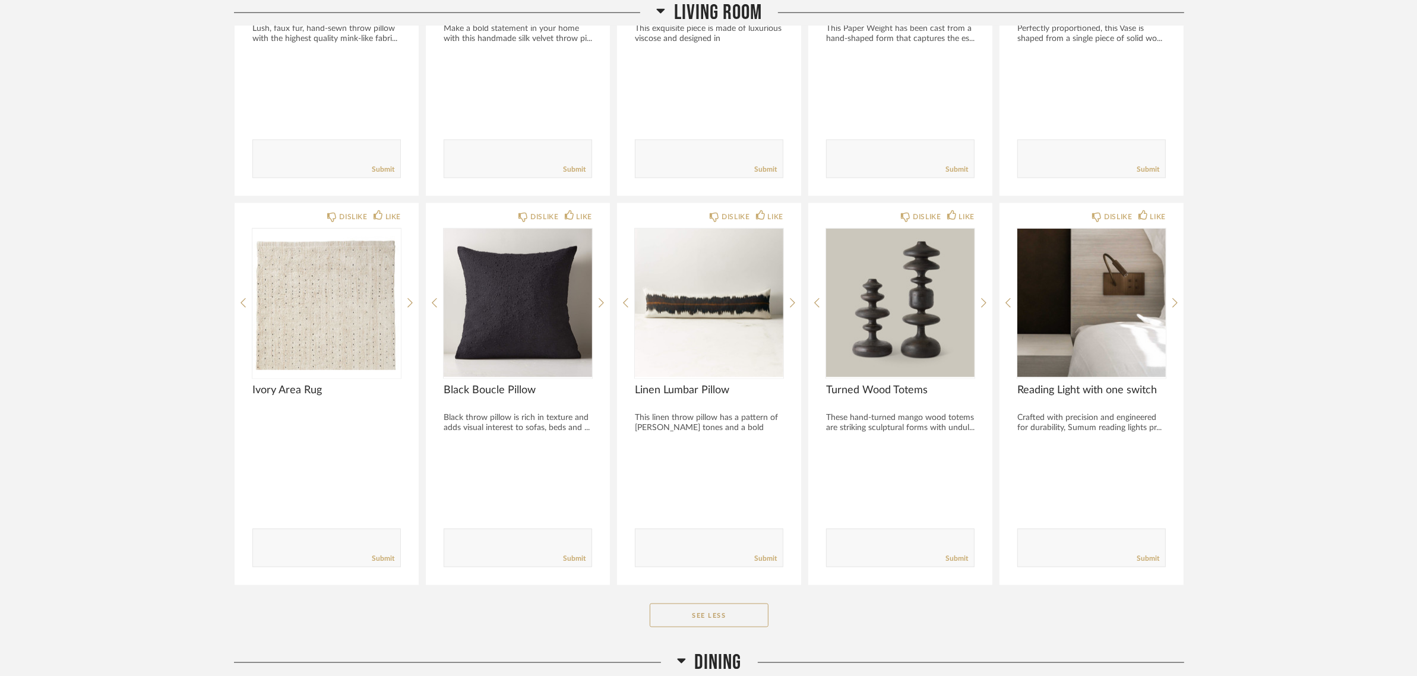
scroll to position [1633, 0]
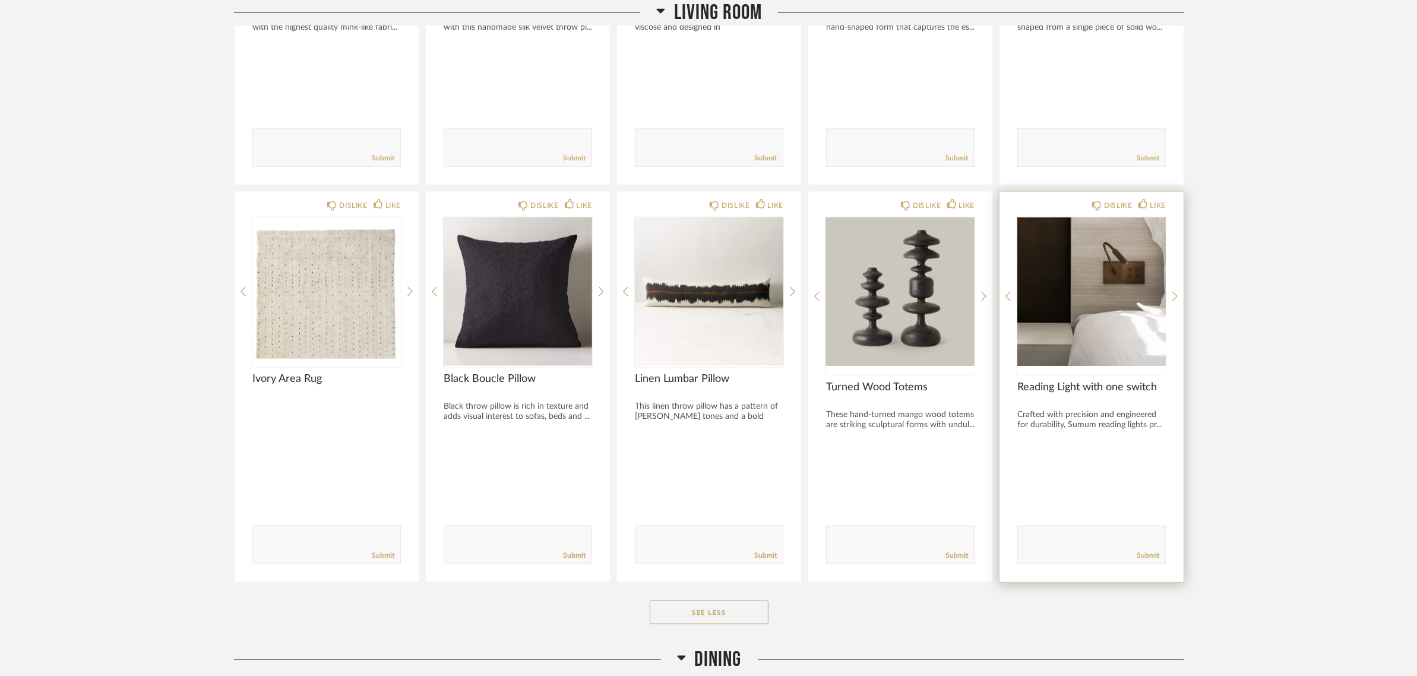
click at [1131, 260] on img "0" at bounding box center [1091, 291] width 148 height 148
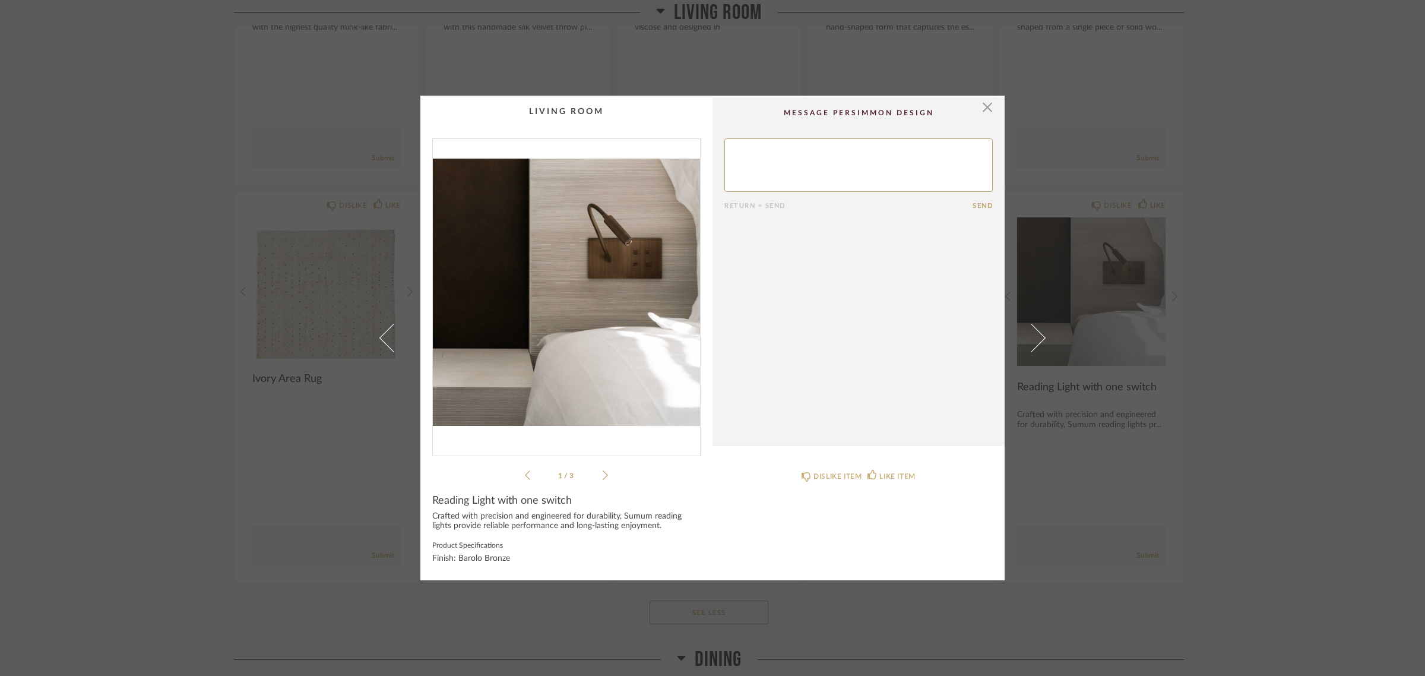
click at [603, 283] on img "0" at bounding box center [566, 292] width 267 height 307
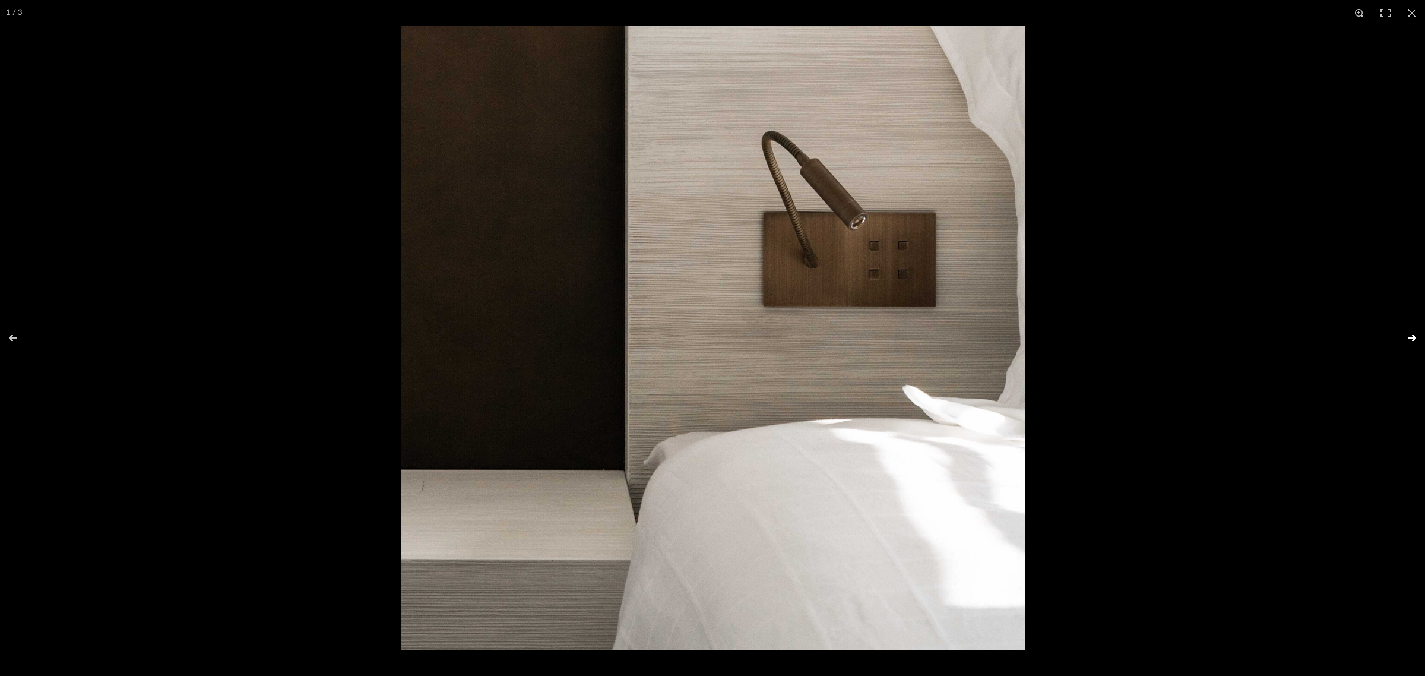
click at [1412, 334] on button at bounding box center [1405, 337] width 42 height 59
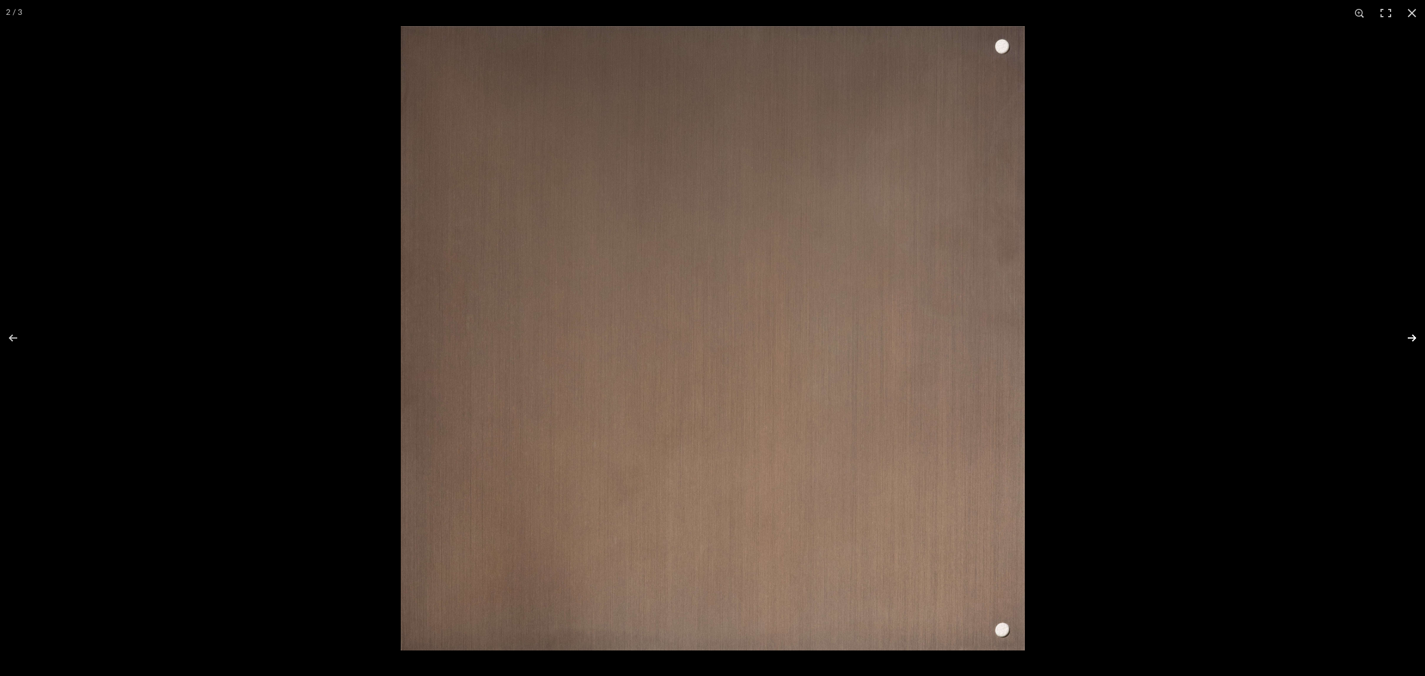
click at [1412, 334] on button at bounding box center [1405, 337] width 42 height 59
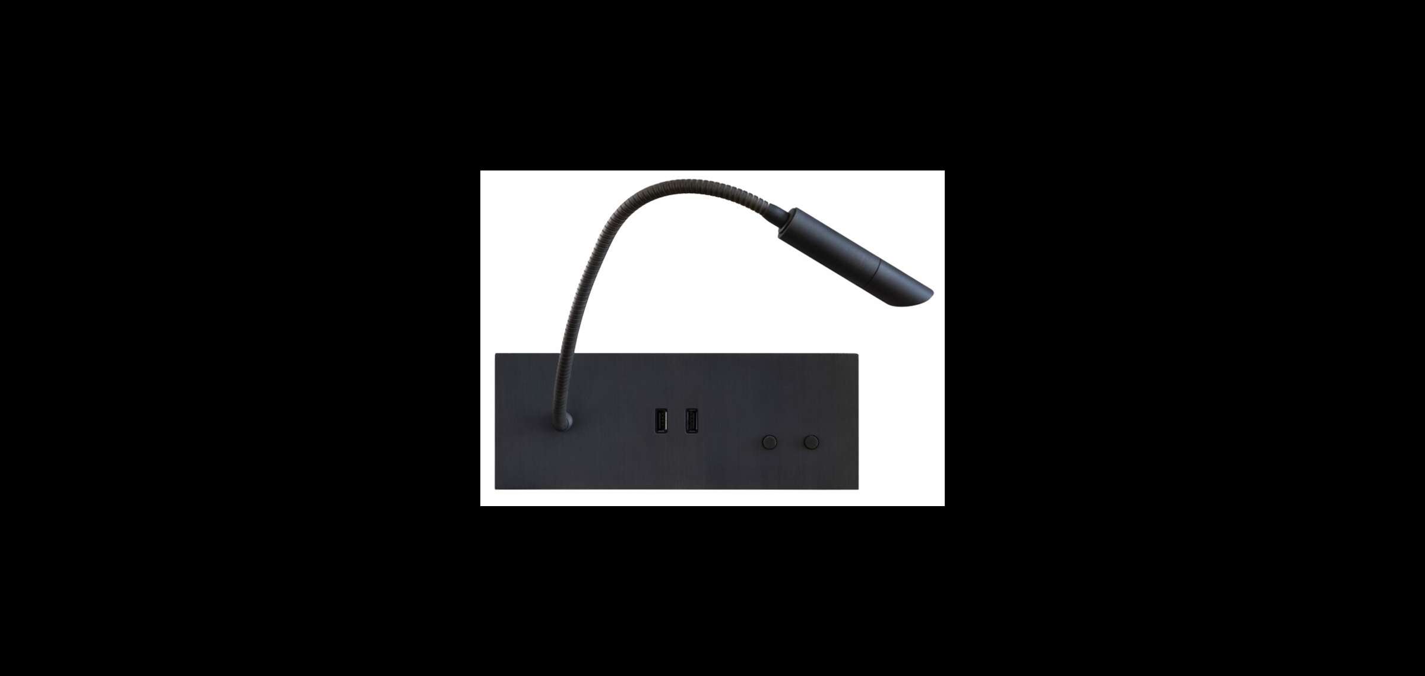
click at [1412, 334] on button at bounding box center [1405, 337] width 42 height 59
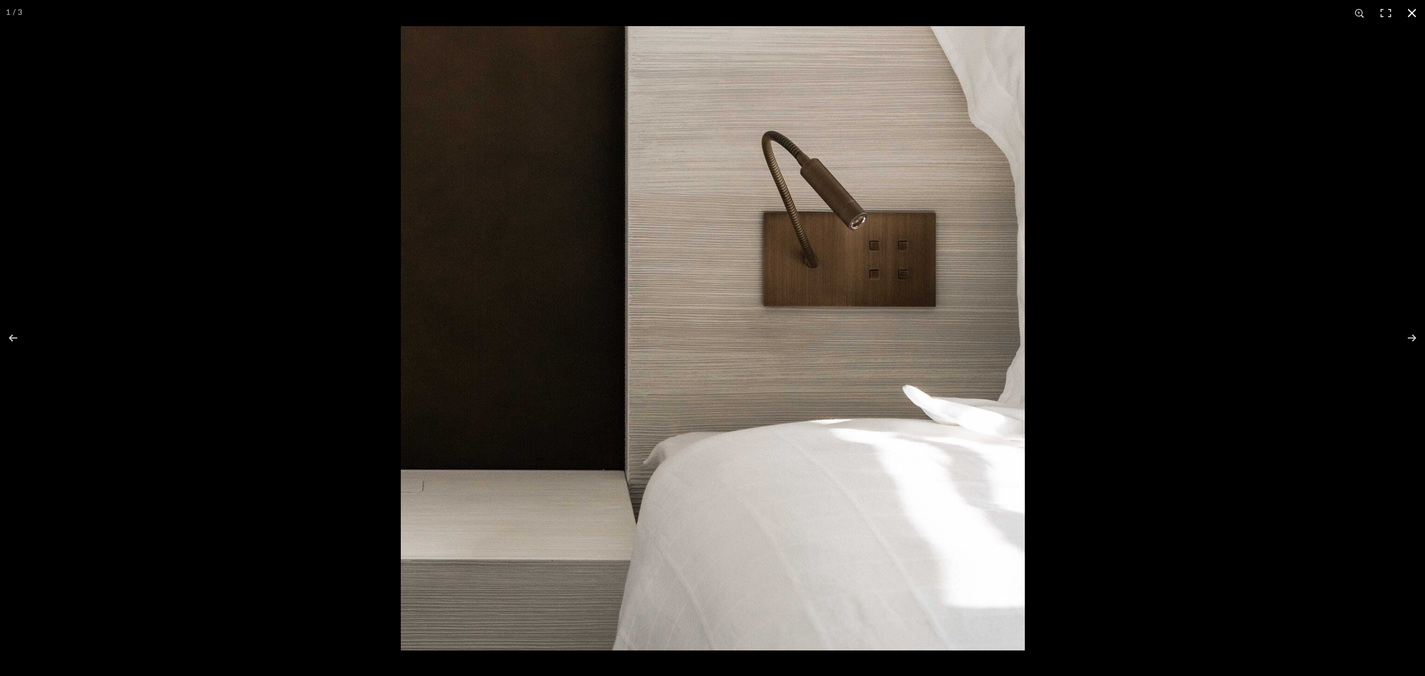
click at [1416, 13] on button at bounding box center [1412, 13] width 26 height 26
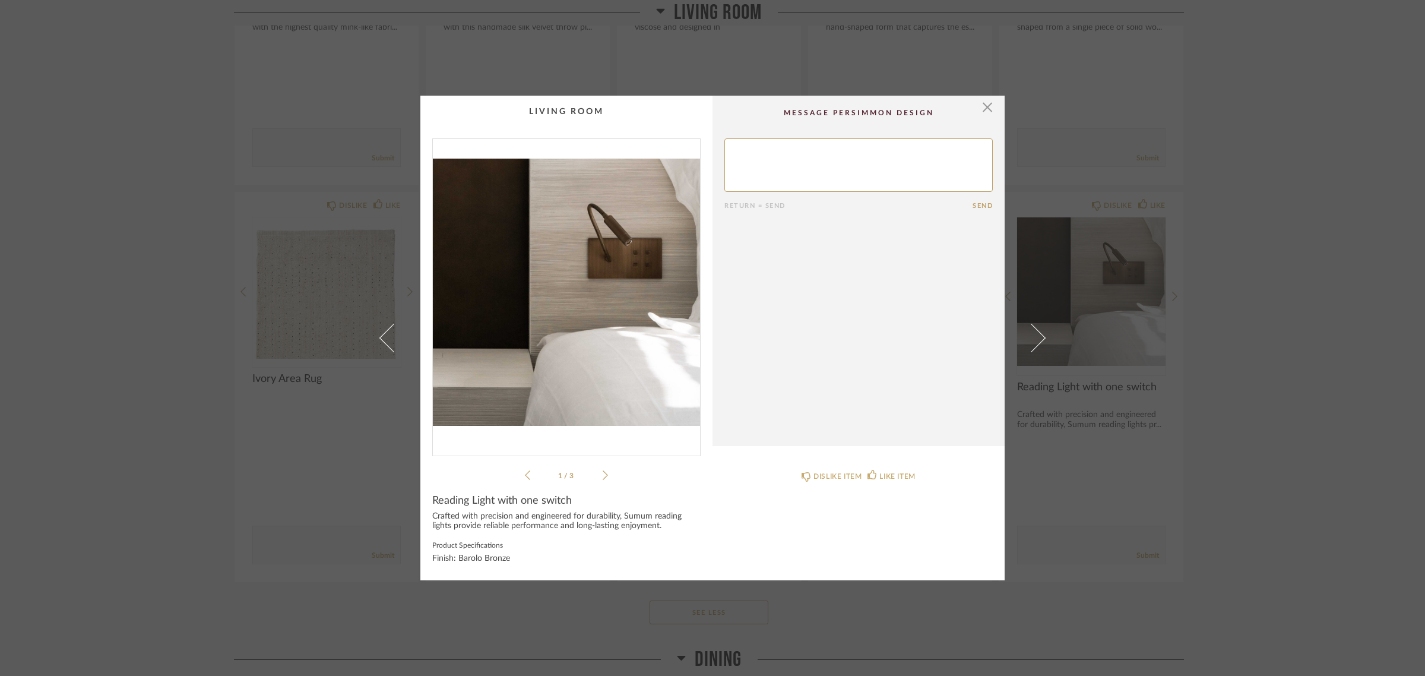
click at [1301, 491] on div "× 1 / 3 Return = Send Send Reading Light with one switch Crafted with precision…" at bounding box center [712, 338] width 1425 height 676
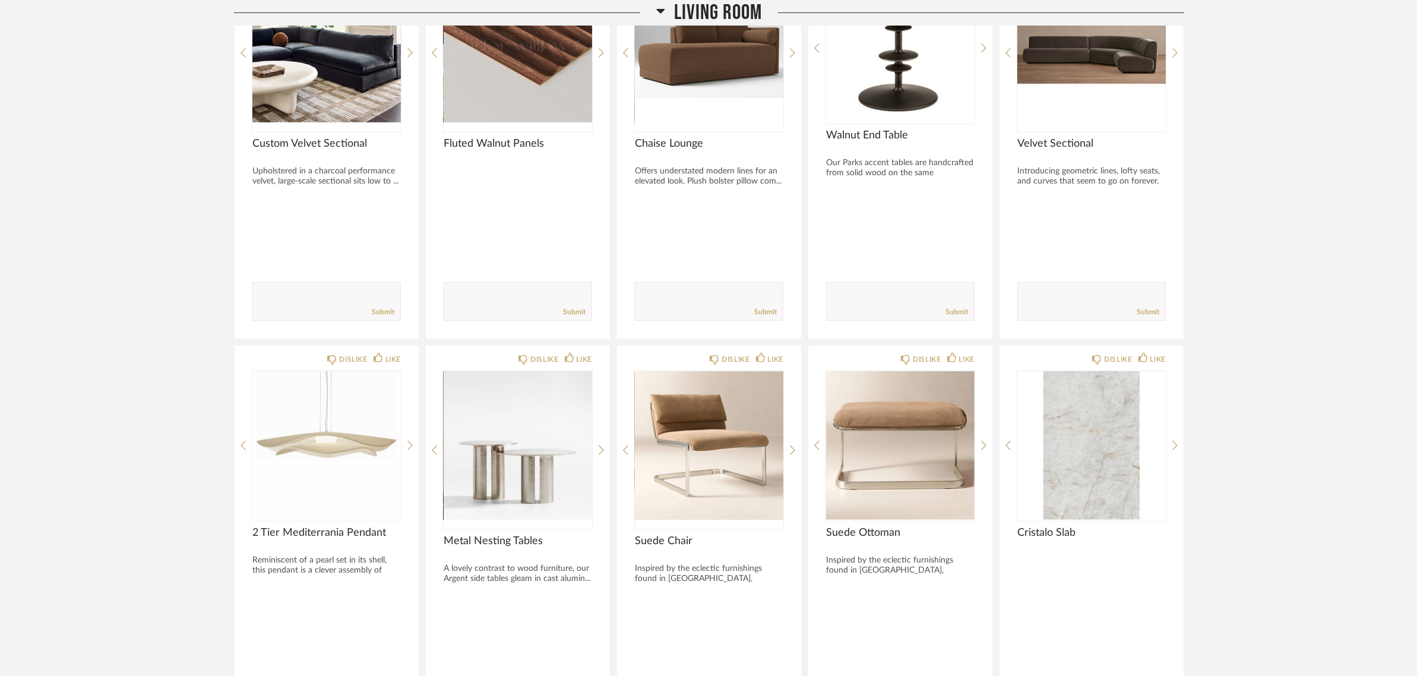
scroll to position [668, 0]
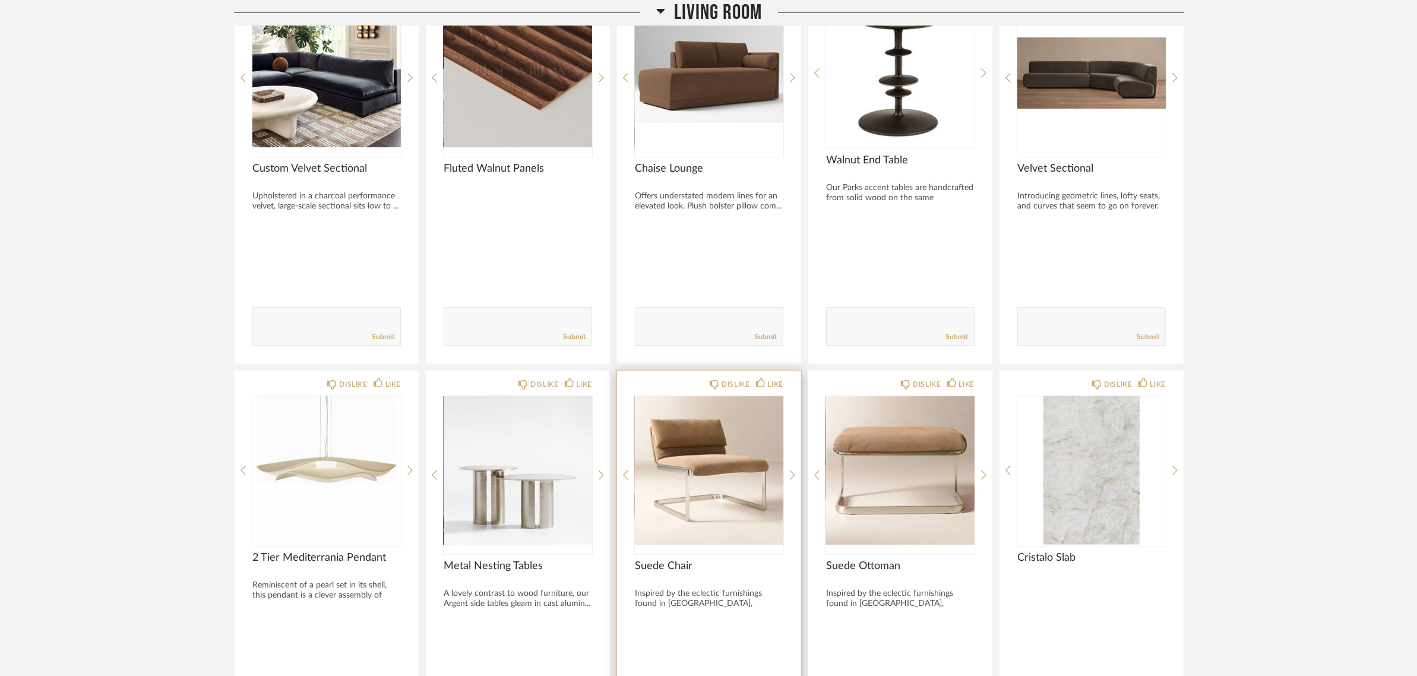
click at [696, 455] on img "0" at bounding box center [709, 470] width 148 height 148
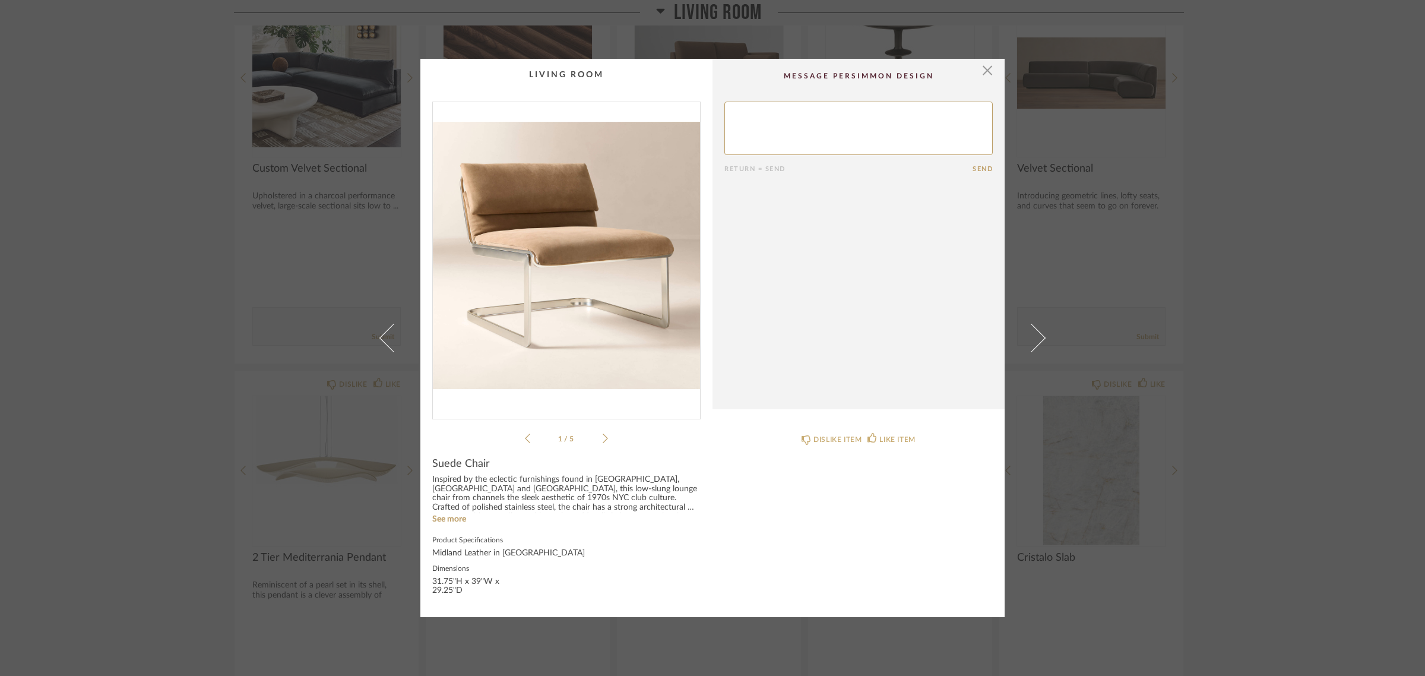
click at [568, 266] on img "0" at bounding box center [566, 255] width 267 height 307
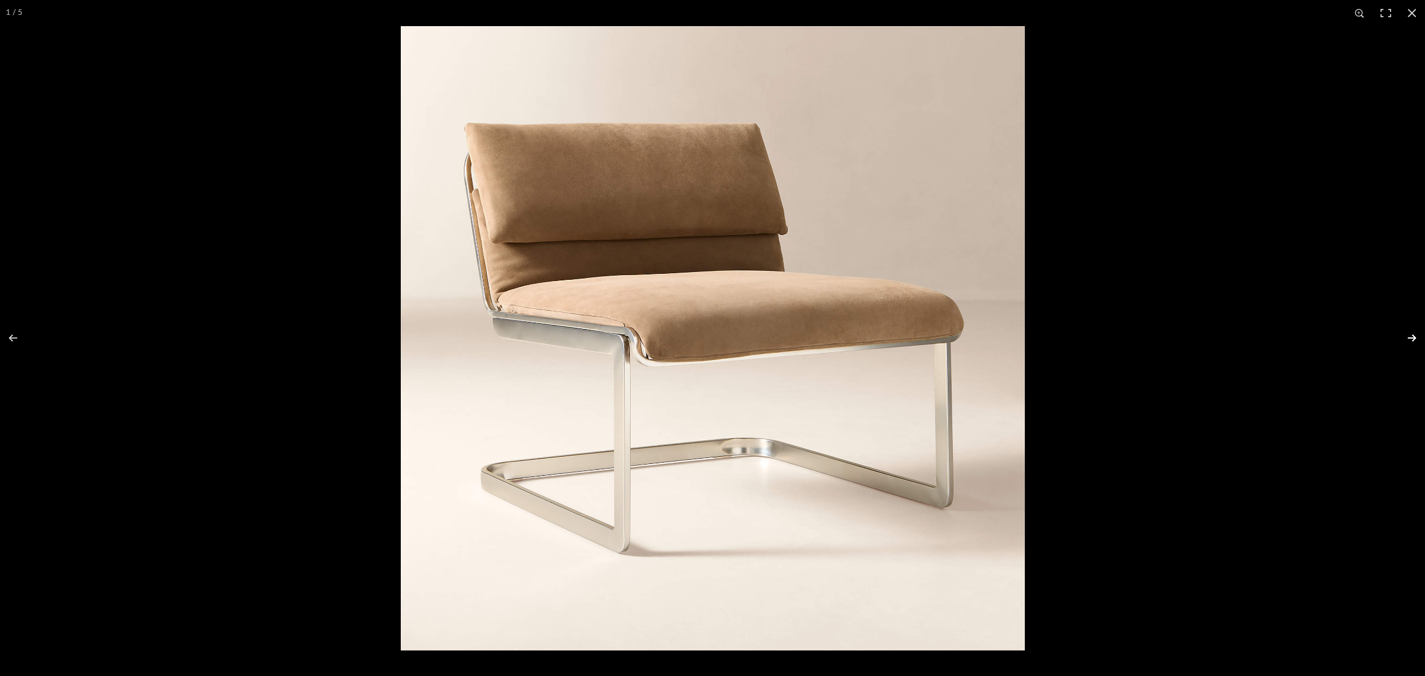
click at [1408, 336] on button at bounding box center [1405, 337] width 42 height 59
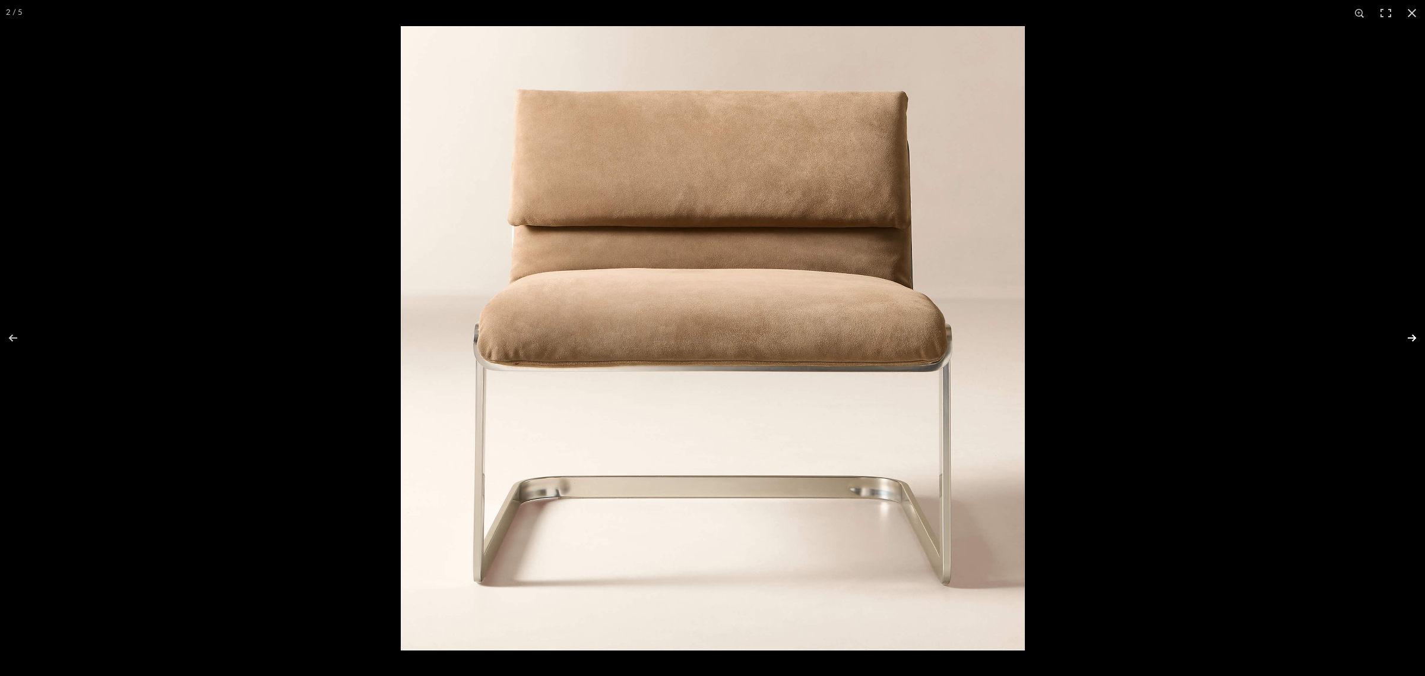
click at [1408, 336] on button at bounding box center [1405, 337] width 42 height 59
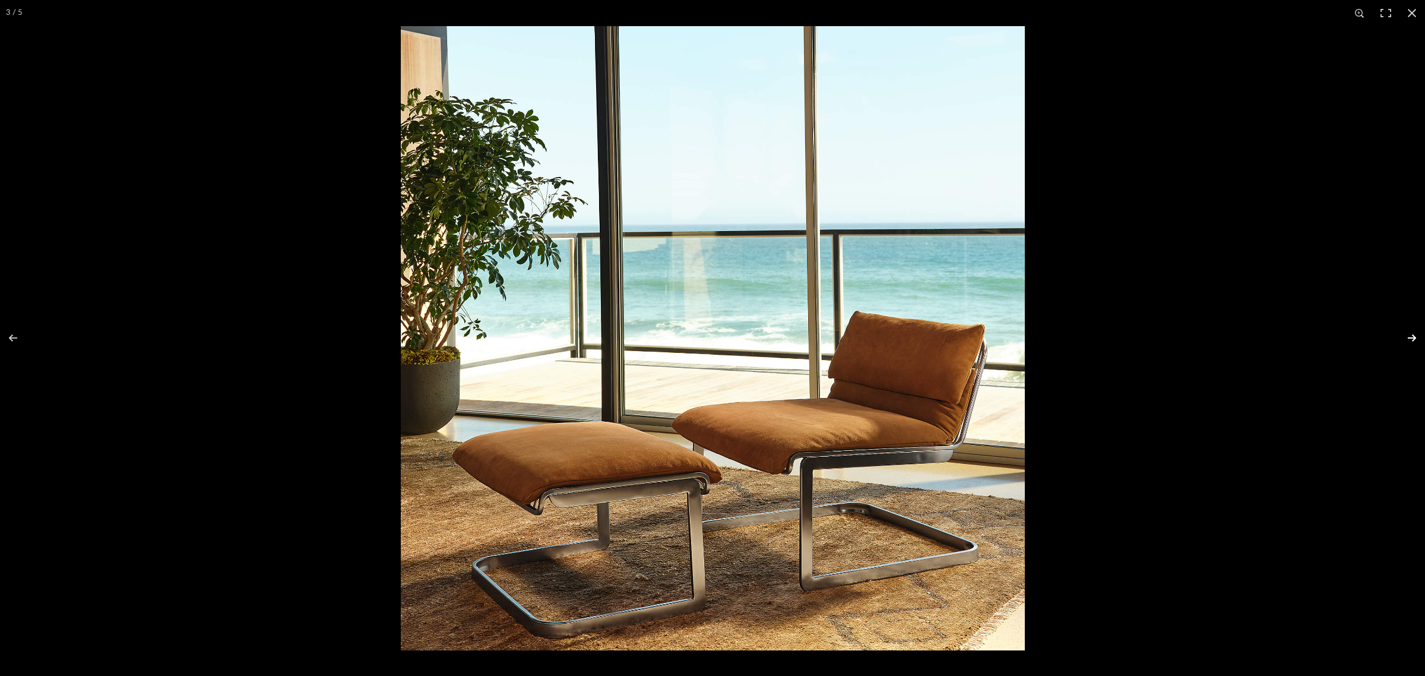
click at [1415, 337] on button at bounding box center [1405, 337] width 42 height 59
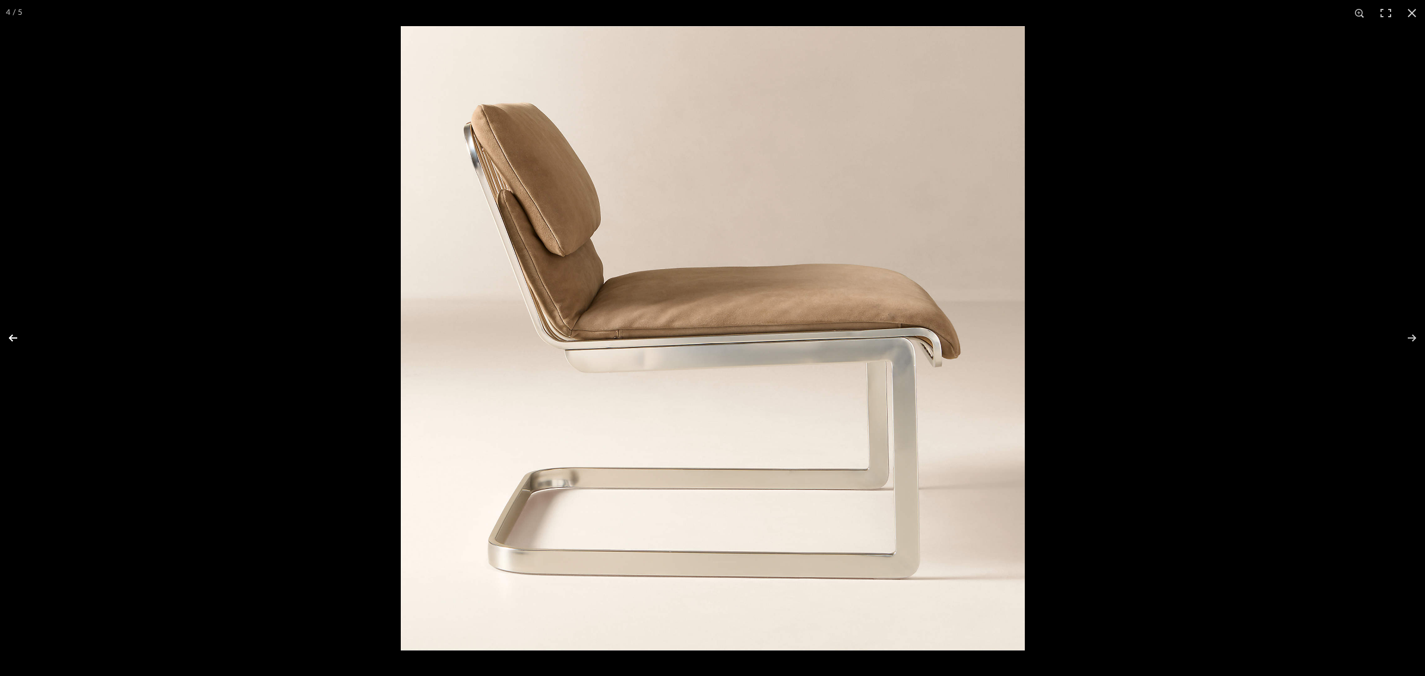
click at [18, 343] on button at bounding box center [21, 337] width 42 height 59
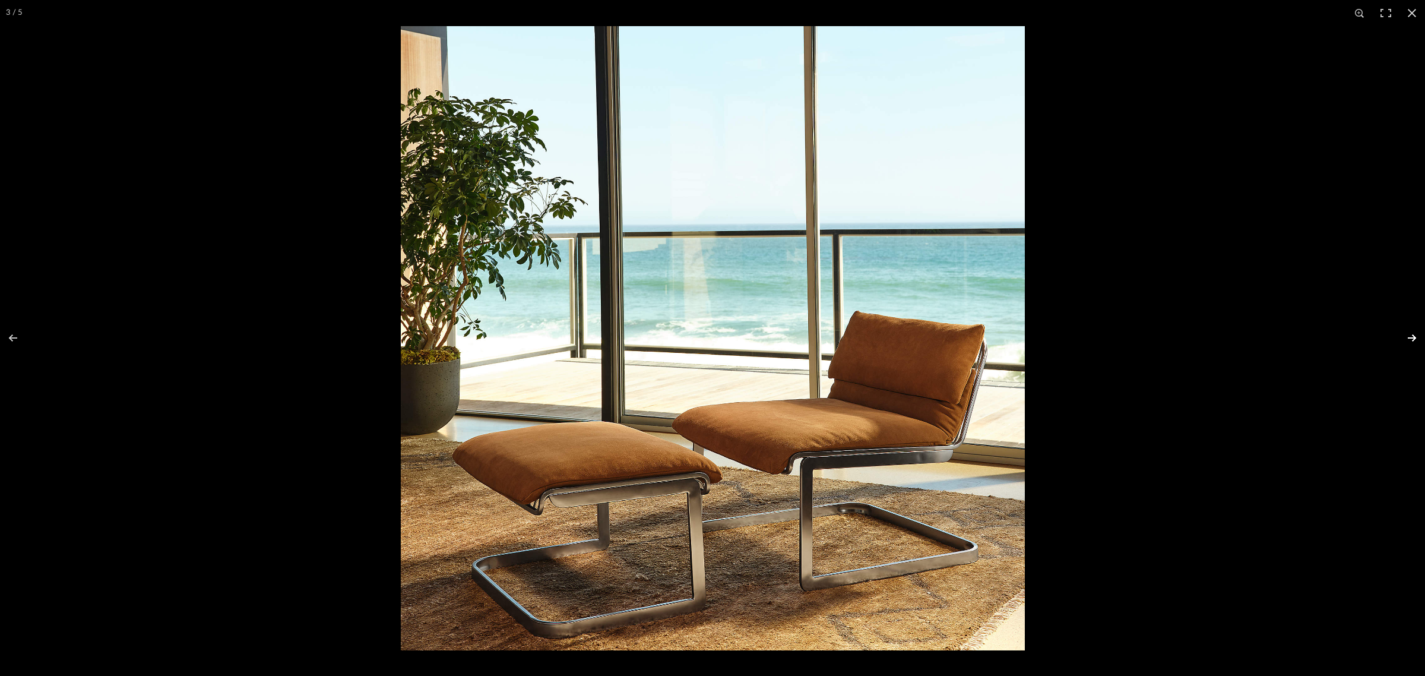
click at [1409, 333] on button at bounding box center [1405, 337] width 42 height 59
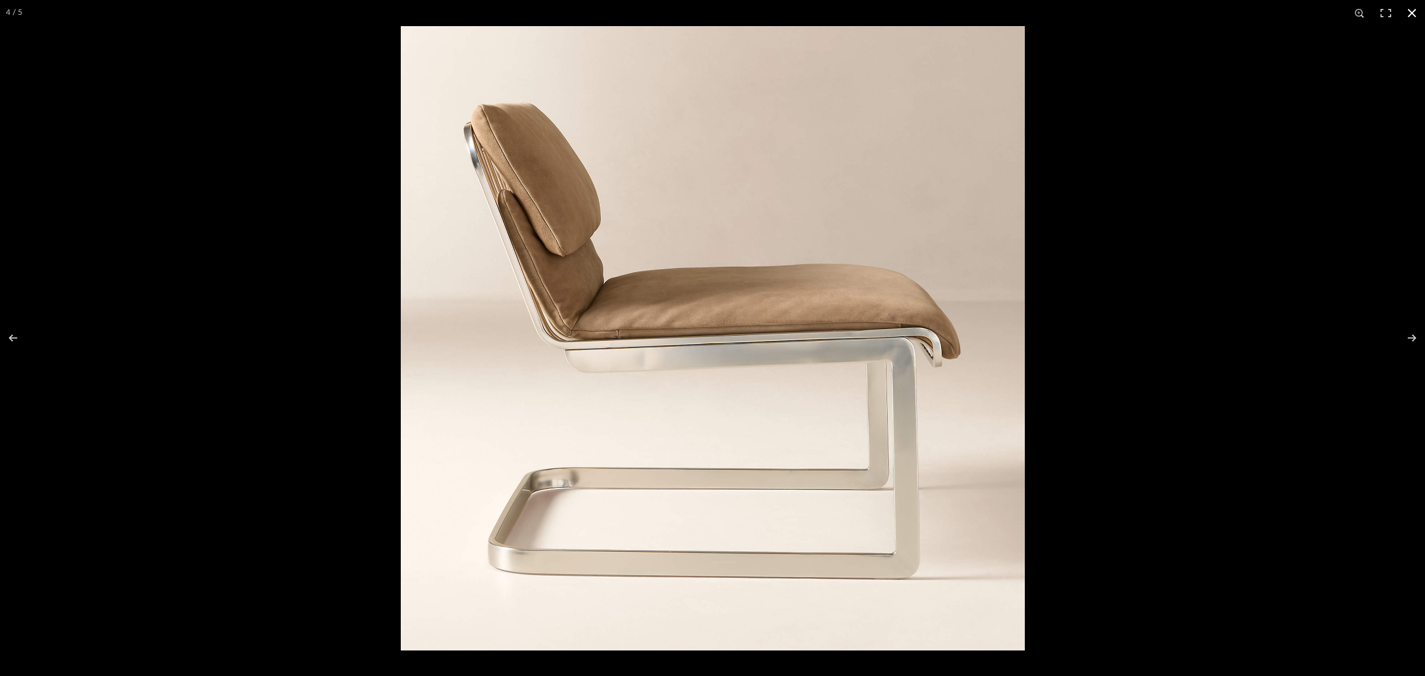
click at [1185, 429] on div at bounding box center [1113, 364] width 1425 height 676
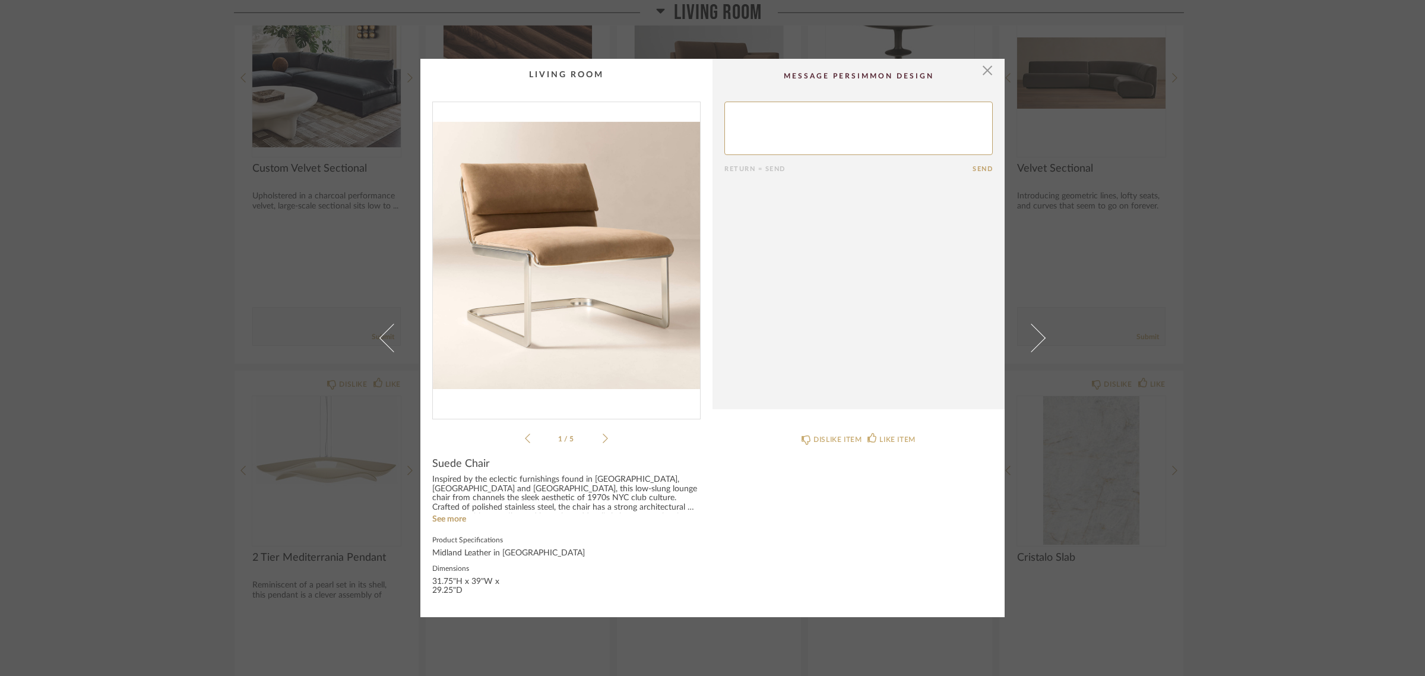
click at [1238, 428] on div "× 1 / 5 Return = Send Send Suede Chair Inspired by the eclectic furnishings fou…" at bounding box center [712, 338] width 1425 height 676
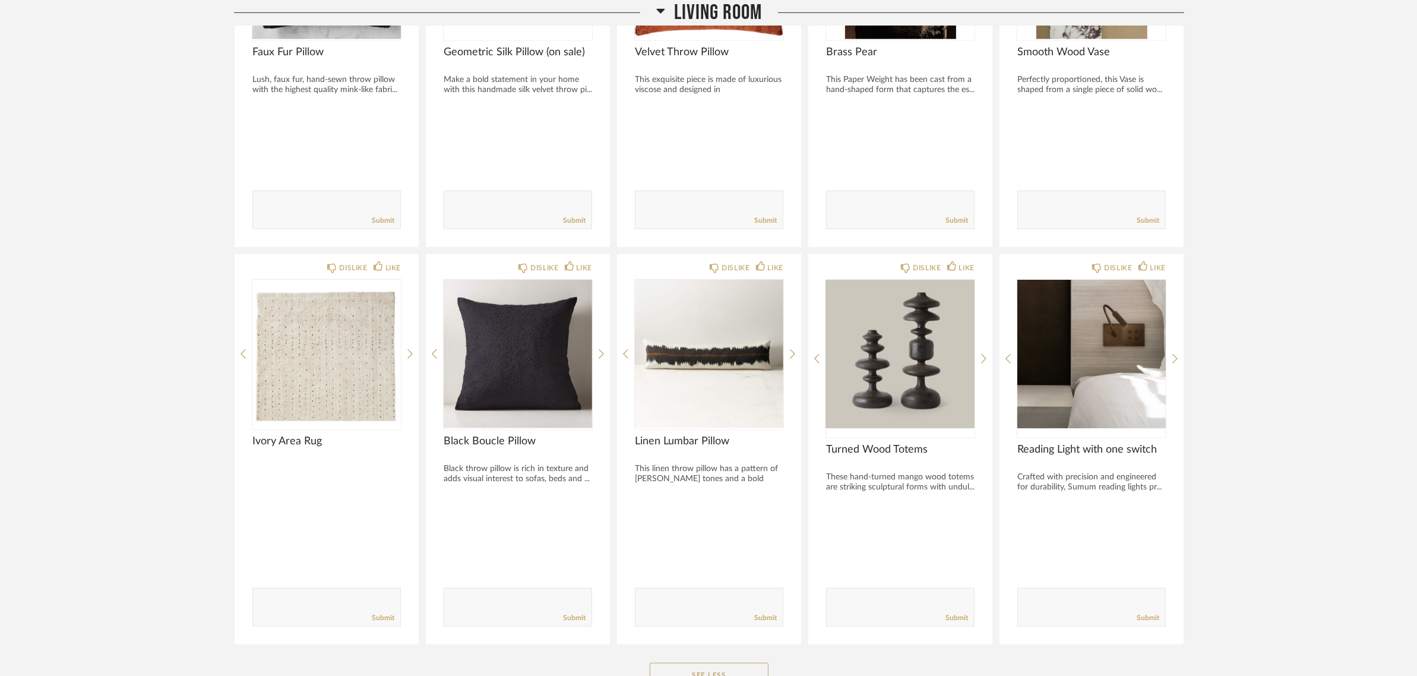
scroll to position [1559, 0]
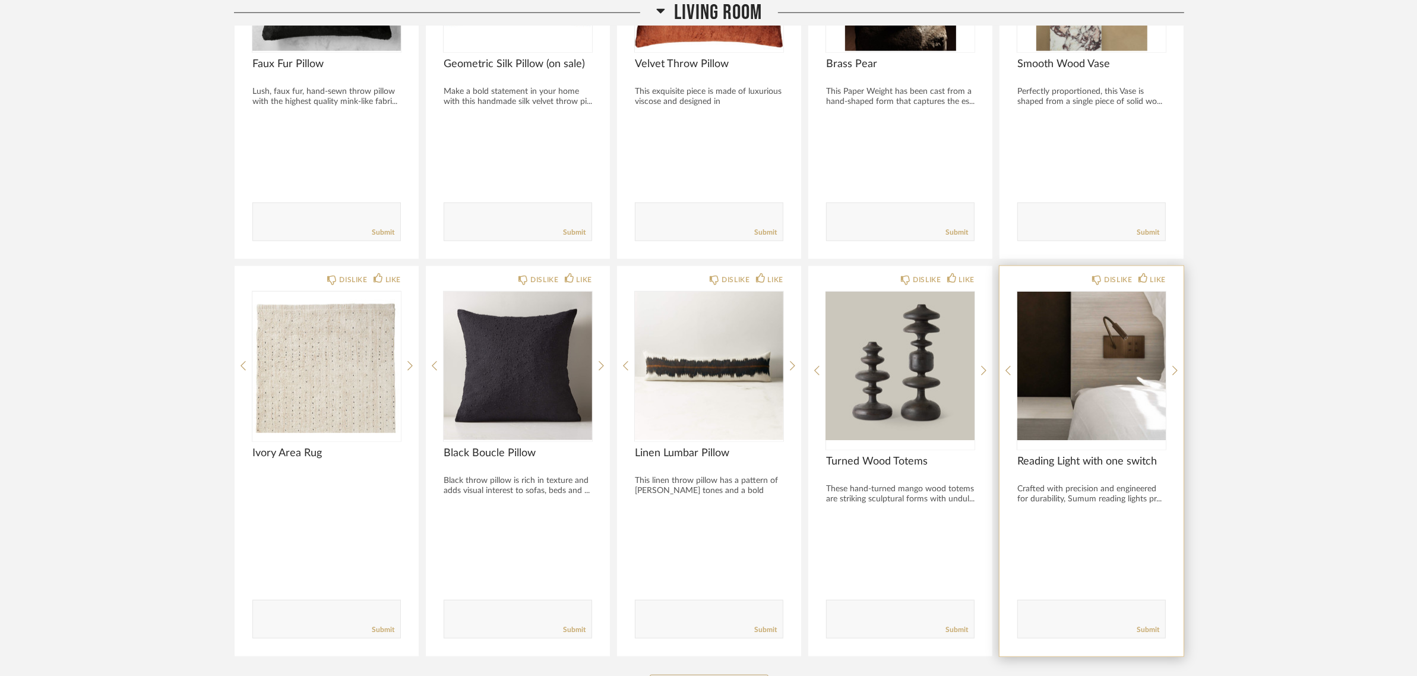
click at [1096, 333] on img "0" at bounding box center [1091, 366] width 148 height 148
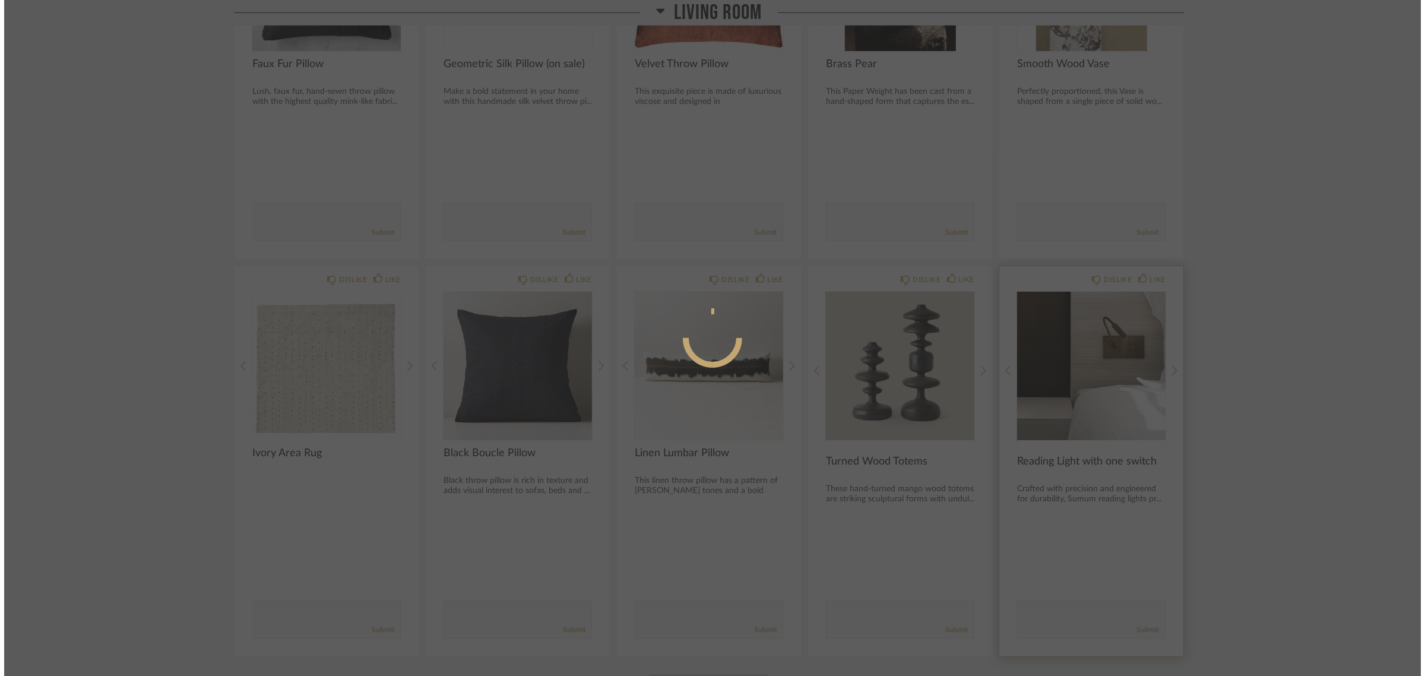
scroll to position [0, 0]
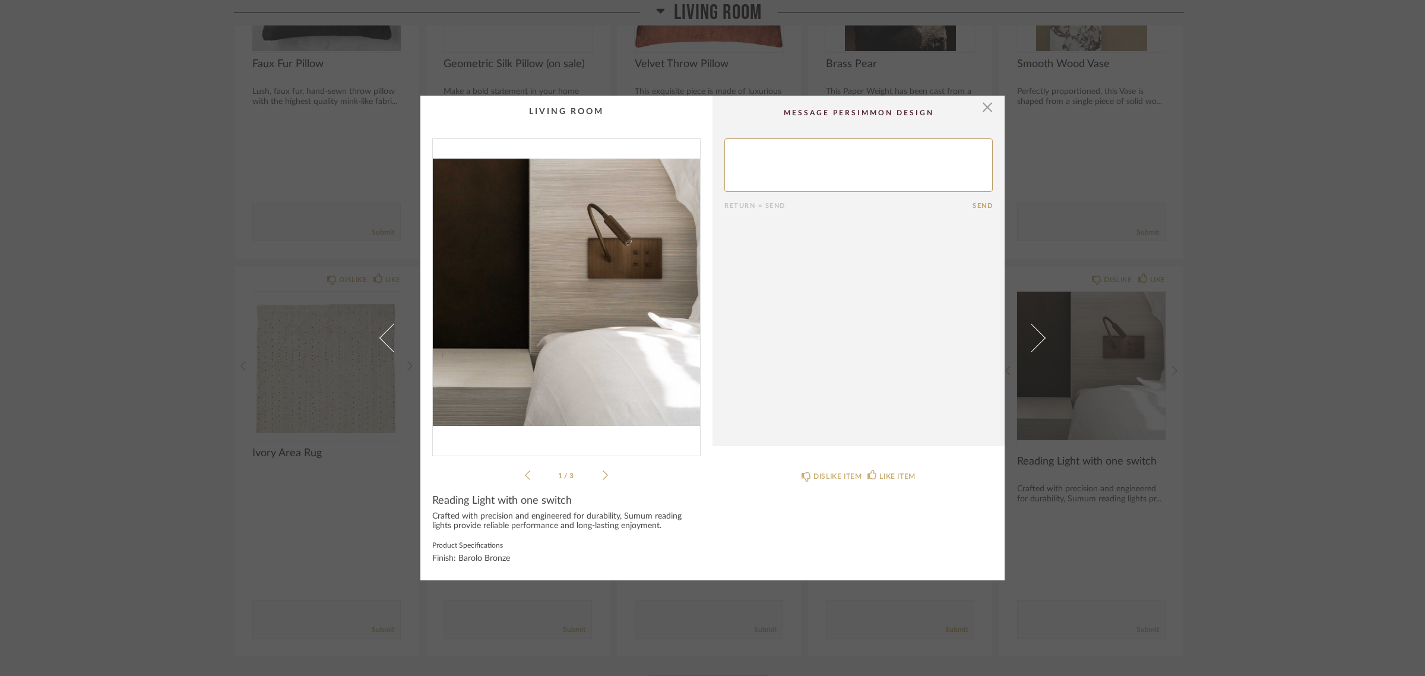
click at [1352, 360] on div "× 1 / 3 Return = Send Send Reading Light with one switch Crafted with precision…" at bounding box center [712, 338] width 1425 height 676
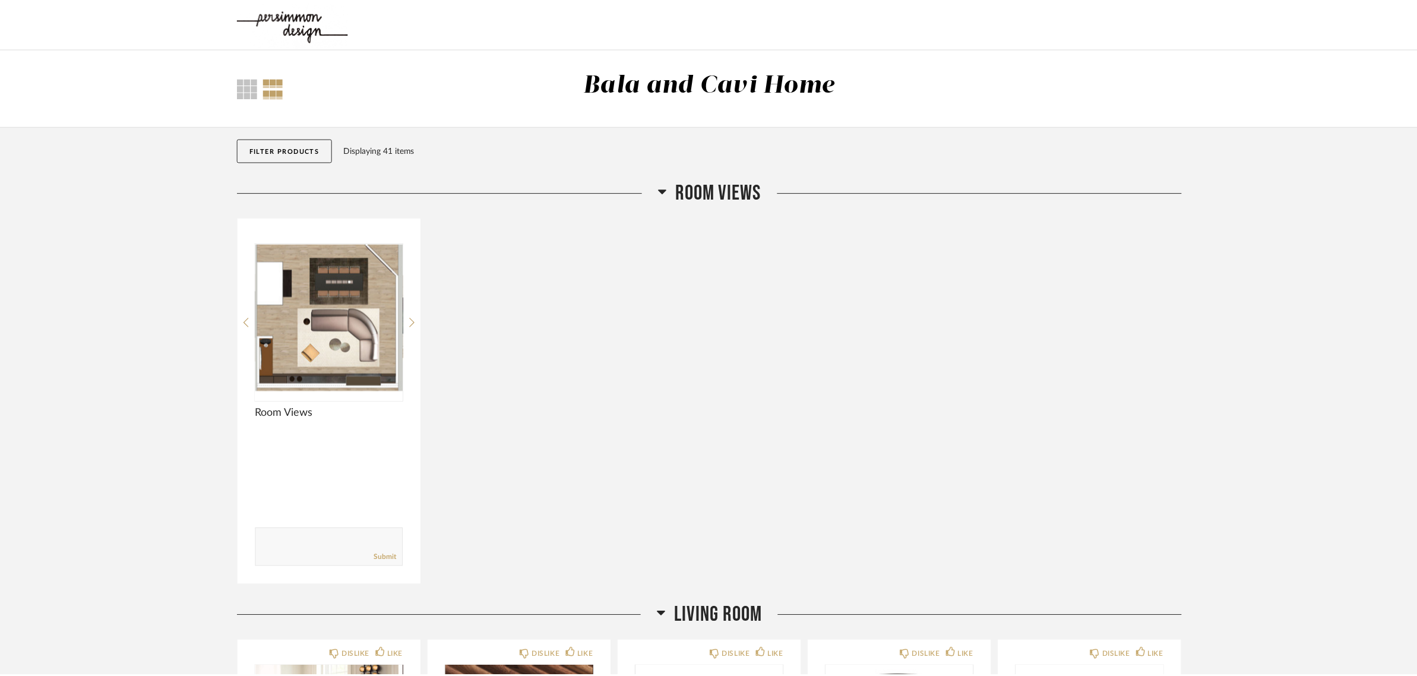
scroll to position [1559, 0]
